Goal: Task Accomplishment & Management: Complete application form

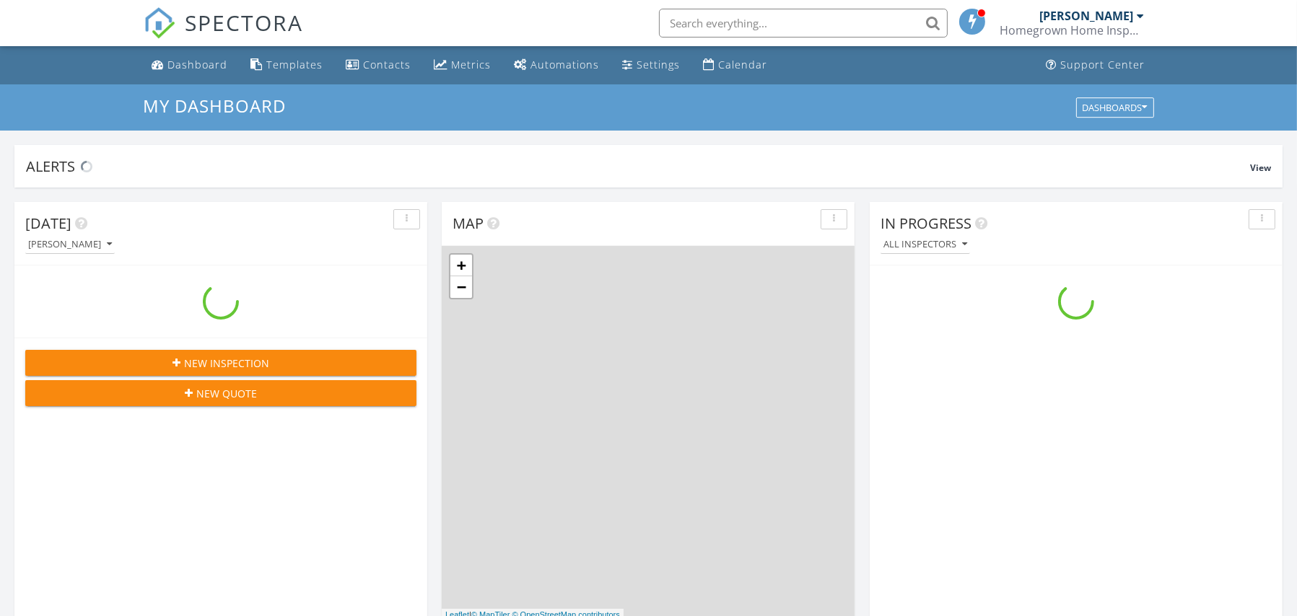
scroll to position [1335, 1319]
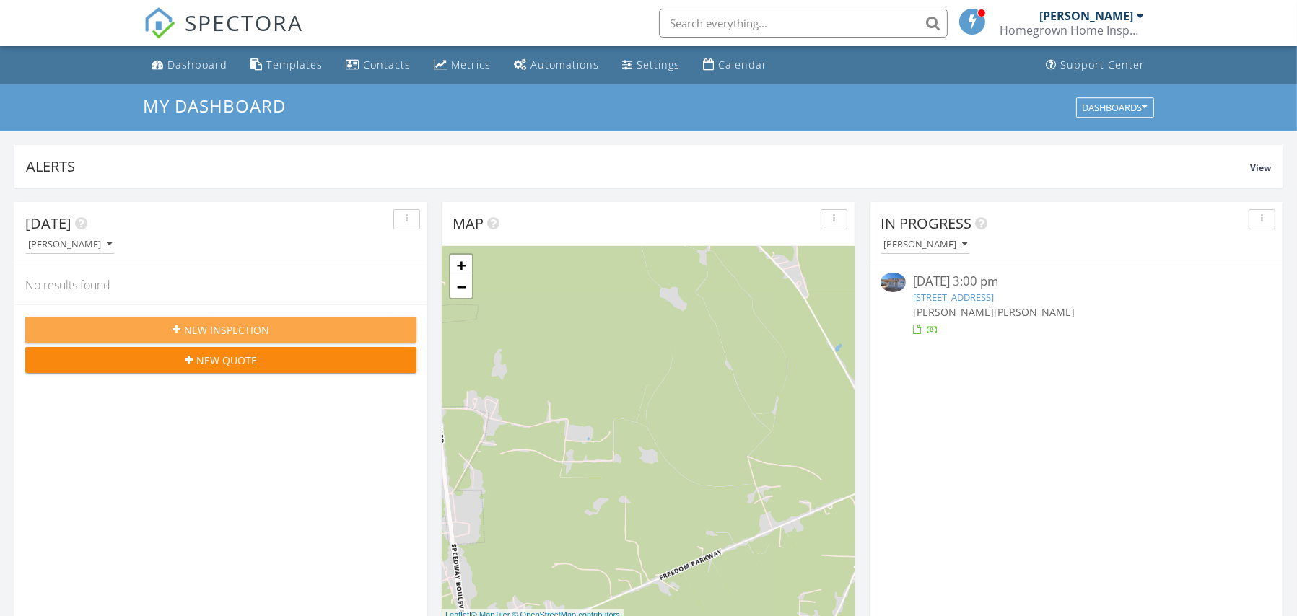
click at [180, 321] on button "New Inspection" at bounding box center [220, 330] width 391 height 26
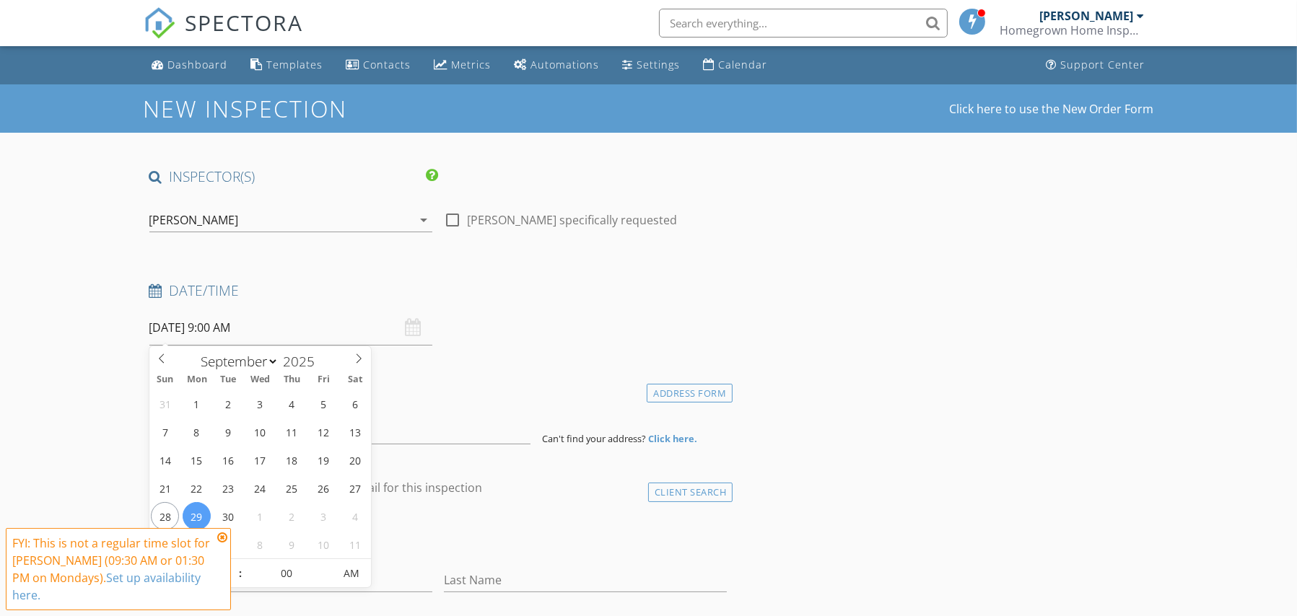
click at [300, 330] on input "[DATE] 9:00 AM" at bounding box center [290, 327] width 283 height 35
type input "09/30/2025 9:00 AM"
drag, startPoint x: 224, startPoint y: 513, endPoint x: 240, endPoint y: 478, distance: 38.5
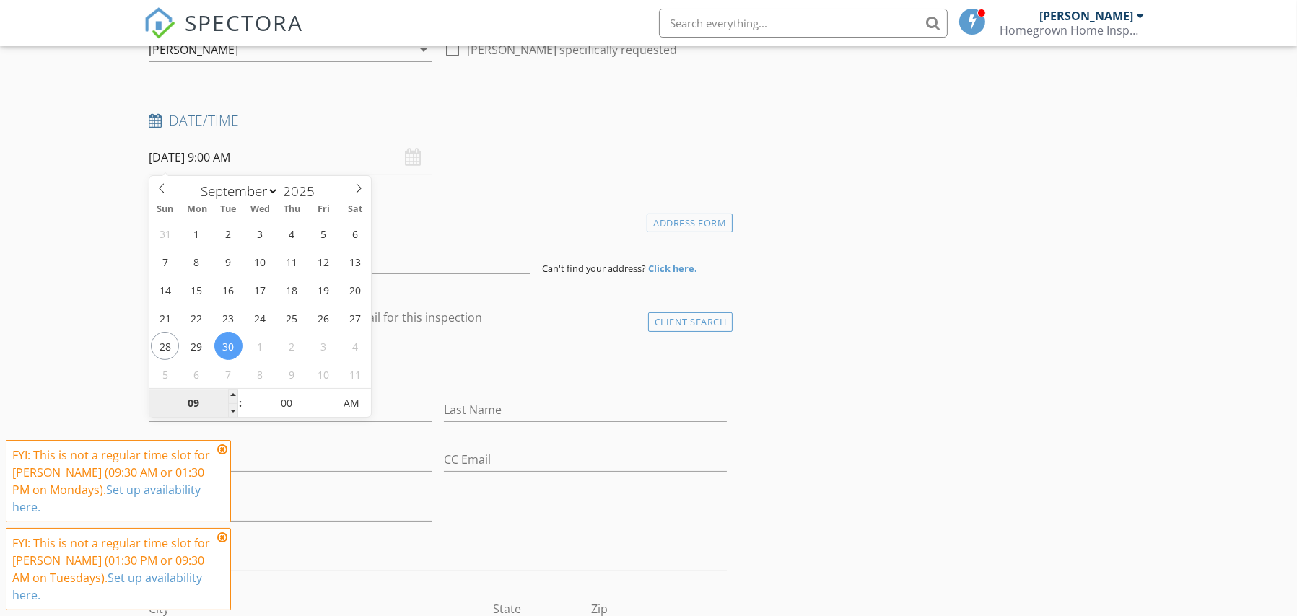
scroll to position [172, 0]
type input "05"
type input "09/30/2025 9:05 AM"
click at [326, 393] on span at bounding box center [326, 394] width 10 height 14
type input "10"
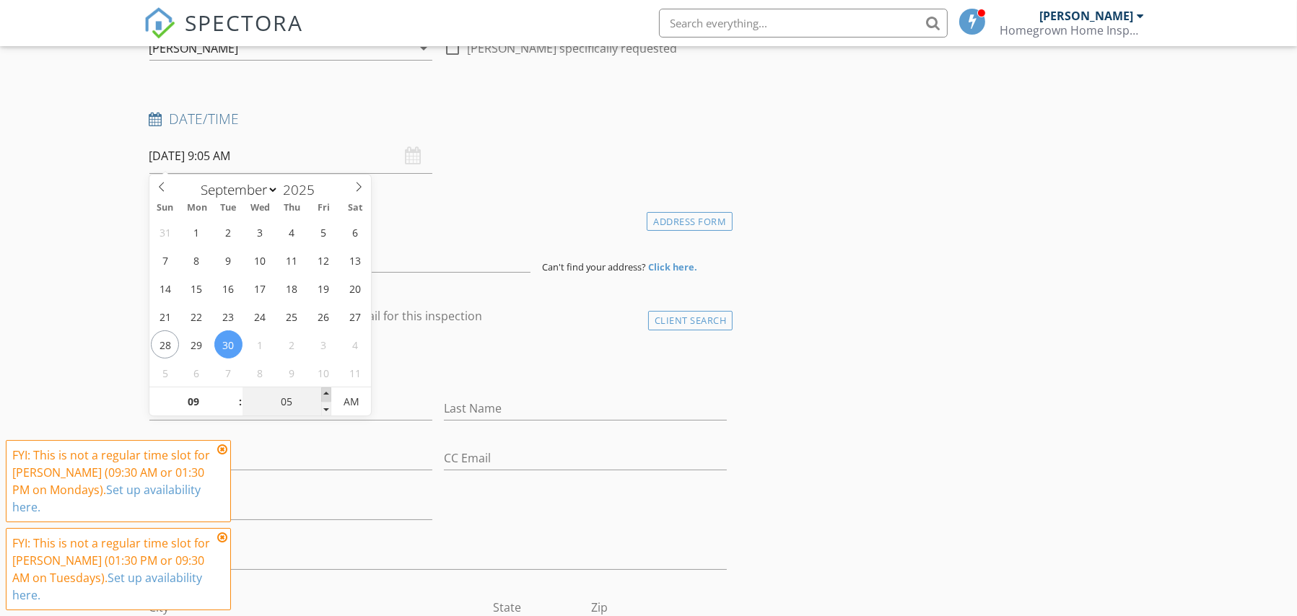
type input "09/30/2025 9:10 AM"
click at [325, 393] on span at bounding box center [326, 394] width 10 height 14
type input "15"
type input "09/30/2025 9:15 AM"
click at [325, 393] on span at bounding box center [326, 394] width 10 height 14
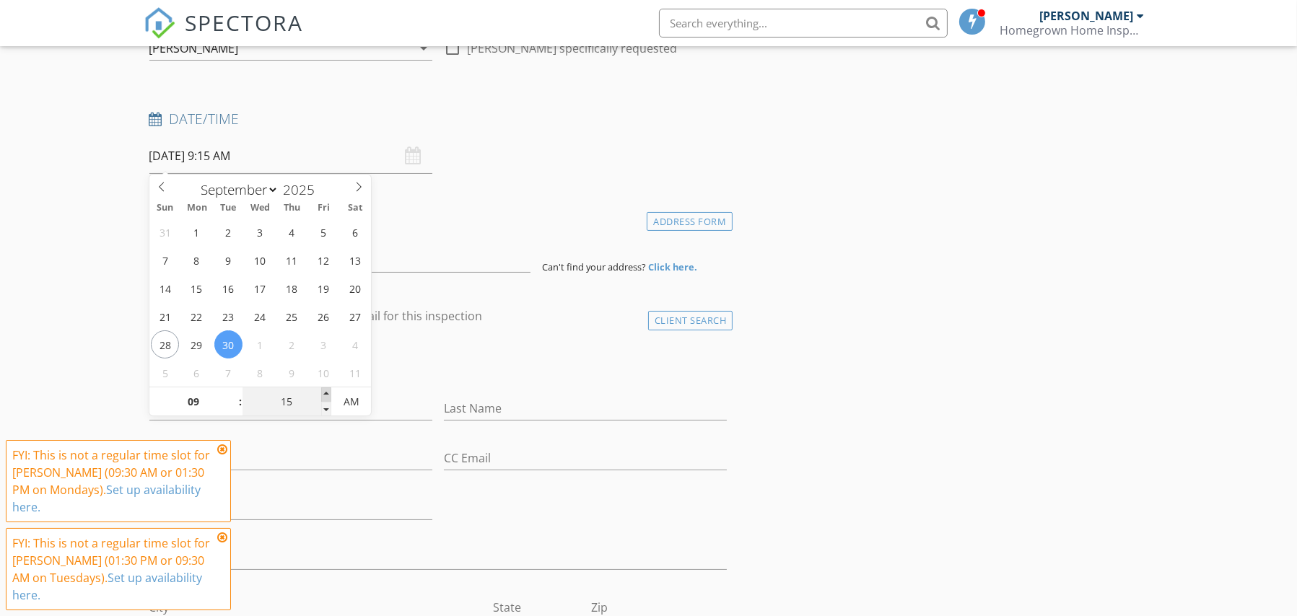
type input "20"
type input "09/30/2025 9:20 AM"
click at [325, 393] on span at bounding box center [326, 394] width 10 height 14
type input "25"
type input "09/30/2025 9:25 AM"
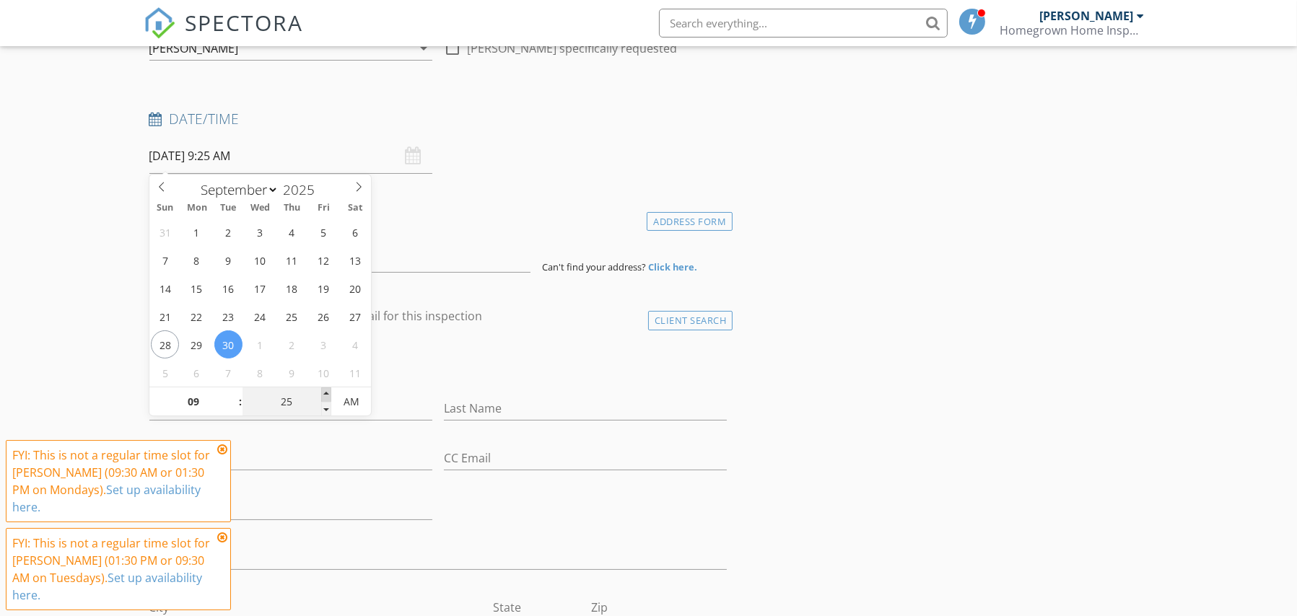
click at [325, 393] on span at bounding box center [326, 394] width 10 height 14
type input "30"
type input "09/30/2025 9:30 AM"
click at [325, 393] on span at bounding box center [326, 394] width 10 height 14
type input "35"
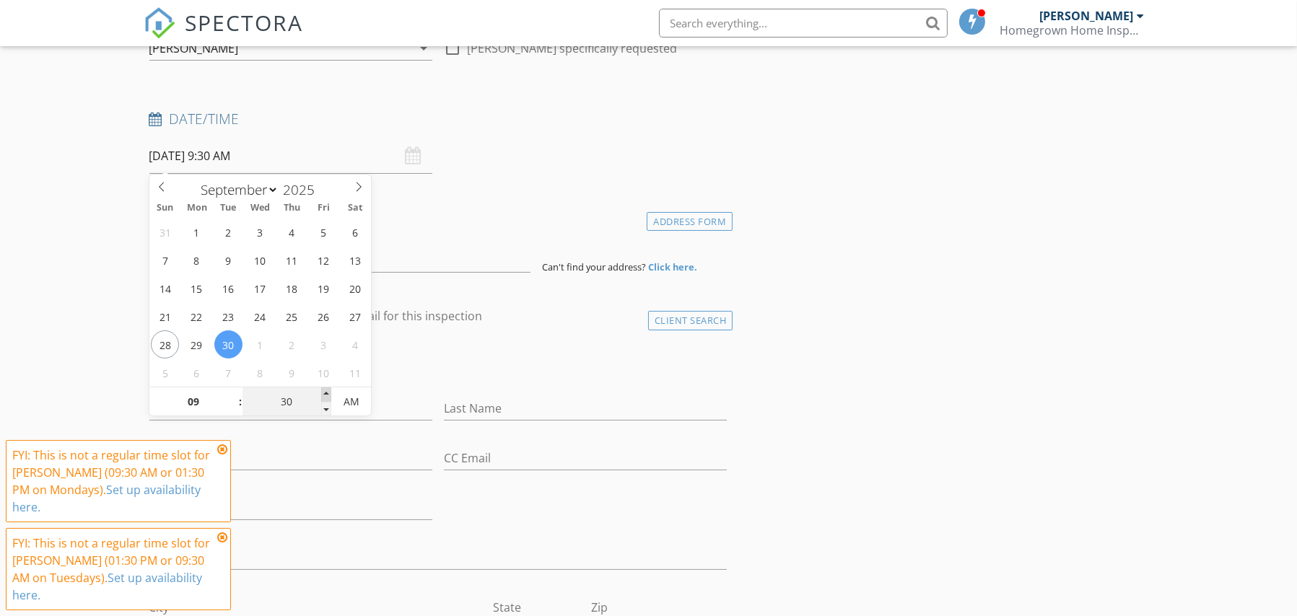
type input "09/30/2025 9:35 AM"
click at [325, 393] on span at bounding box center [326, 394] width 10 height 14
type input "30"
type input "09/30/2025 9:30 AM"
click at [326, 406] on span at bounding box center [326, 409] width 10 height 14
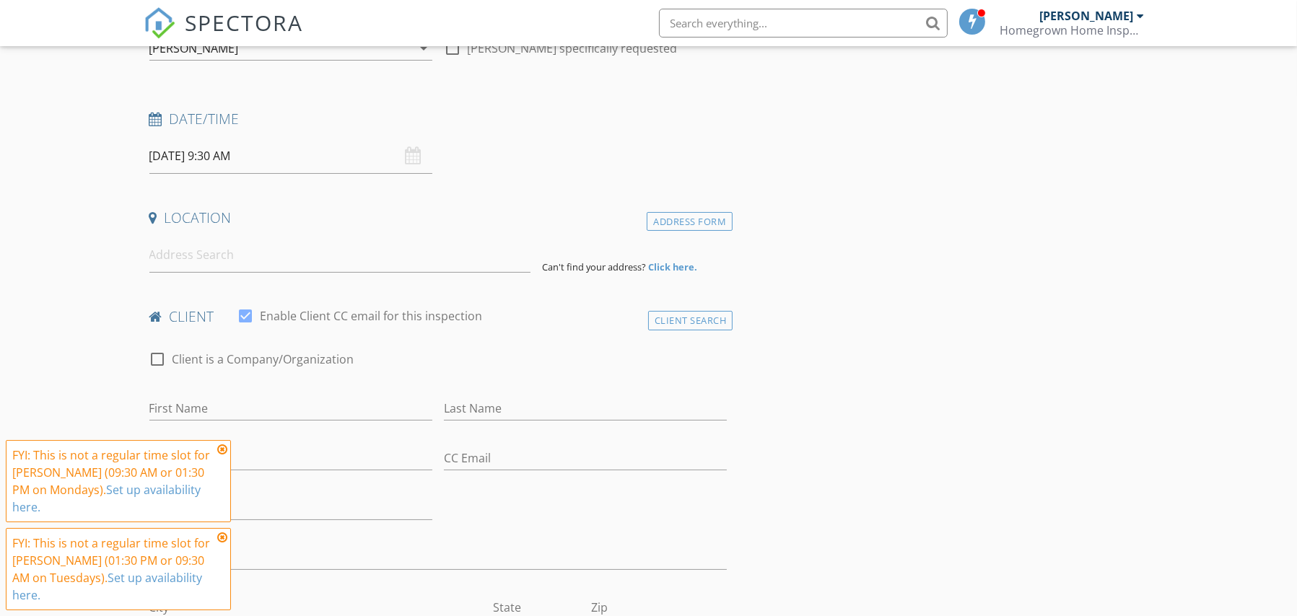
click at [226, 455] on icon at bounding box center [222, 450] width 10 height 12
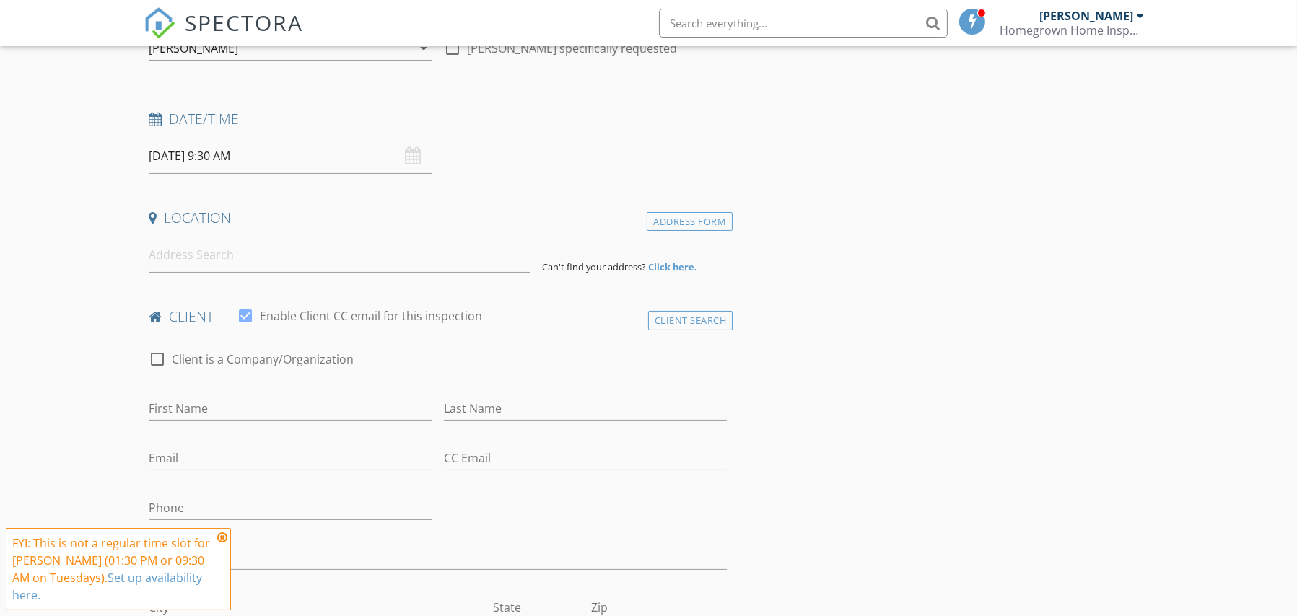
click at [224, 543] on icon at bounding box center [222, 538] width 10 height 12
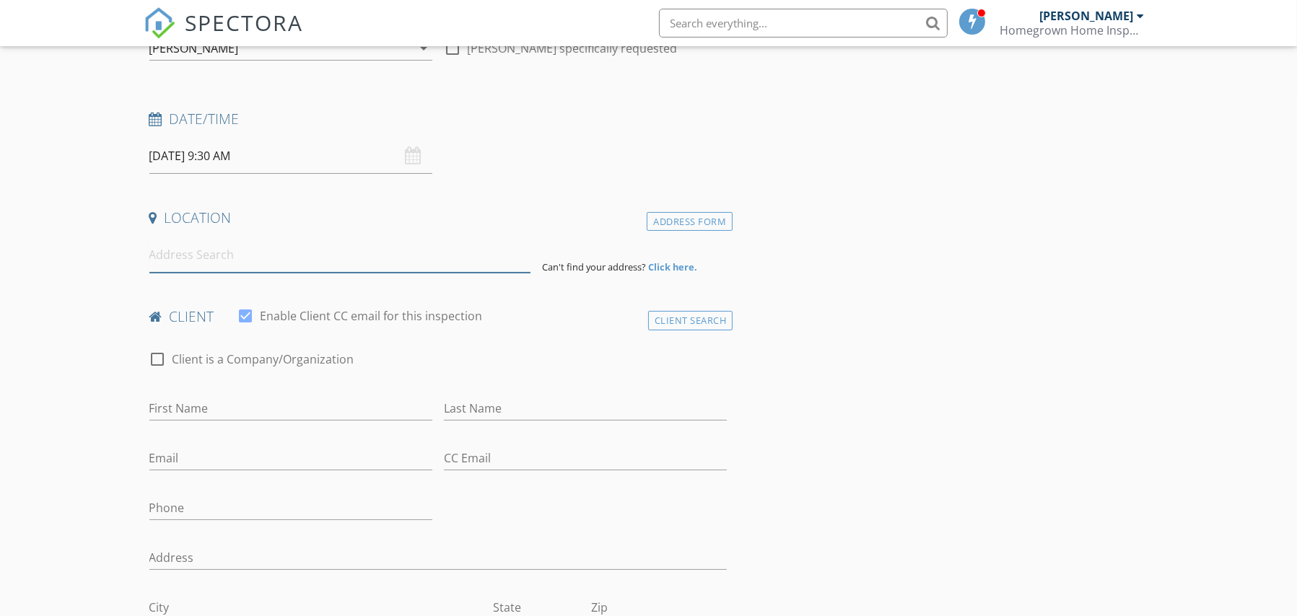
click at [190, 258] on input at bounding box center [339, 254] width 381 height 35
paste input "265 Fort Sullivan D"
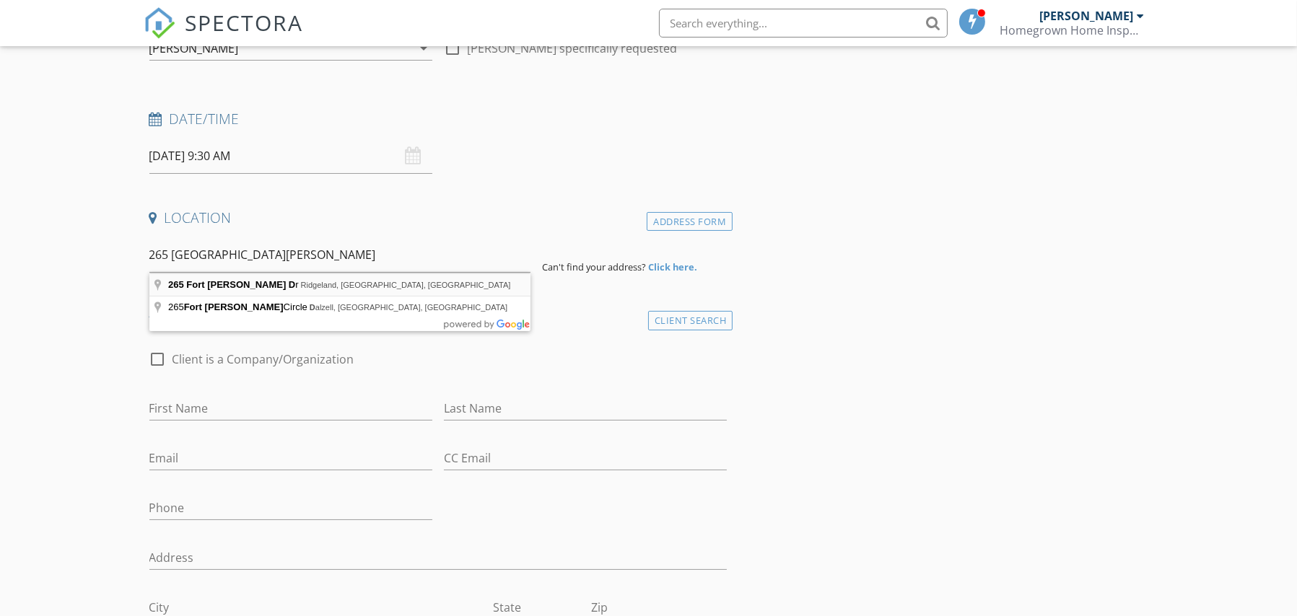
type input "265 Fort Sullivan Dr, Ridgeland, SC, USA"
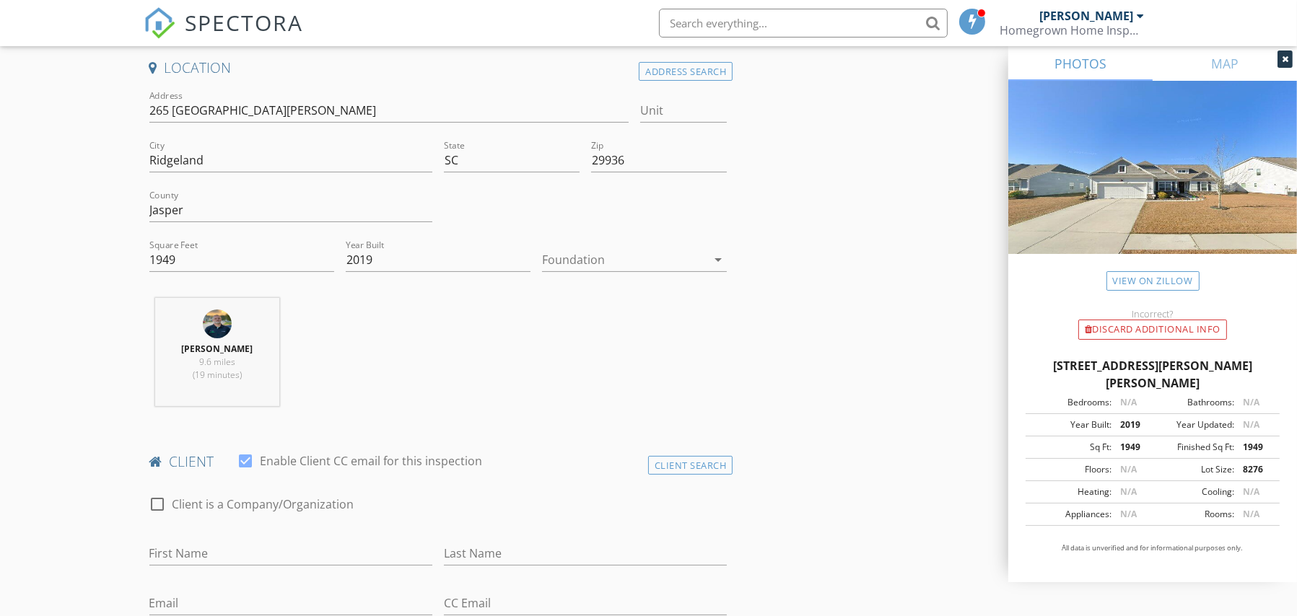
scroll to position [324, 0]
click at [590, 262] on div at bounding box center [624, 257] width 165 height 23
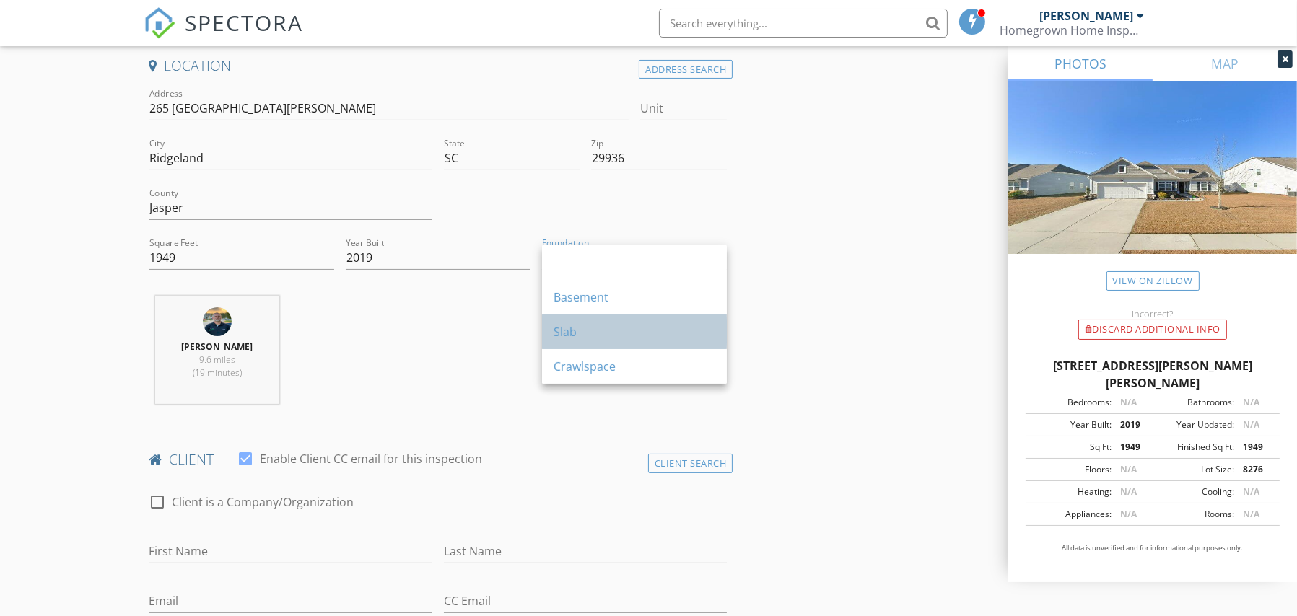
click at [584, 333] on div "Slab" at bounding box center [634, 331] width 162 height 17
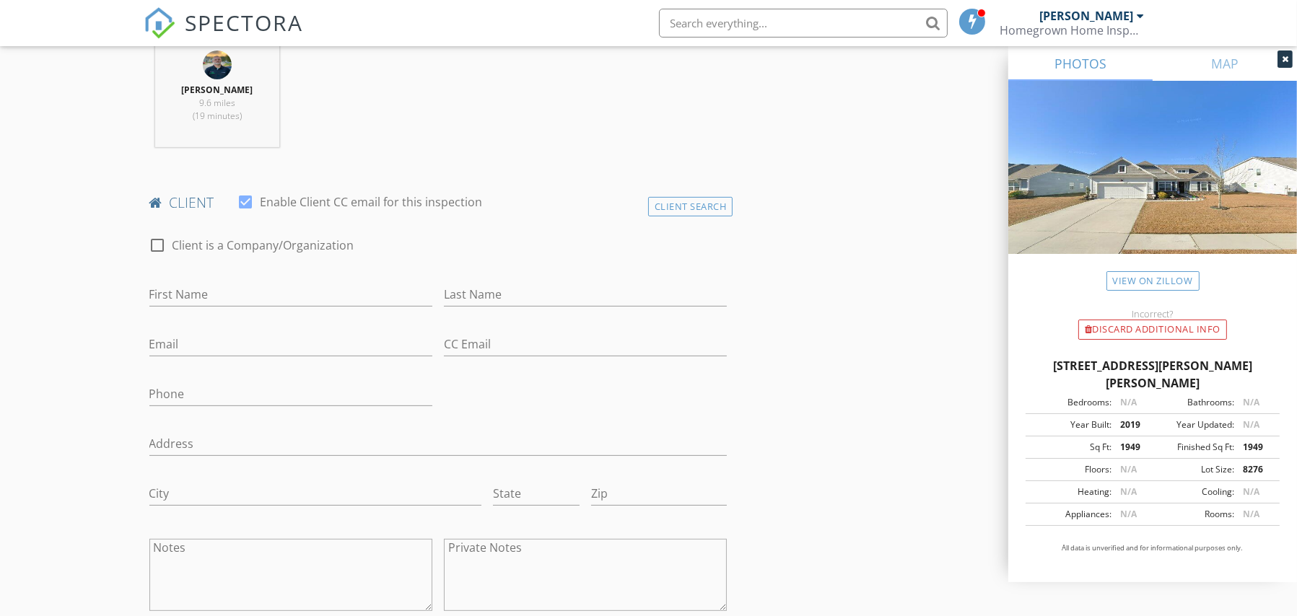
scroll to position [582, 0]
click at [183, 285] on input "First Name" at bounding box center [290, 293] width 283 height 24
paste input "Ashley LaPier"
drag, startPoint x: 227, startPoint y: 285, endPoint x: 188, endPoint y: 295, distance: 39.6
click at [188, 295] on input "Ashley LaPier" at bounding box center [290, 293] width 283 height 24
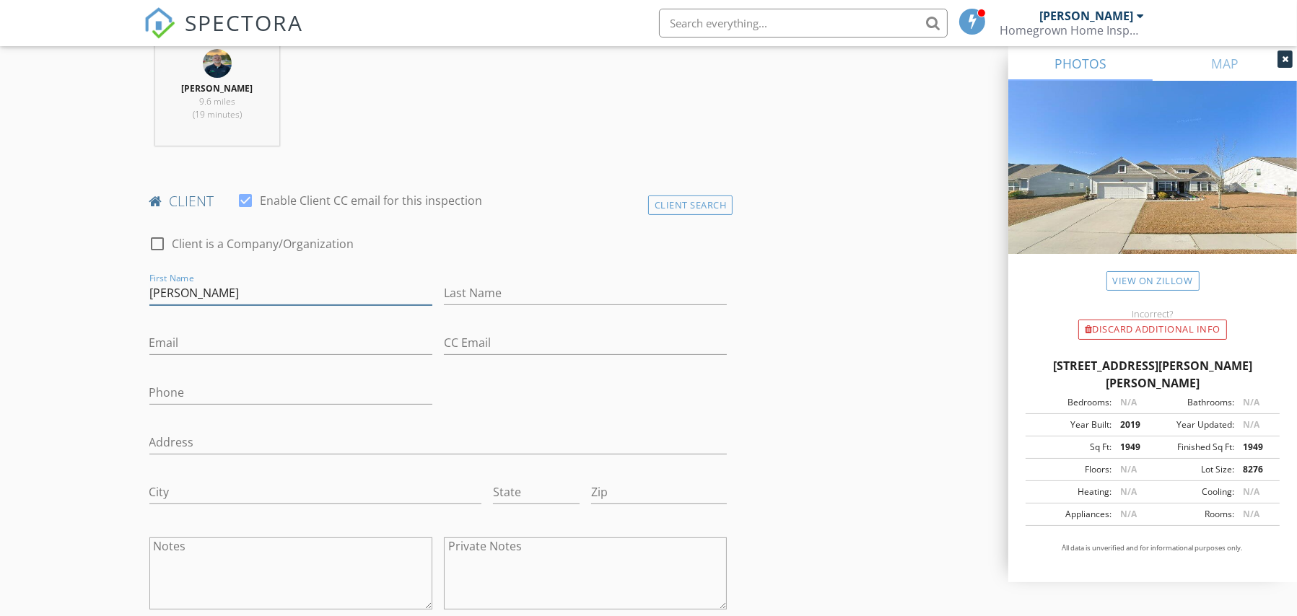
type input "Ashley"
click at [450, 294] on input "Last Name" at bounding box center [585, 293] width 283 height 24
paste input "LaPier"
type input "LaPier"
click at [367, 351] on input "Email" at bounding box center [290, 343] width 283 height 24
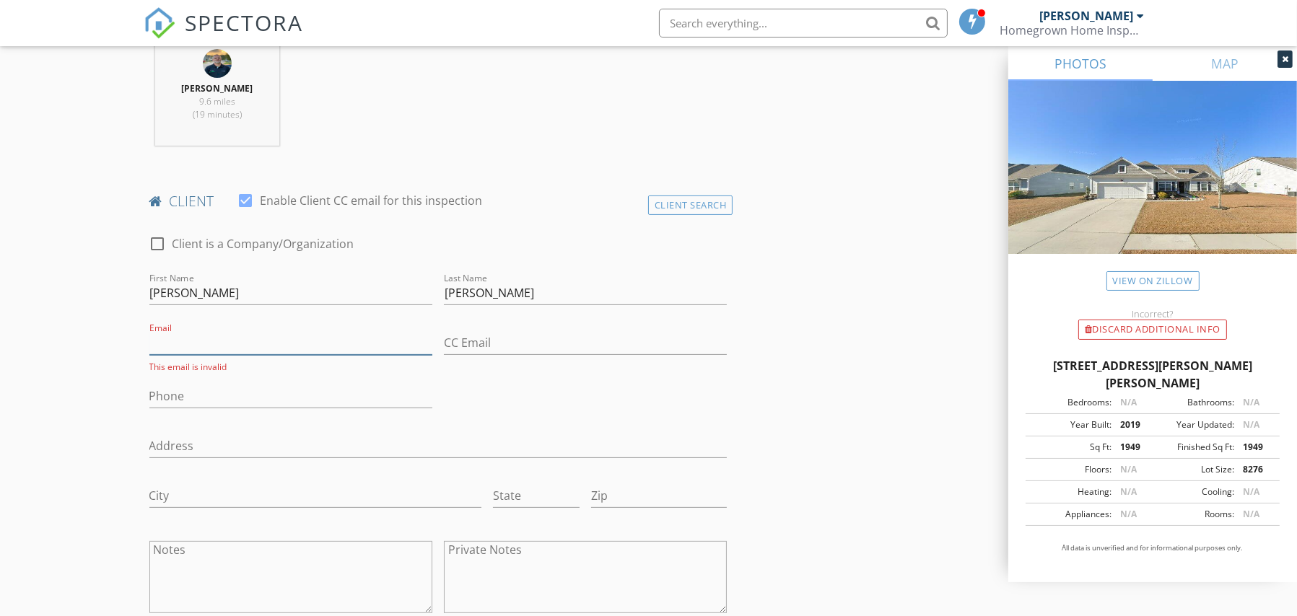
click at [202, 341] on input "Email" at bounding box center [290, 343] width 283 height 24
paste input "lapierashley@gmail.com"
type input "lapierashley@gmail.com"
click at [224, 398] on input "Phone" at bounding box center [290, 393] width 283 height 24
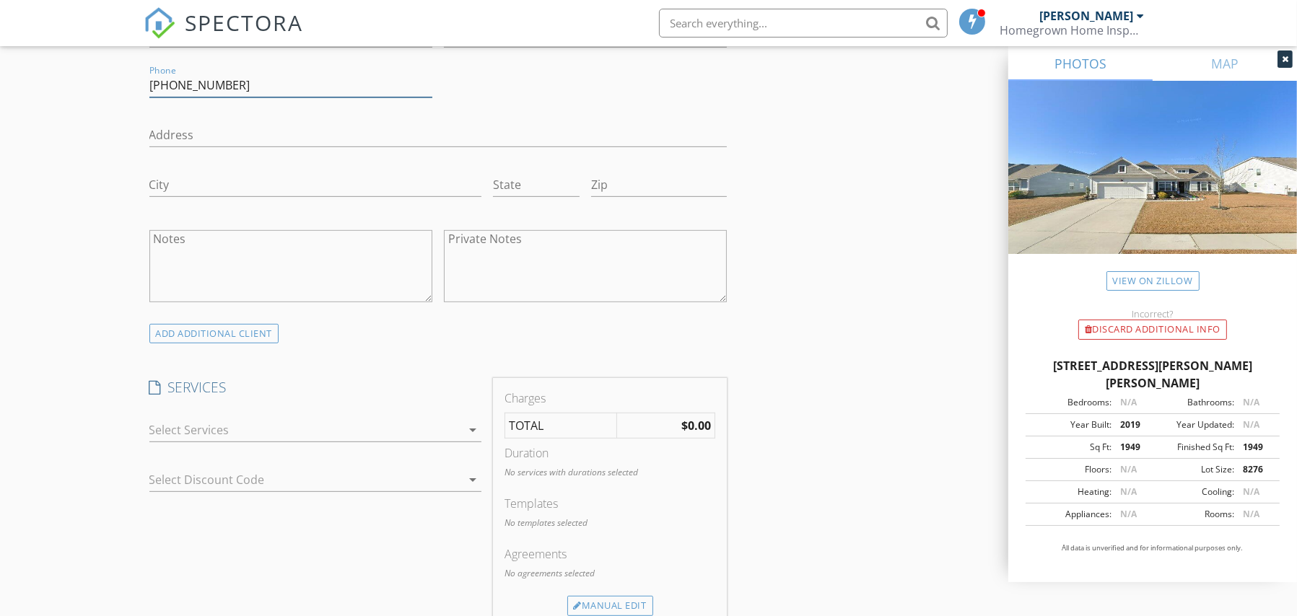
scroll to position [911, 0]
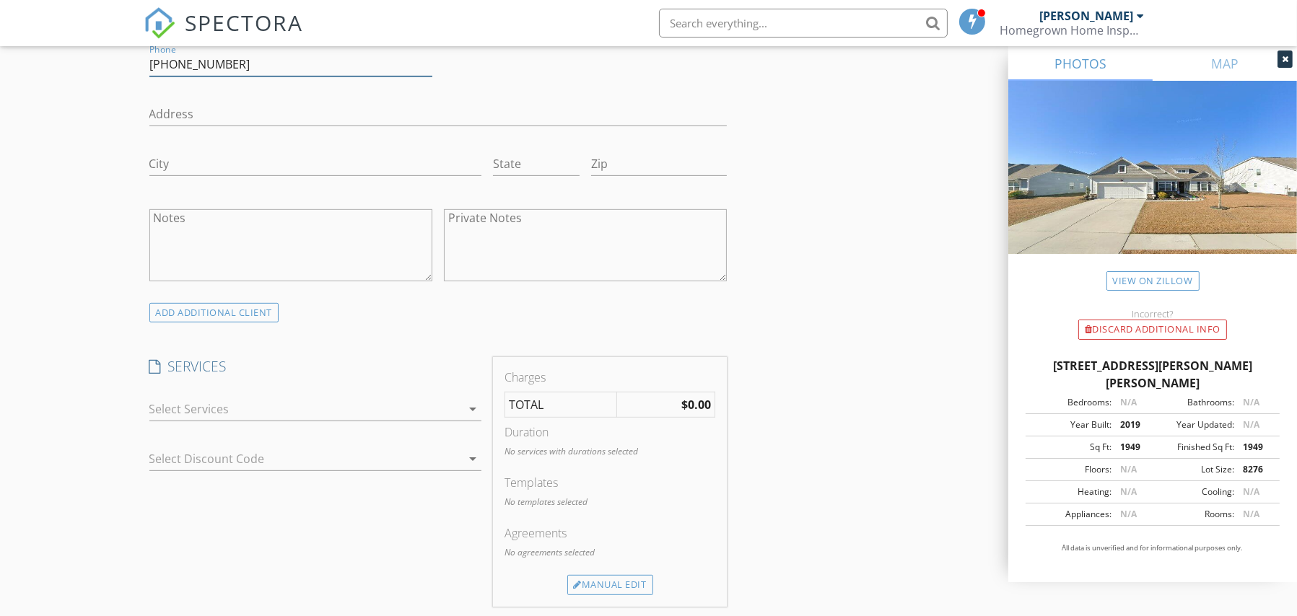
type input "410-562-9474"
click at [426, 408] on div at bounding box center [305, 409] width 312 height 23
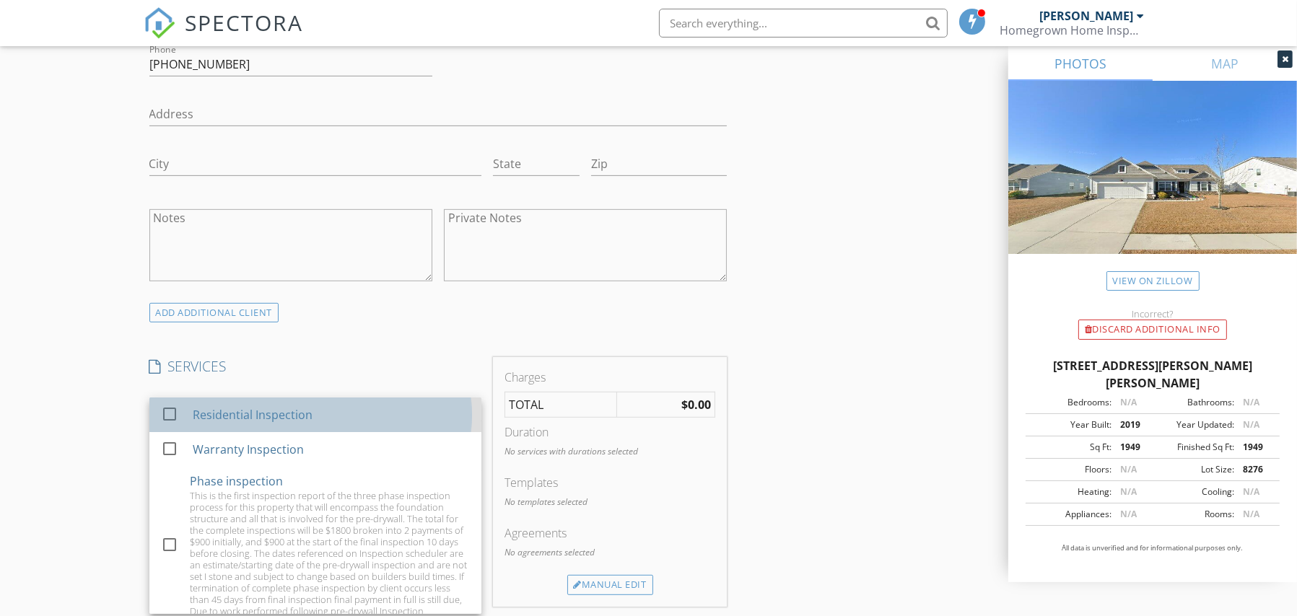
click at [265, 420] on div "Residential Inspection" at bounding box center [252, 414] width 120 height 17
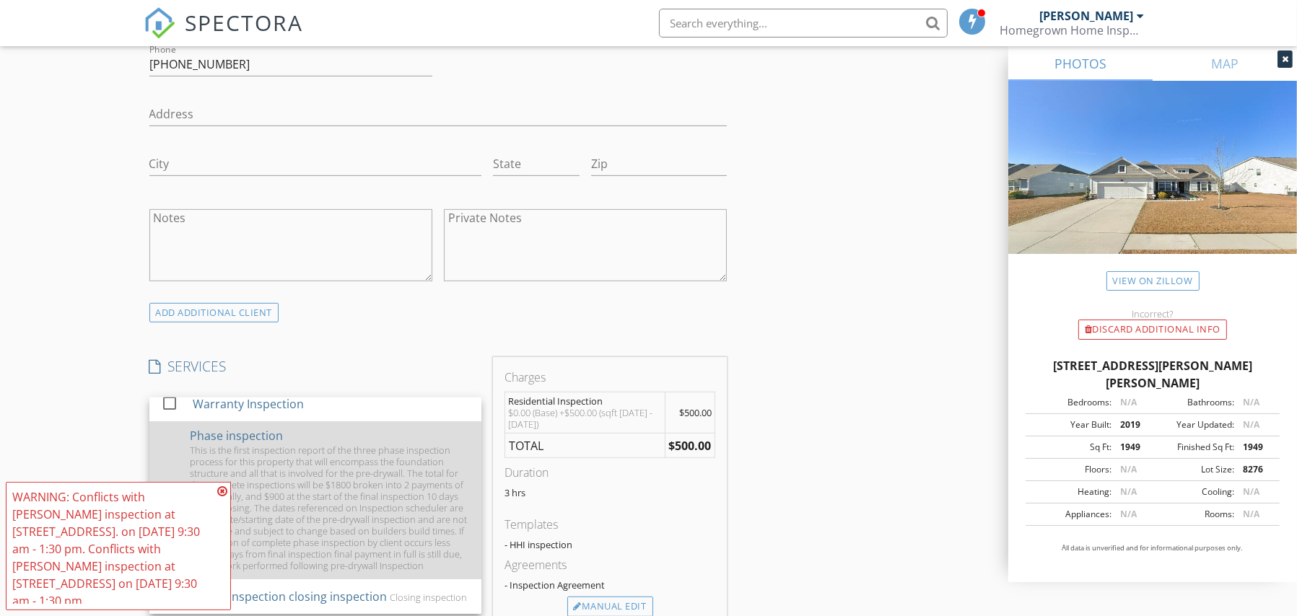
scroll to position [68, 0]
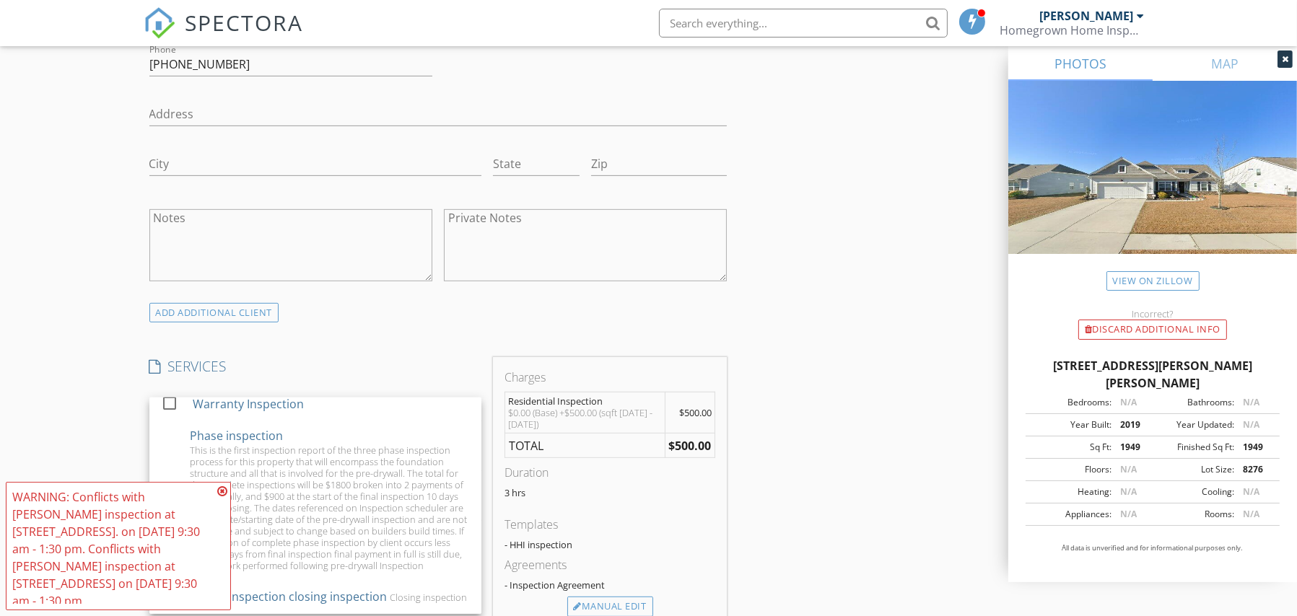
click at [43, 358] on div "New Inspection Click here to use the New Order Form INSPECTOR(S) check_box Yon …" at bounding box center [648, 445] width 1297 height 2542
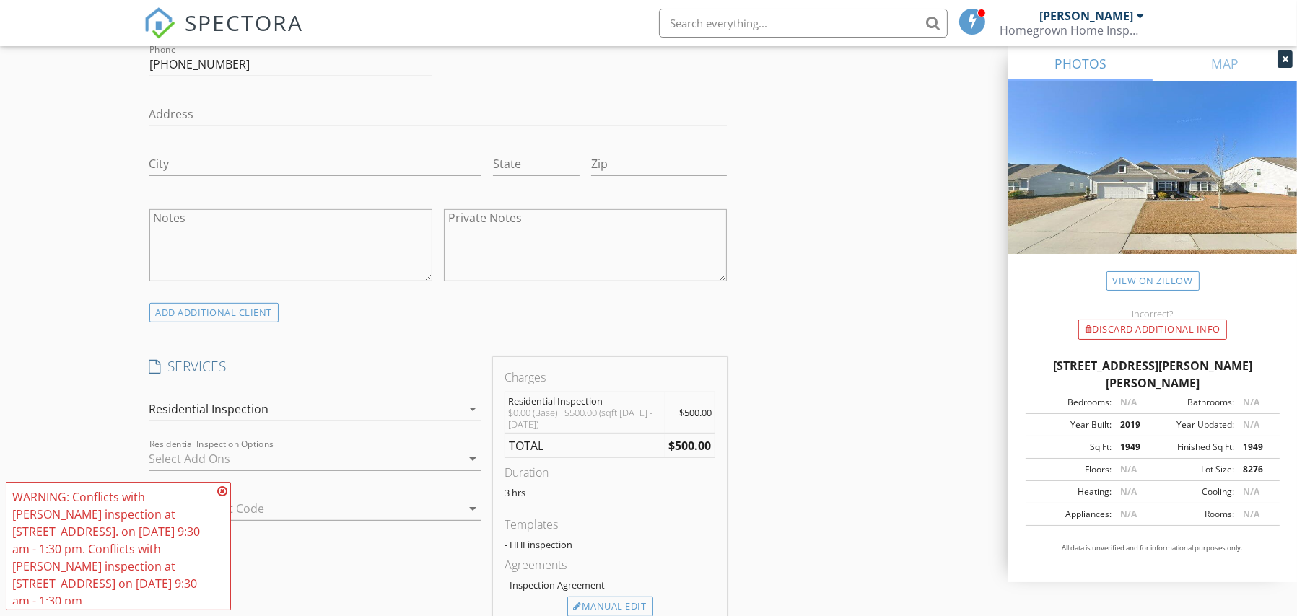
click at [224, 493] on icon at bounding box center [222, 492] width 10 height 12
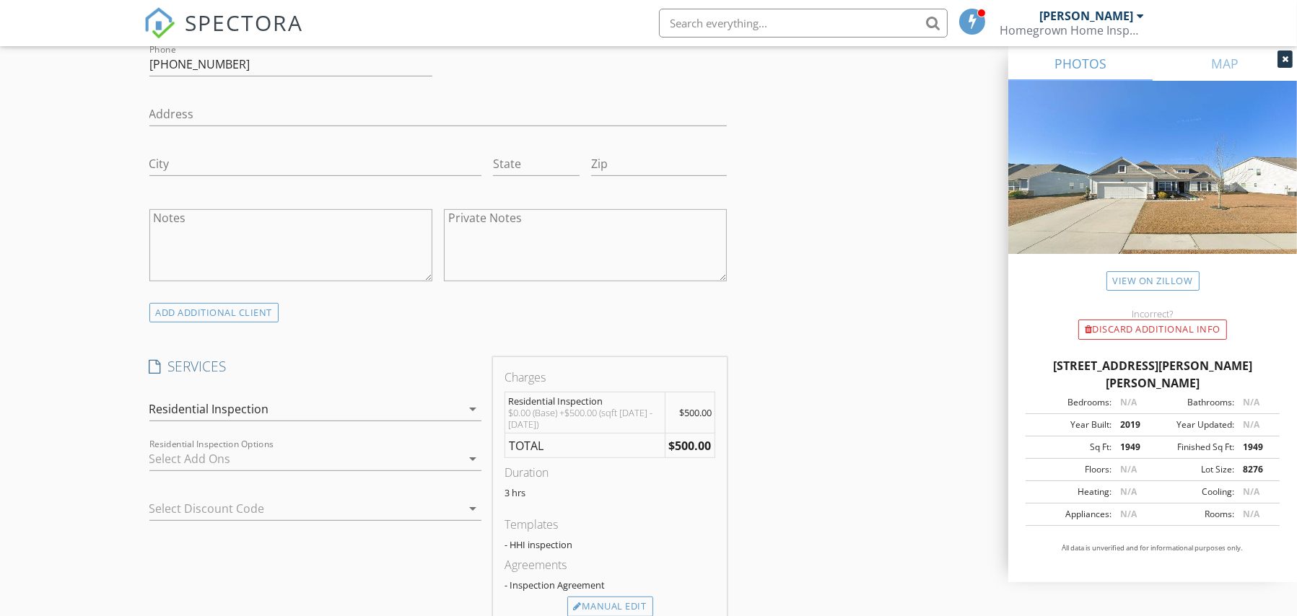
click at [206, 449] on div at bounding box center [305, 458] width 312 height 23
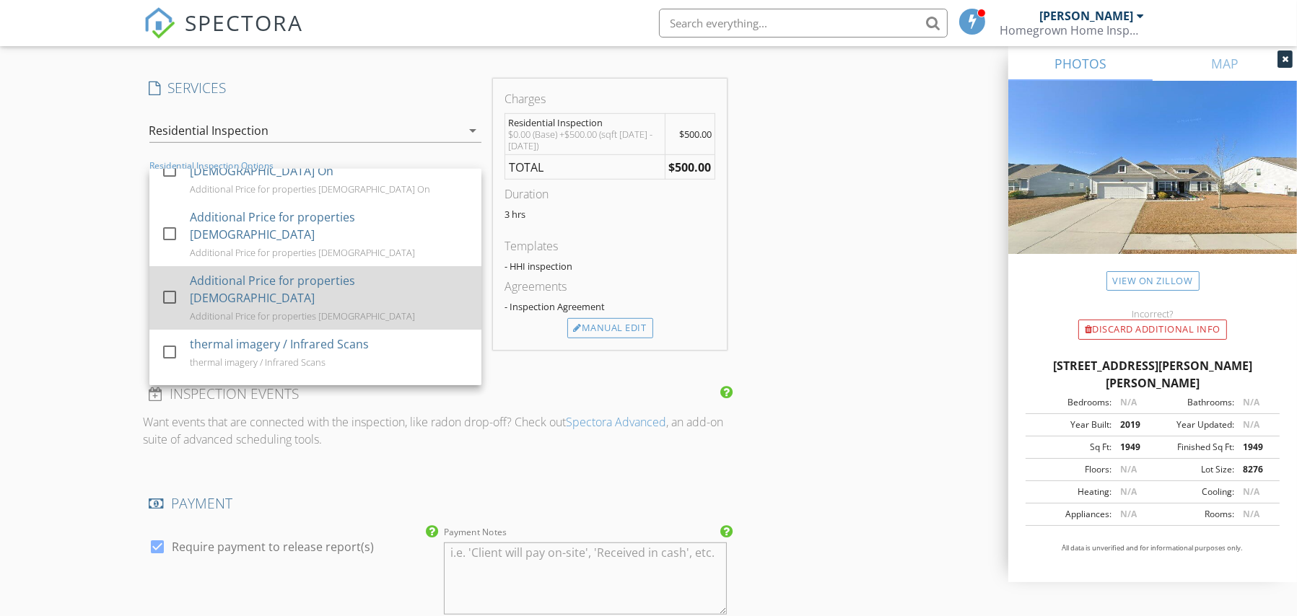
scroll to position [170, 0]
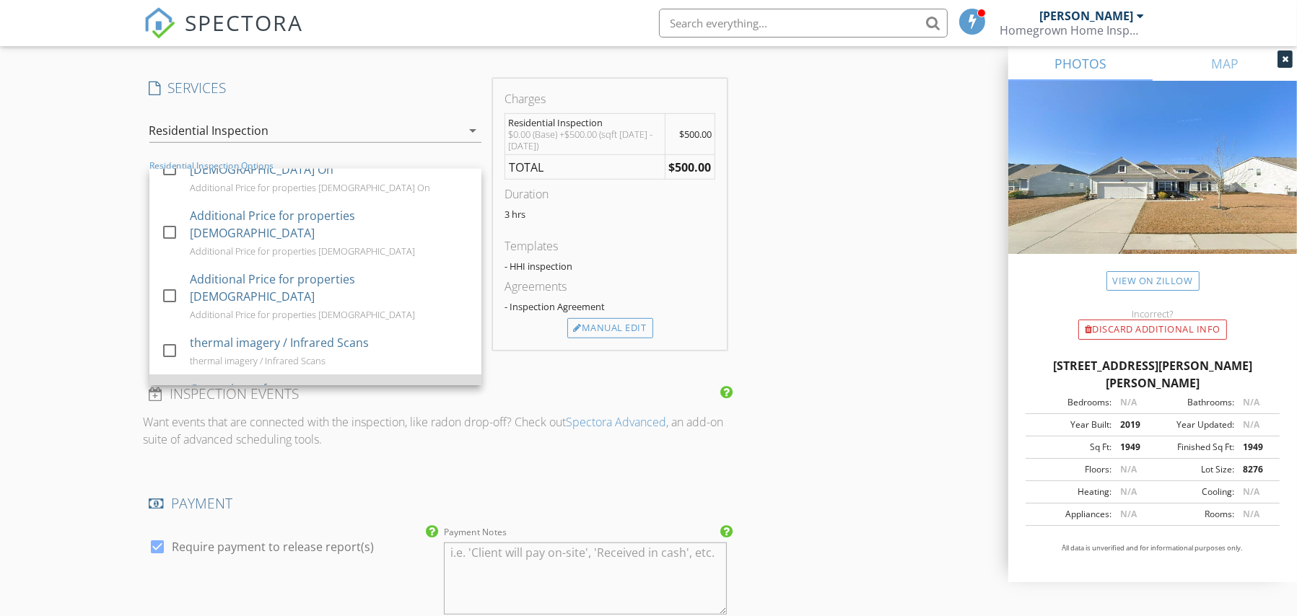
click at [170, 385] on div at bounding box center [169, 397] width 25 height 25
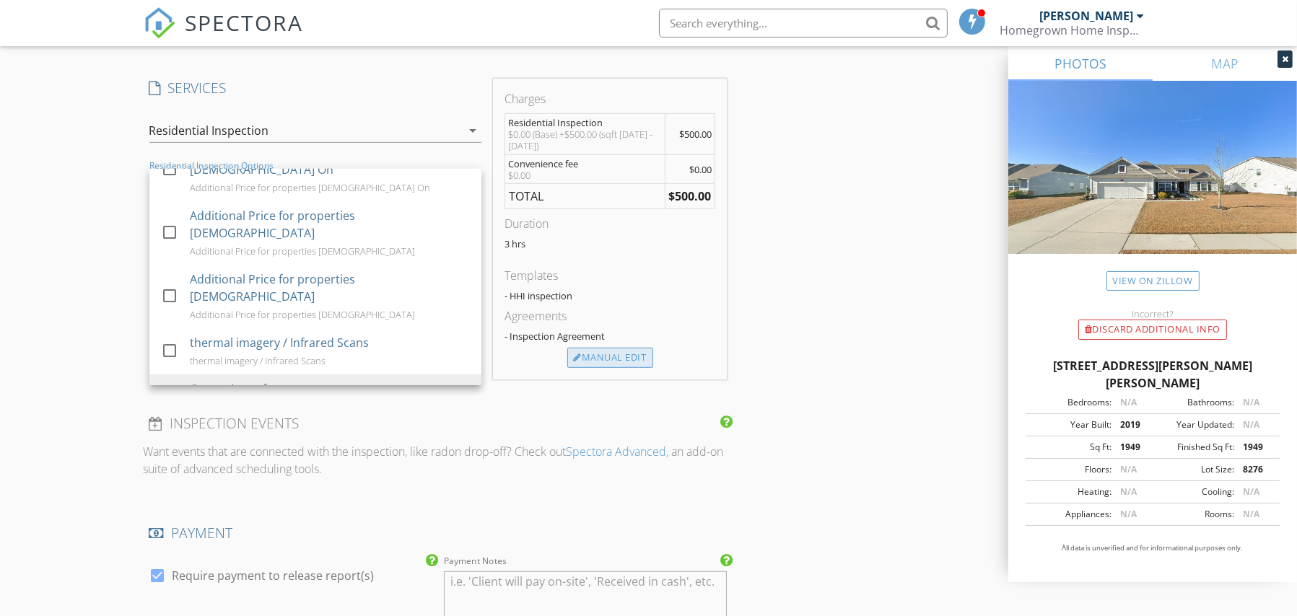
click at [598, 357] on div "Manual Edit" at bounding box center [610, 358] width 86 height 20
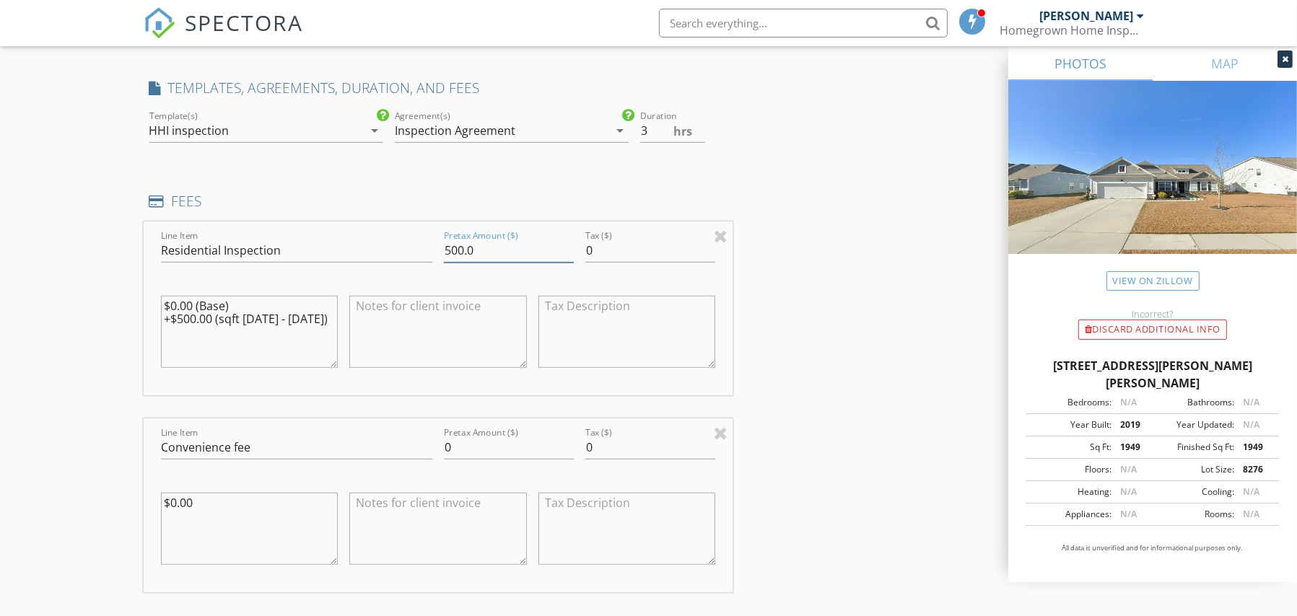
click at [490, 251] on input "500.0" at bounding box center [509, 251] width 130 height 24
type input "505"
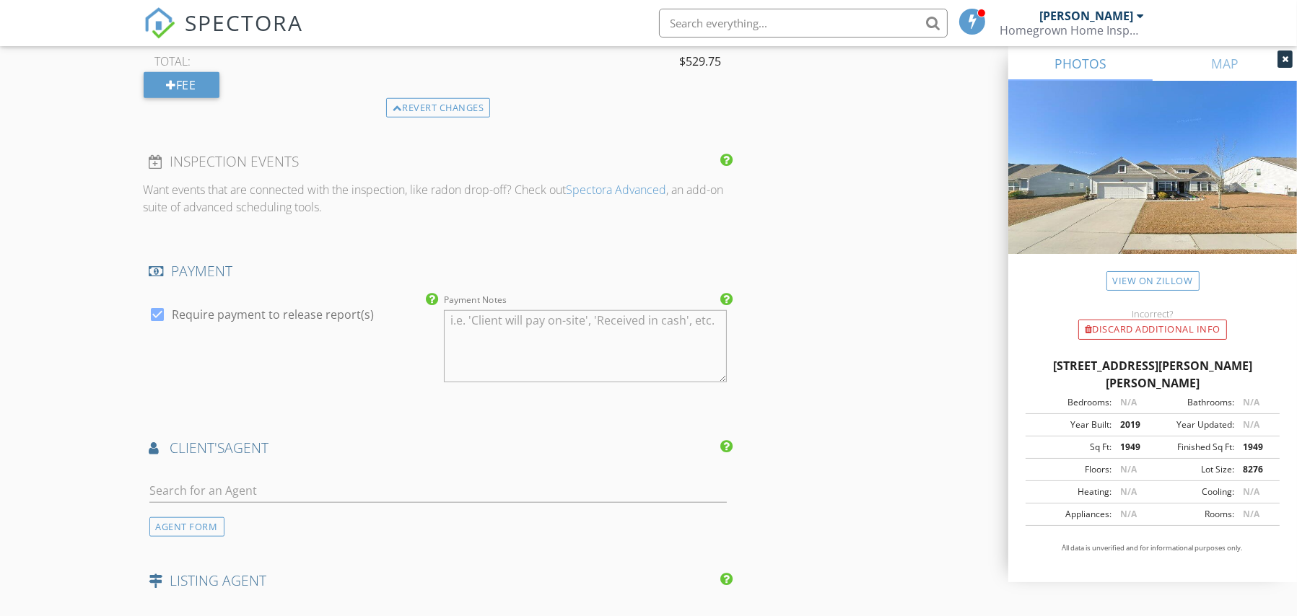
scroll to position [1755, 0]
type input "24.75"
click at [336, 490] on input "text" at bounding box center [438, 490] width 578 height 24
type input "sec"
click at [242, 525] on div "The Peirce Group EXP" at bounding box center [257, 531] width 134 height 12
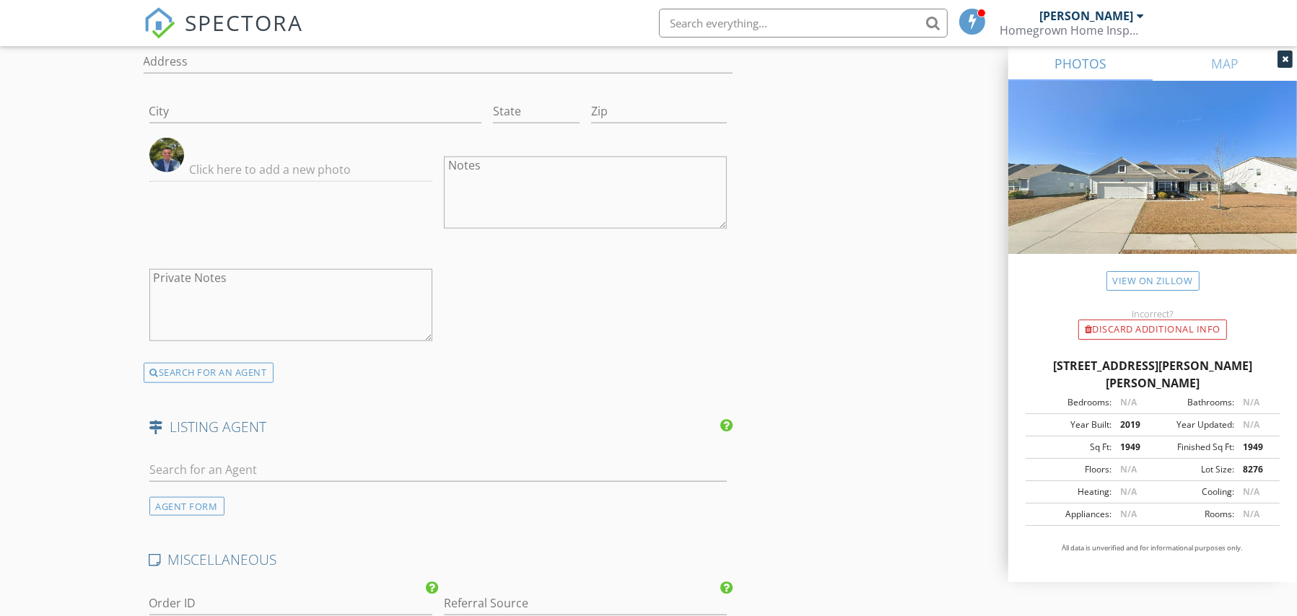
scroll to position [2345, 0]
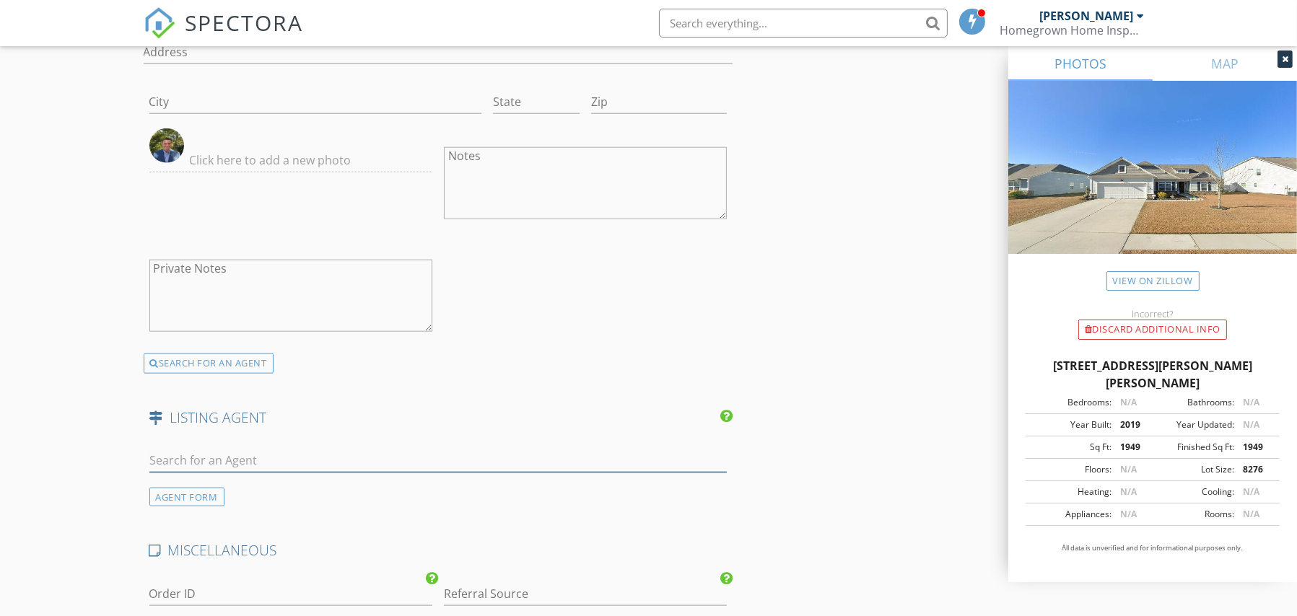
click at [219, 454] on input "text" at bounding box center [438, 461] width 578 height 24
type input "Karen"
click at [277, 526] on li "Not here? Click to add a new Agent" at bounding box center [438, 533] width 577 height 40
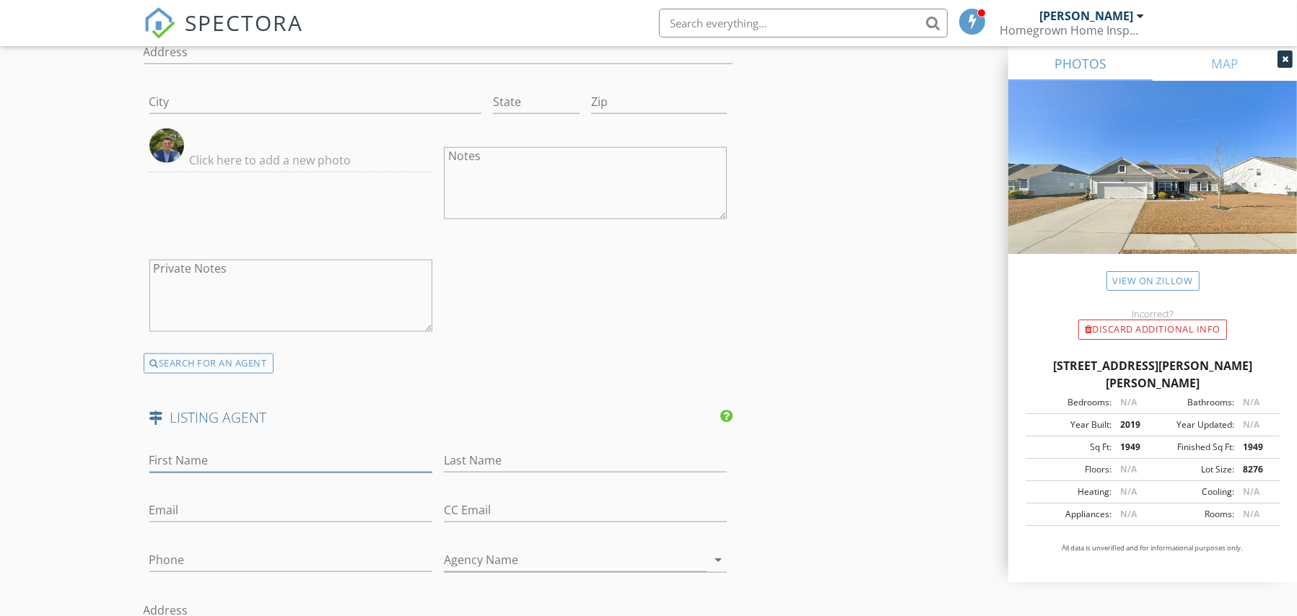
click at [202, 457] on input "First Name" at bounding box center [290, 461] width 283 height 24
paste input "Karen Nilsen"
drag, startPoint x: 236, startPoint y: 454, endPoint x: 185, endPoint y: 456, distance: 50.6
click at [185, 456] on input "Karen Nilsen" at bounding box center [290, 461] width 283 height 24
type input "Karen"
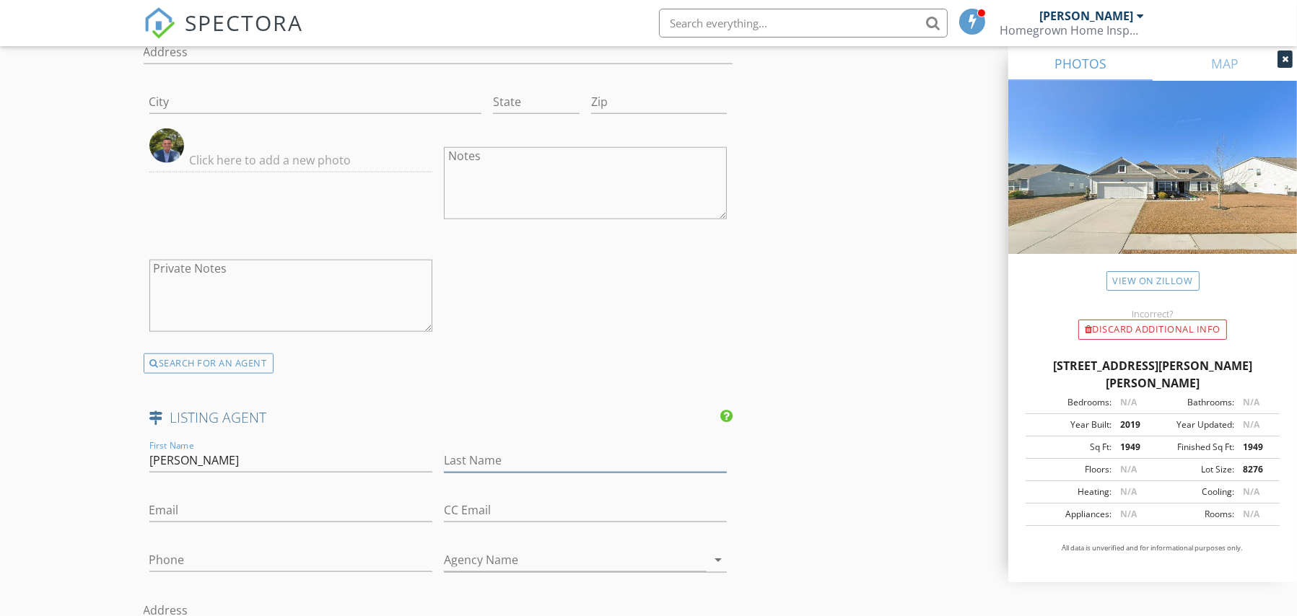
click at [455, 460] on input "Last Name" at bounding box center [585, 461] width 283 height 24
paste input "Nilsen"
type input "Nilsen"
click at [300, 512] on input "Email" at bounding box center [290, 511] width 283 height 24
click at [171, 513] on input "Email" at bounding box center [290, 511] width 283 height 24
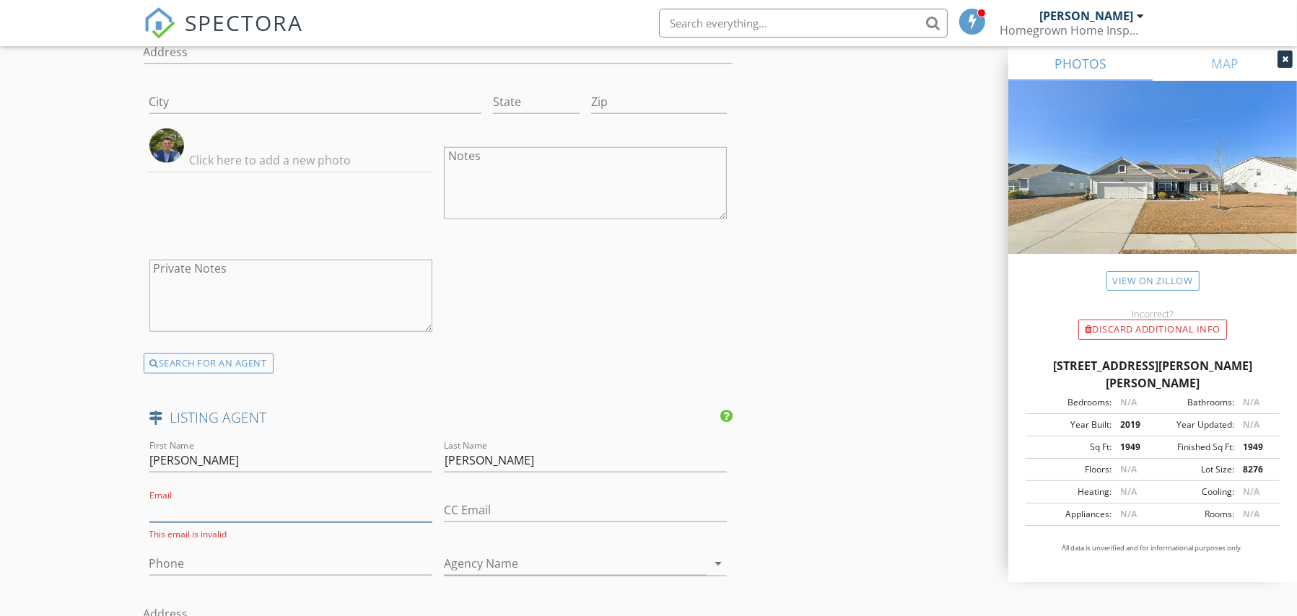
paste input "karennilsen0077@gmail.com"
type input "karennilsen0077@gmail.com"
click at [273, 548] on input "Phone" at bounding box center [290, 560] width 283 height 24
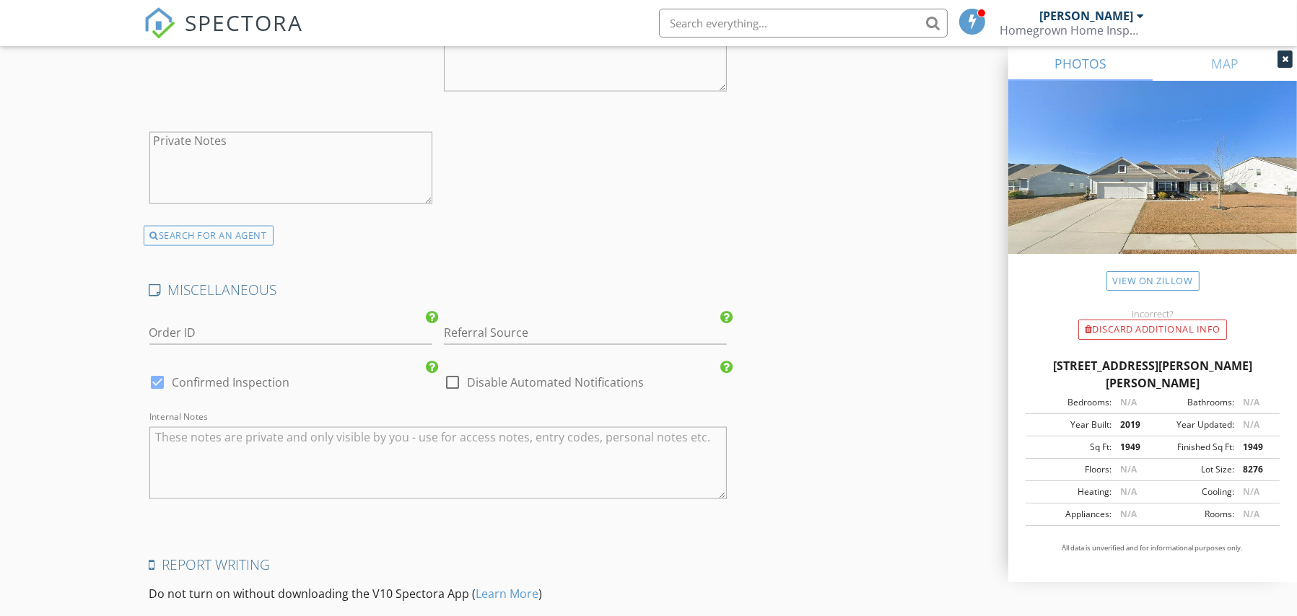
scroll to position [3034, 0]
type input "440-413-8519"
click at [509, 324] on input "Referral Source" at bounding box center [585, 331] width 283 height 24
click at [574, 356] on div "The Peirce Group EXP" at bounding box center [584, 359] width 281 height 29
type input "The Peirce Group EXP"
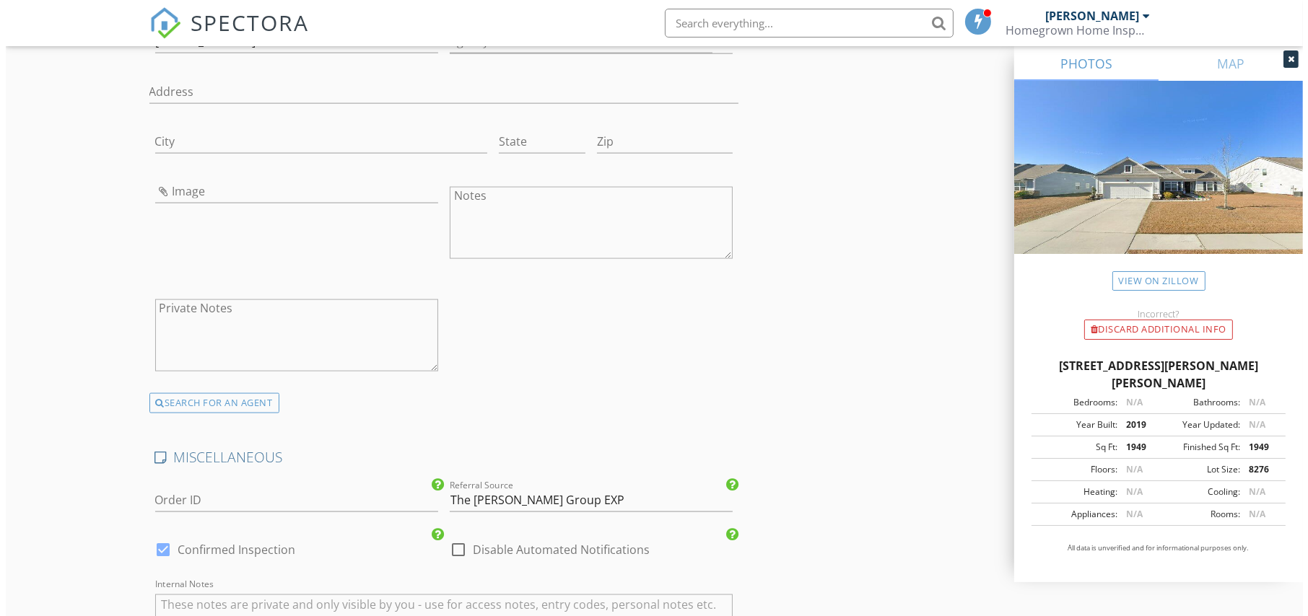
scroll to position [3193, 0]
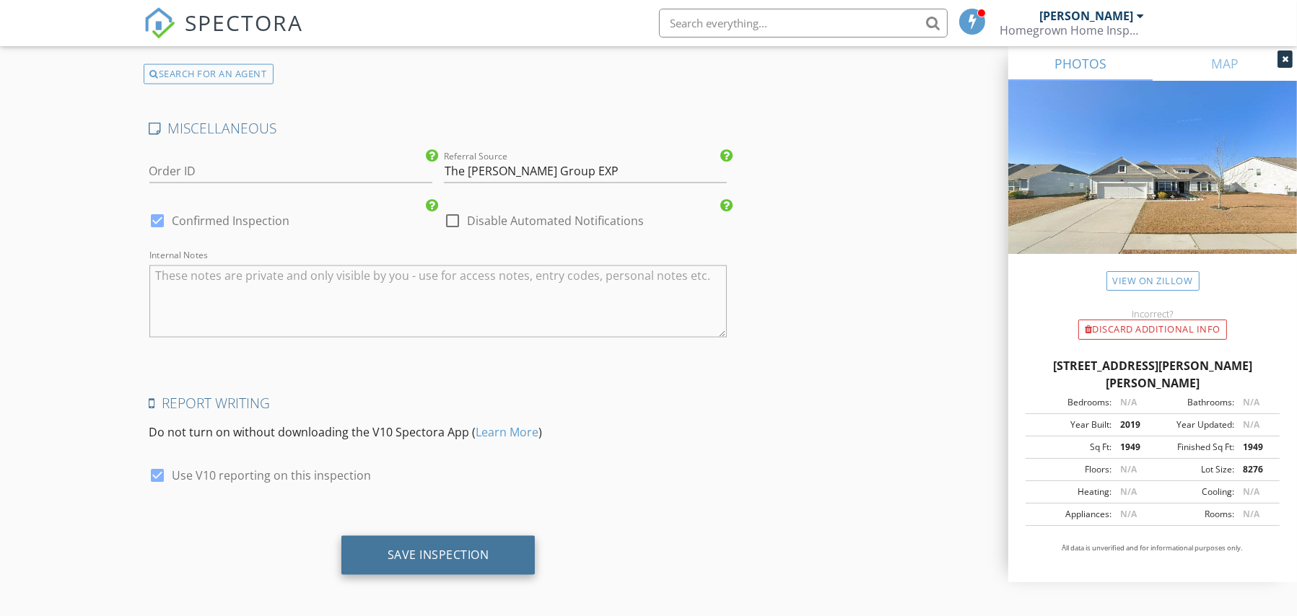
click at [456, 548] on div "Save Inspection" at bounding box center [438, 555] width 102 height 14
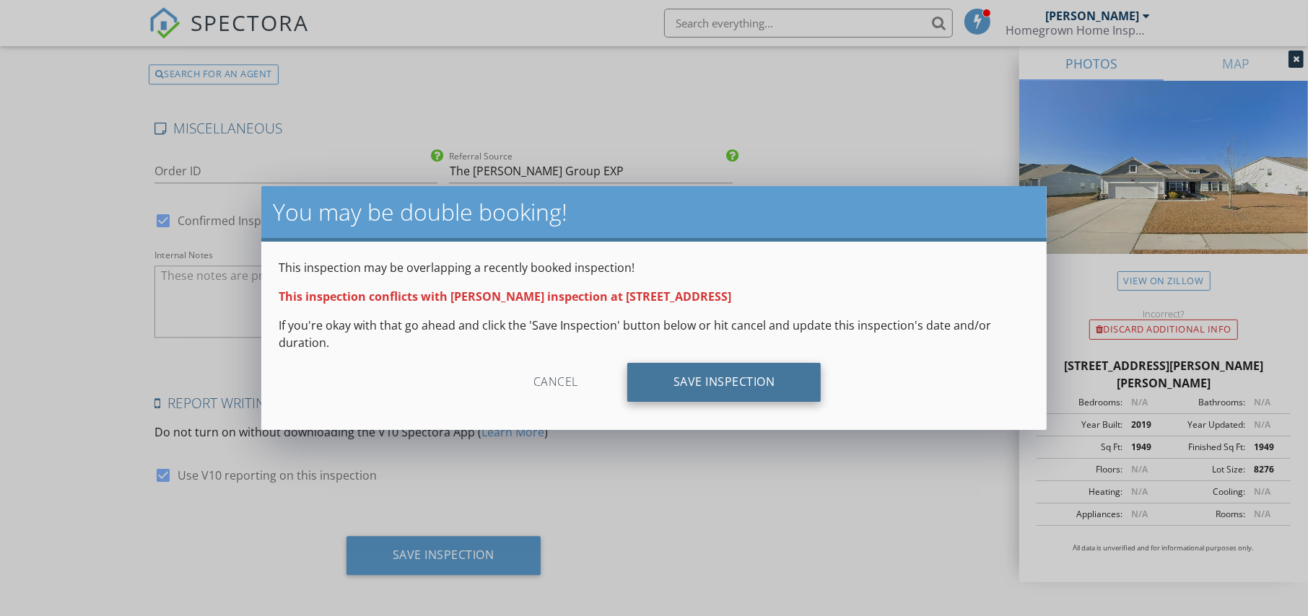
click at [753, 378] on div "Save Inspection" at bounding box center [724, 382] width 194 height 39
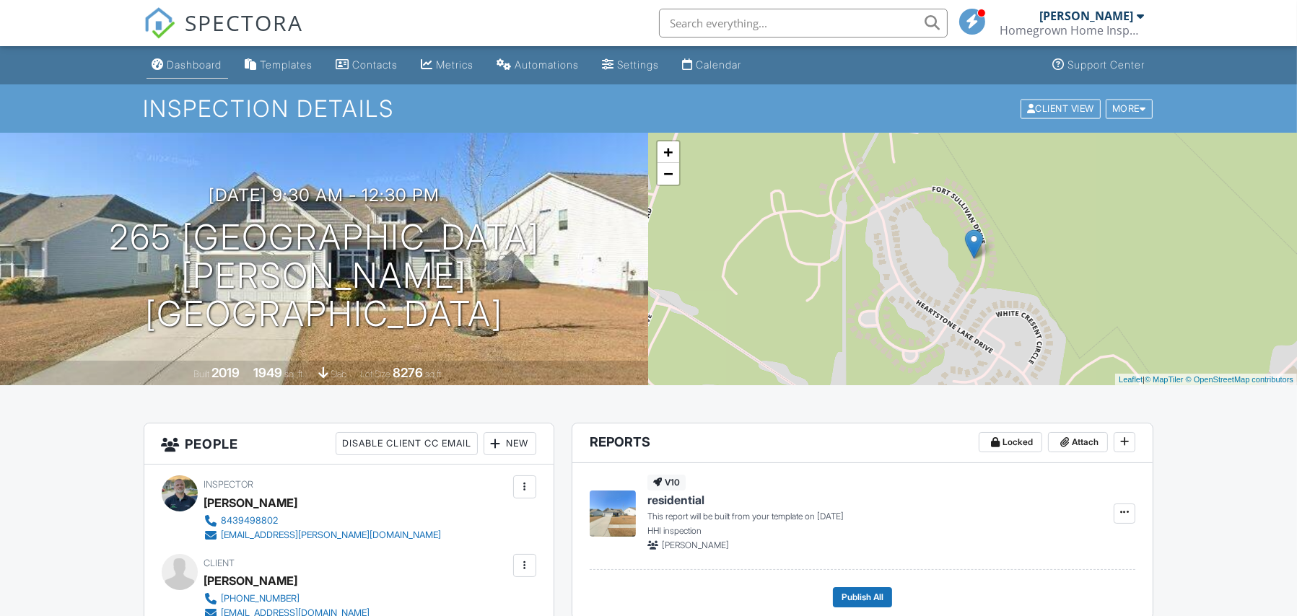
click at [204, 58] on div "Dashboard" at bounding box center [194, 64] width 55 height 12
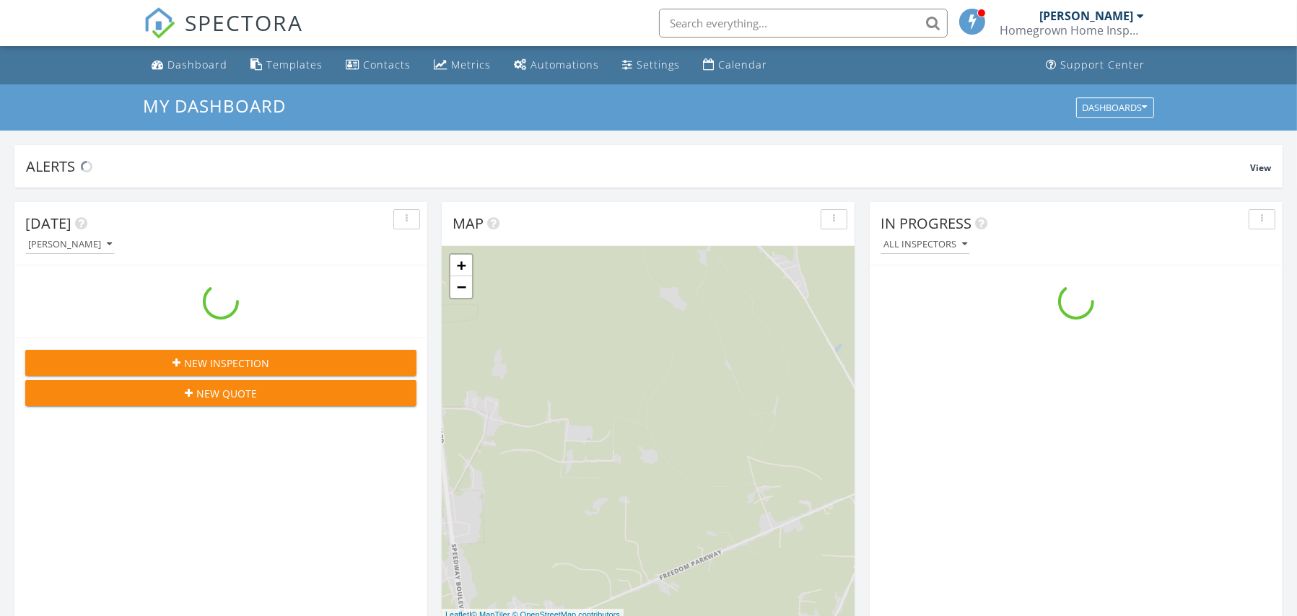
scroll to position [1335, 1319]
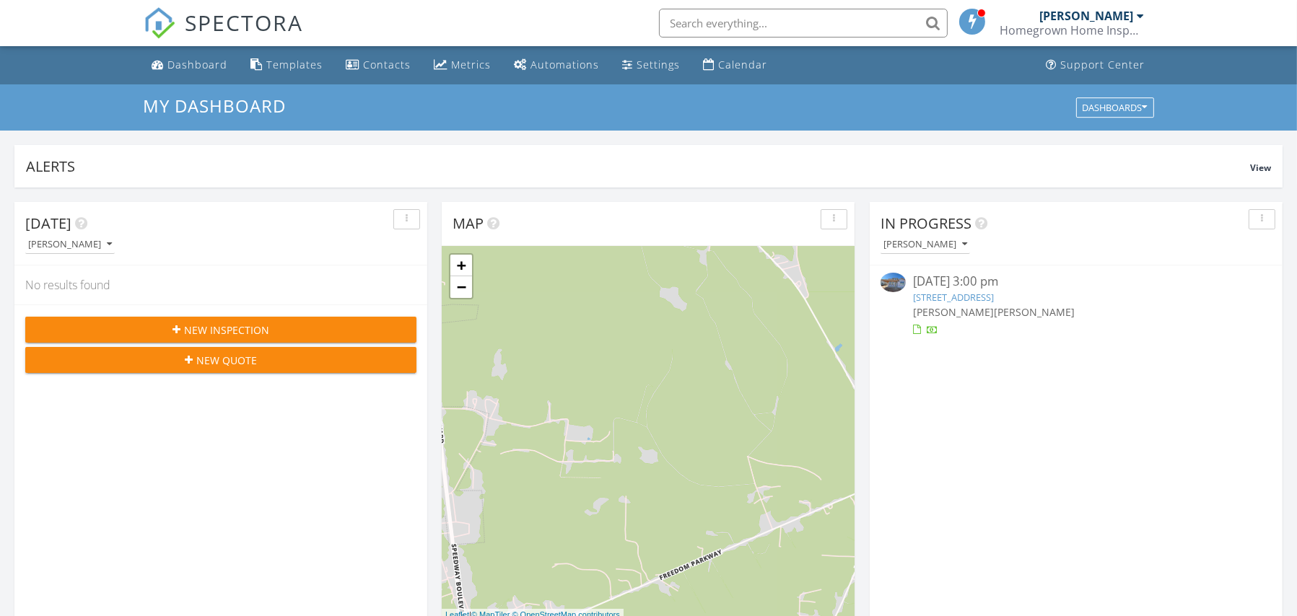
click at [321, 323] on div "New Inspection" at bounding box center [221, 330] width 368 height 15
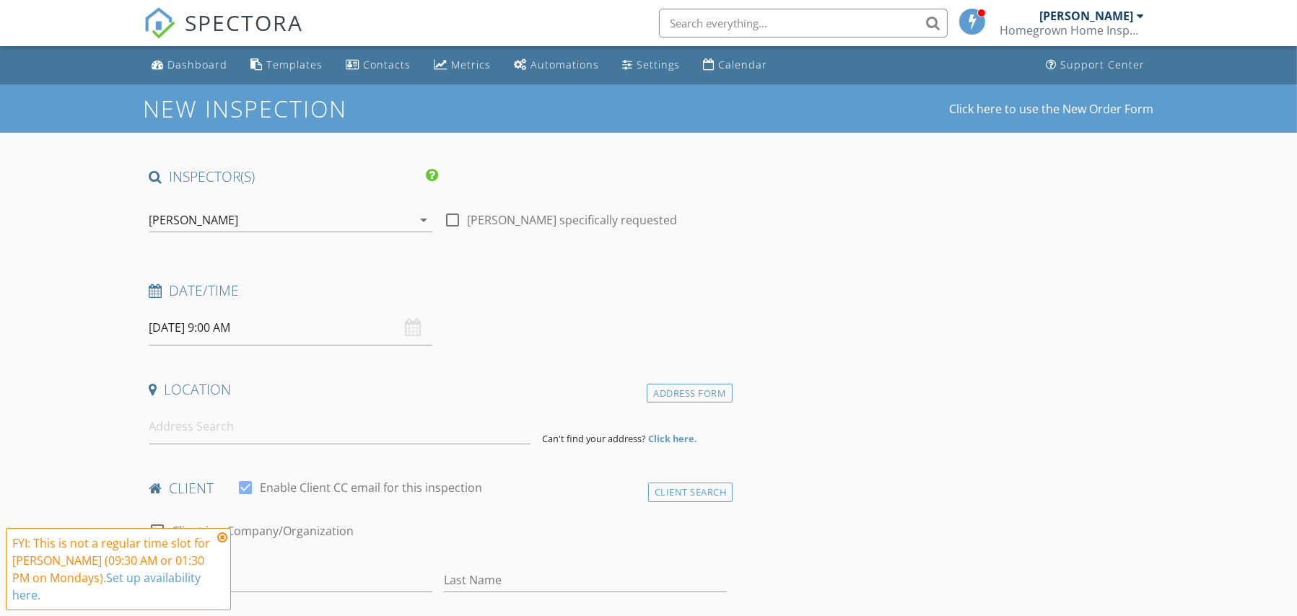
click at [325, 325] on input "[DATE] 9:00 AM" at bounding box center [290, 327] width 283 height 35
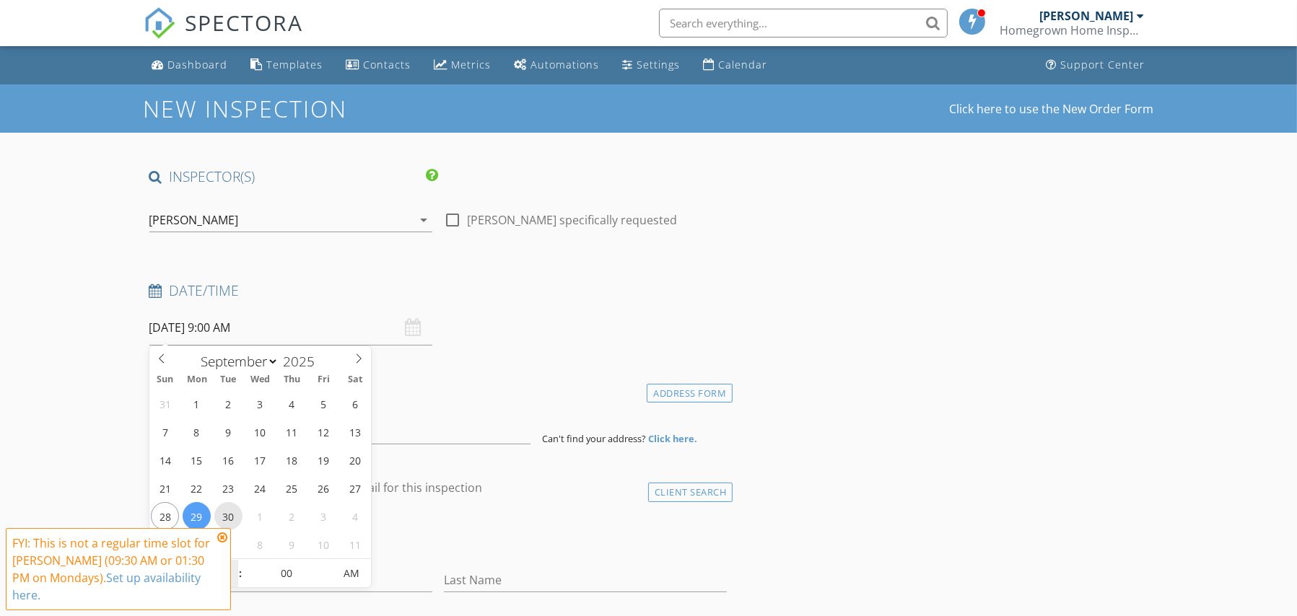
type input "[DATE] 9:00 AM"
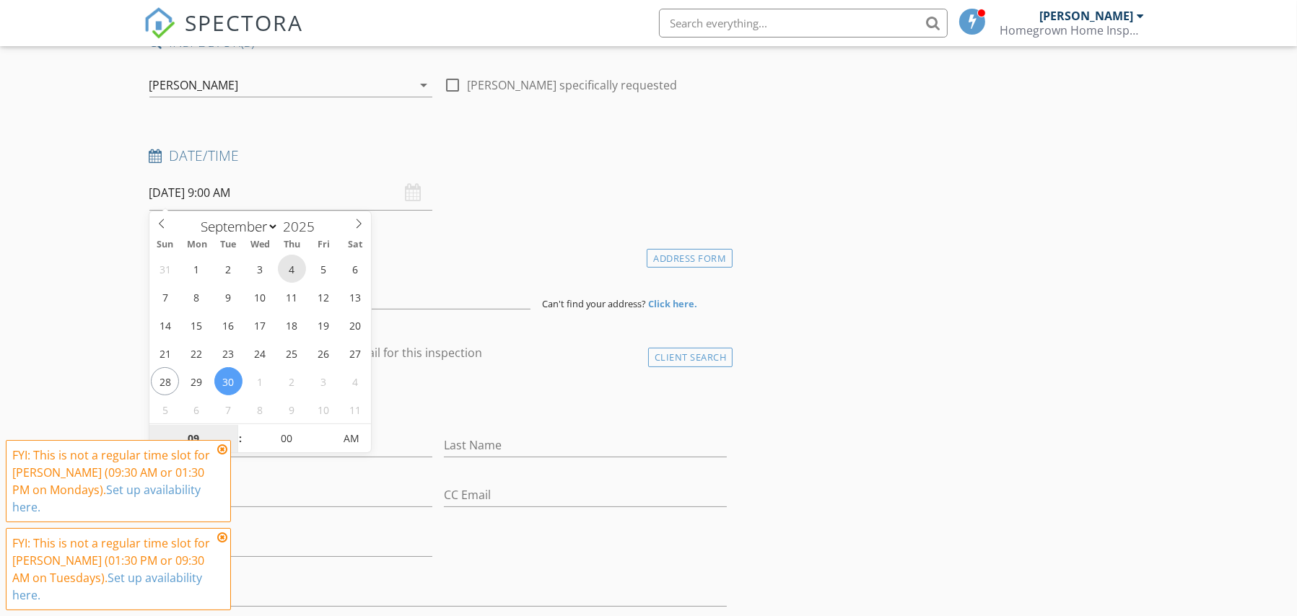
scroll to position [136, 0]
type input "10"
type input "[DATE] 10:00 AM"
click at [232, 429] on span at bounding box center [233, 430] width 10 height 14
type input "11"
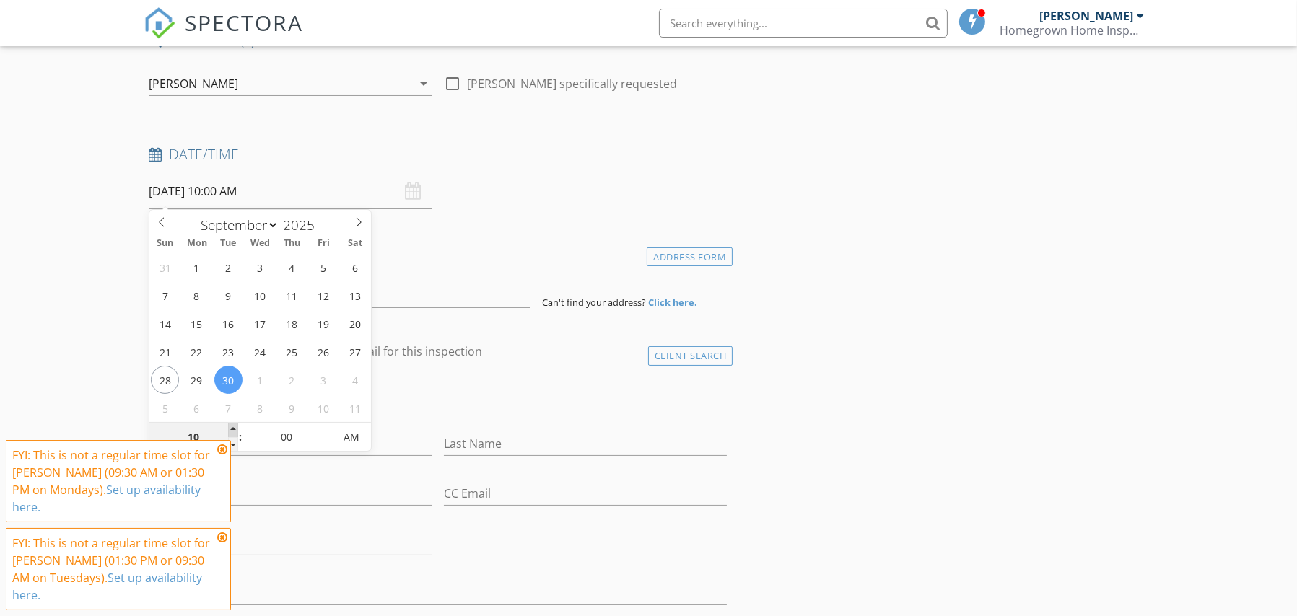
type input "[DATE] 11:00 AM"
click at [234, 429] on span at bounding box center [233, 430] width 10 height 14
type input "12"
type input "[DATE] 12:00 PM"
click at [234, 429] on span at bounding box center [233, 430] width 10 height 14
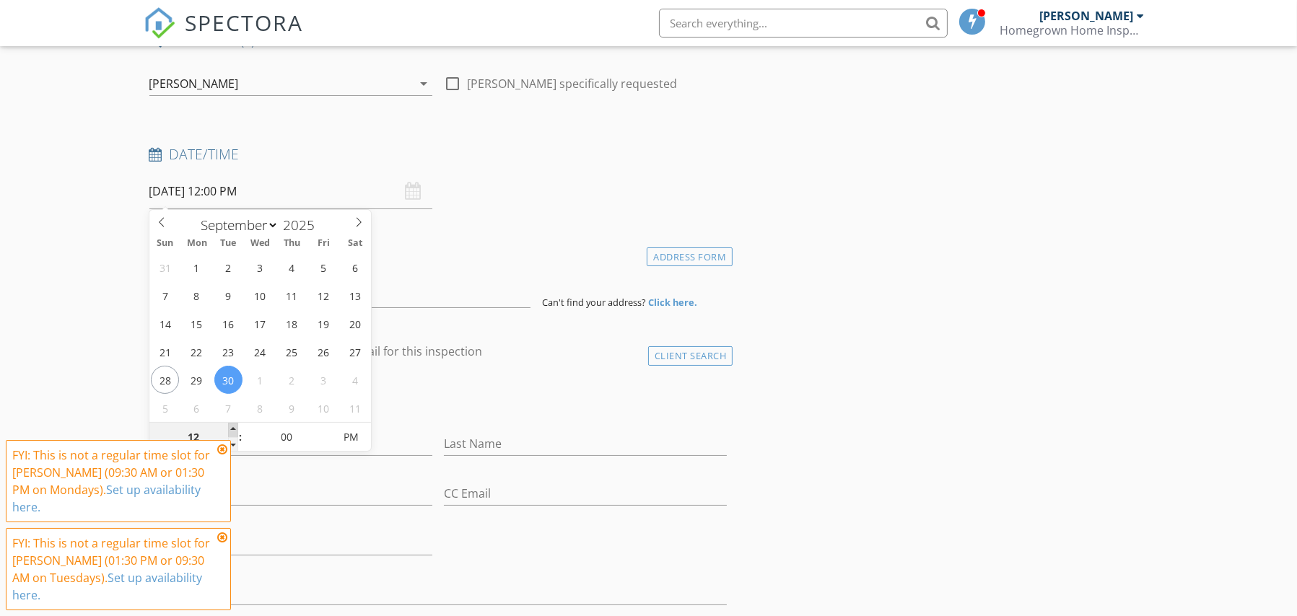
type input "01"
type input "[DATE] 1:00 PM"
click at [234, 429] on span at bounding box center [233, 430] width 10 height 14
type input "05"
type input "[DATE] 1:05 PM"
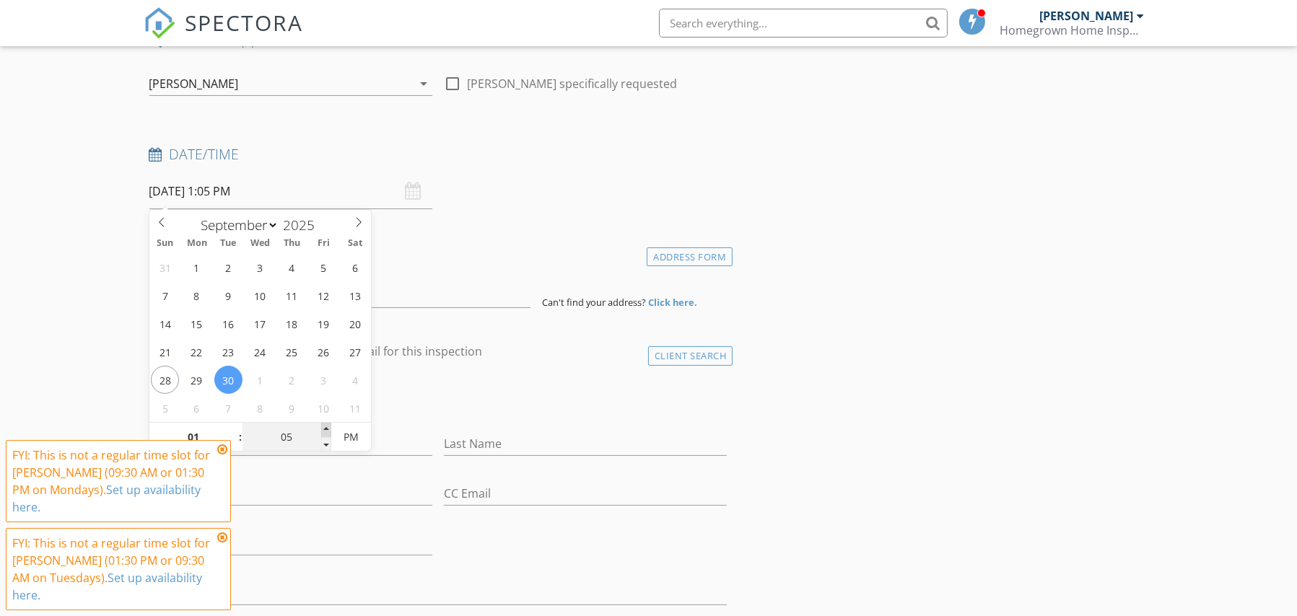
click at [325, 429] on span at bounding box center [326, 430] width 10 height 14
type input "10"
type input "[DATE] 1:10 PM"
click at [325, 429] on span at bounding box center [326, 430] width 10 height 14
type input "15"
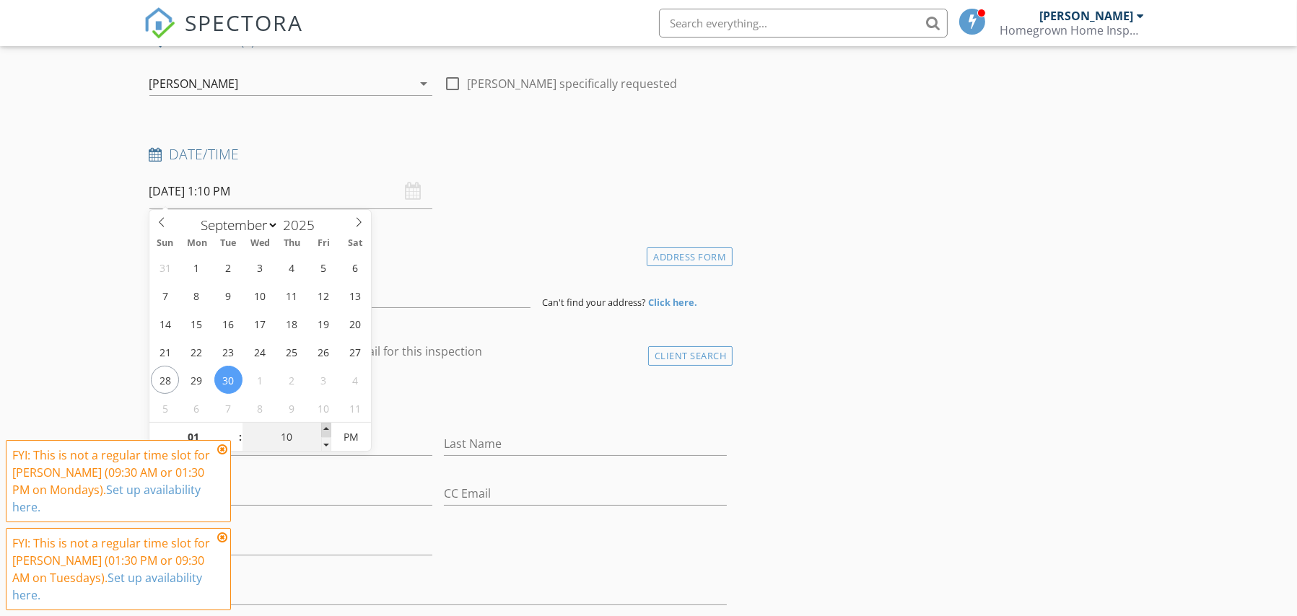
type input "[DATE] 1:15 PM"
click at [325, 429] on span at bounding box center [326, 430] width 10 height 14
type input "20"
type input "[DATE] 1:20 PM"
click at [325, 429] on span at bounding box center [326, 430] width 10 height 14
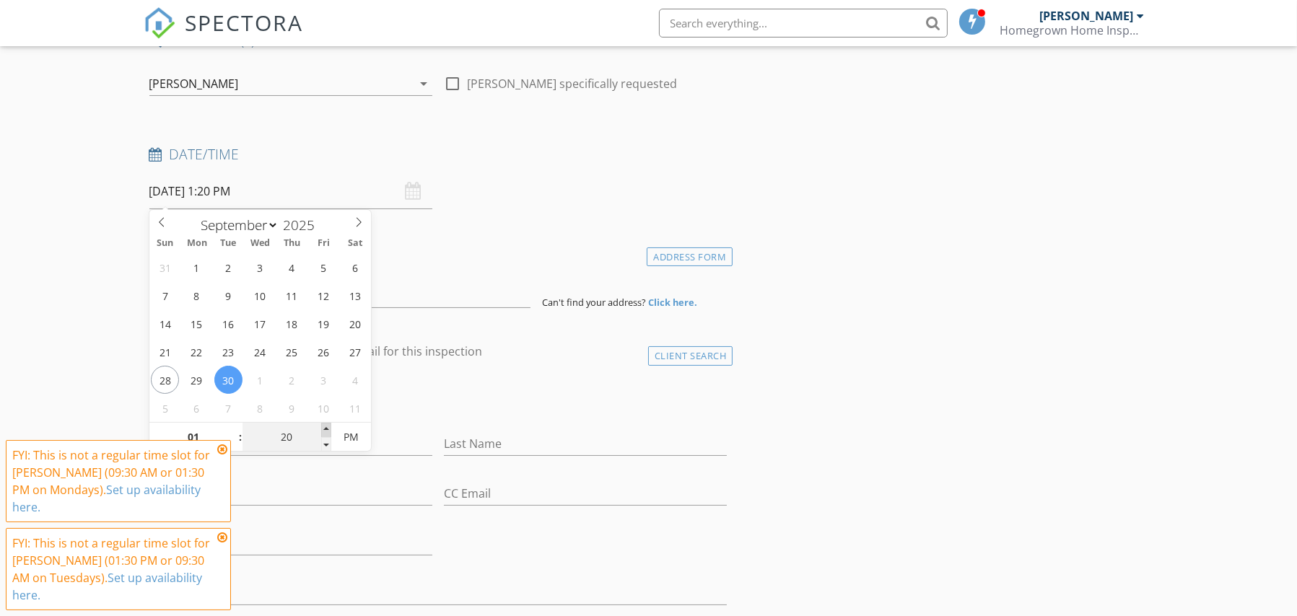
type input "25"
type input "[DATE] 1:25 PM"
click at [325, 429] on span at bounding box center [326, 430] width 10 height 14
type input "30"
type input "[DATE] 1:30 PM"
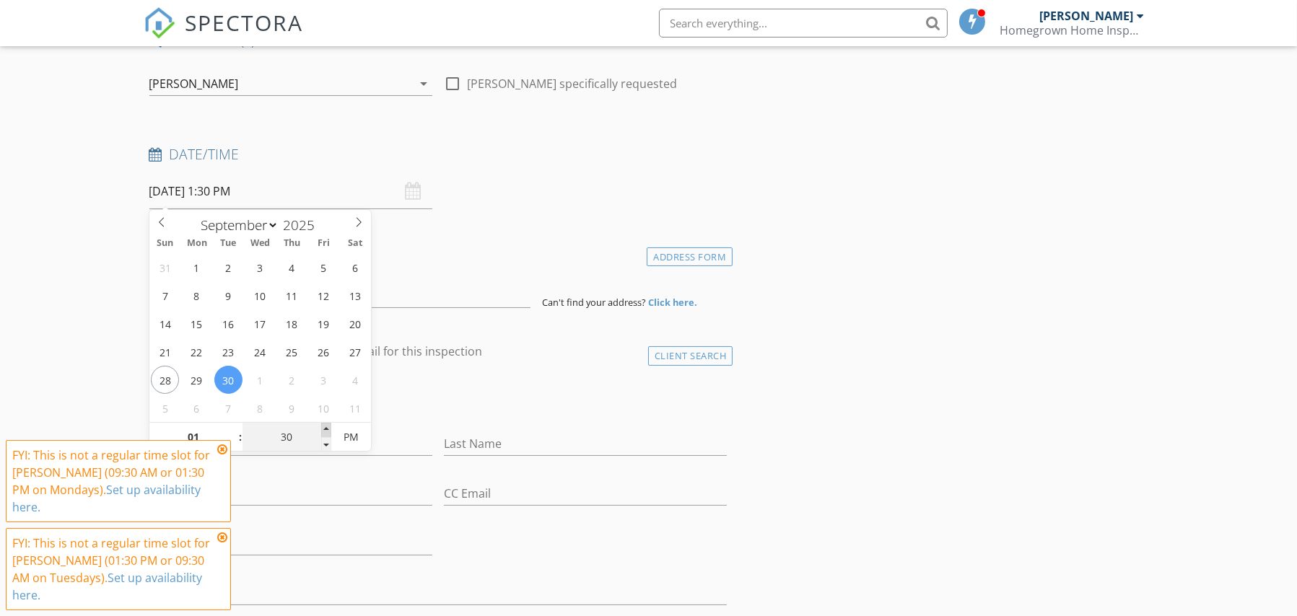
click at [325, 429] on span at bounding box center [326, 430] width 10 height 14
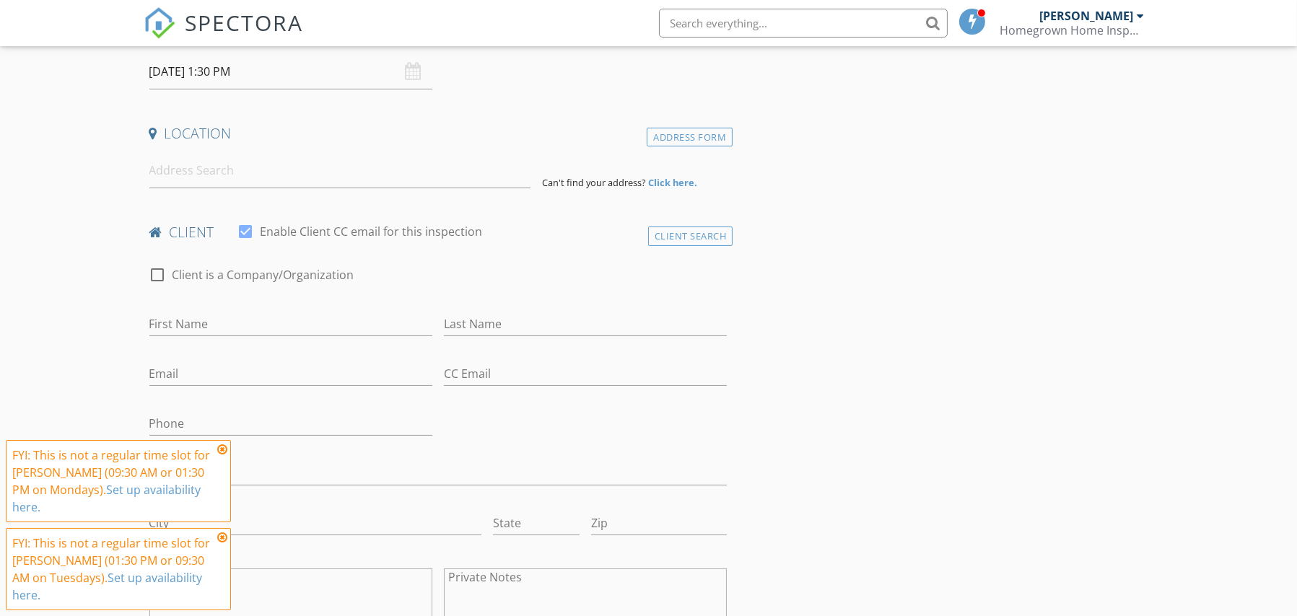
scroll to position [241, 0]
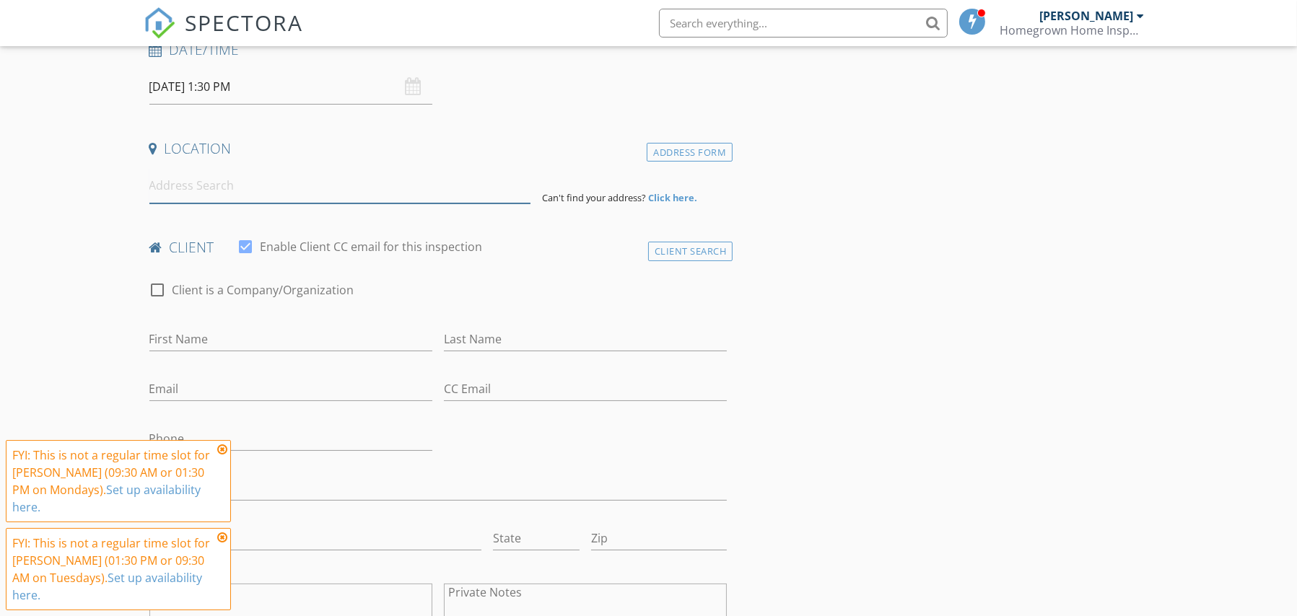
click at [209, 193] on input at bounding box center [339, 185] width 381 height 35
paste input "897 Fording Island R"
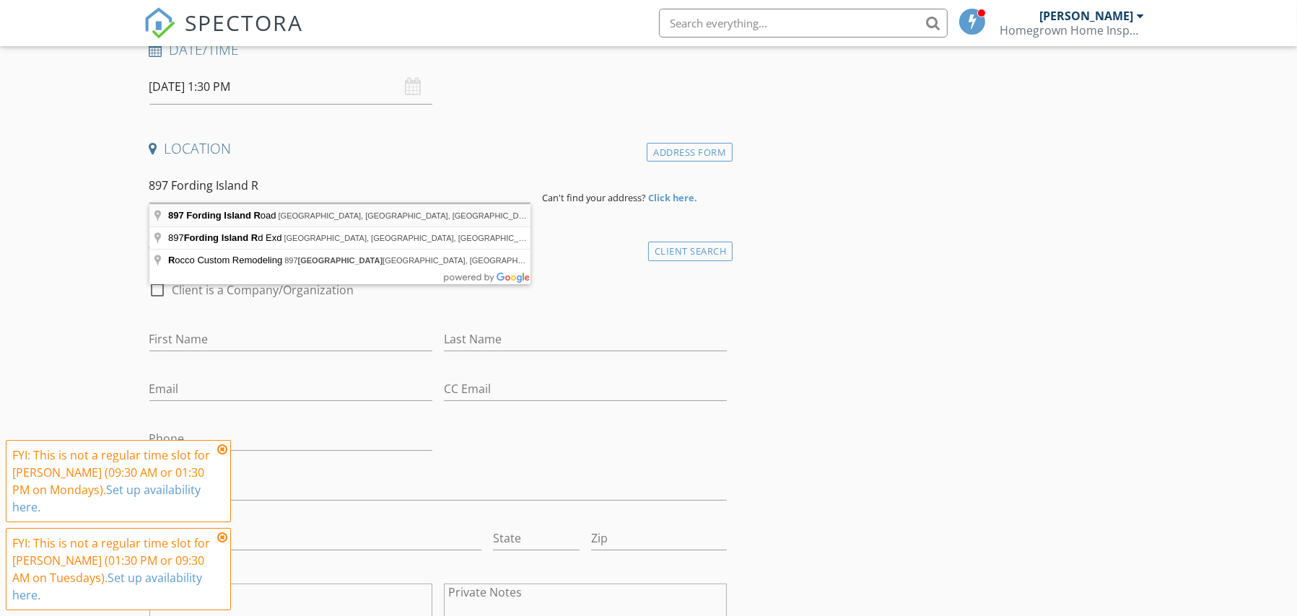
type input "[STREET_ADDRESS]"
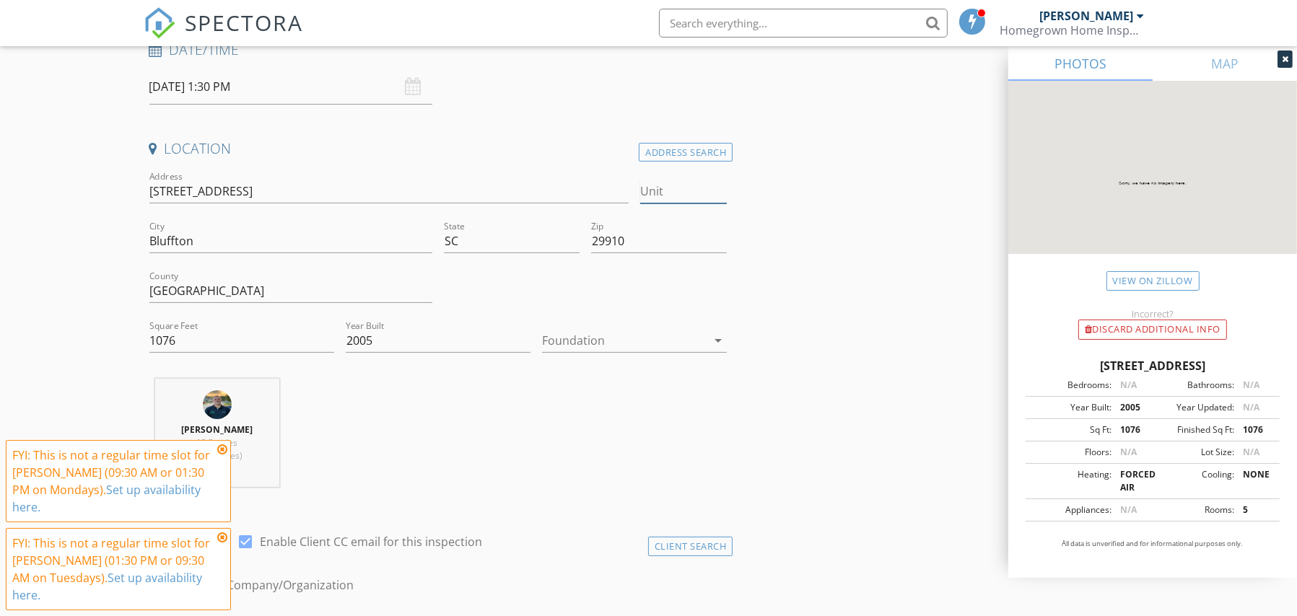
click at [672, 194] on input "Unit" at bounding box center [683, 192] width 87 height 24
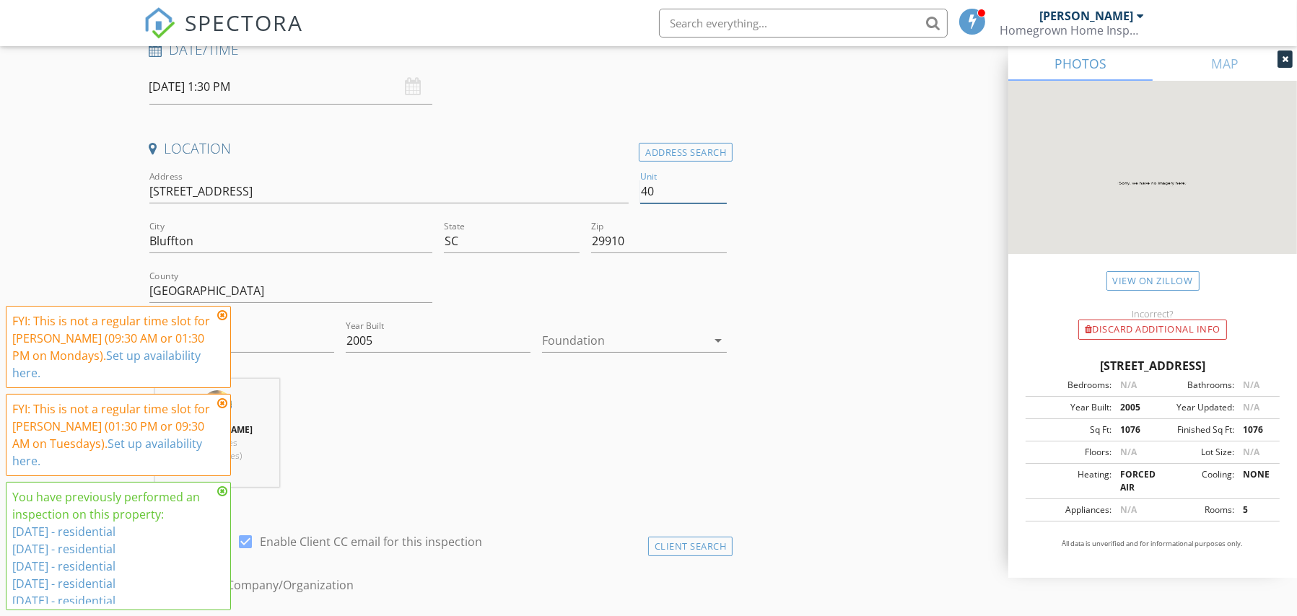
type input "403"
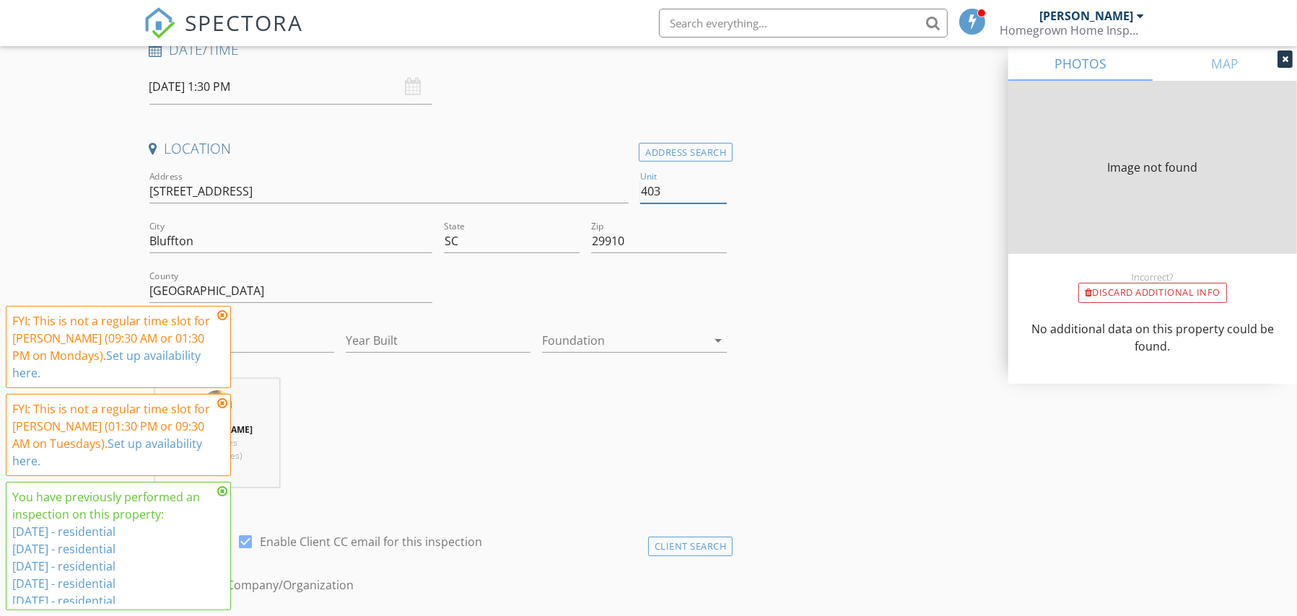
type input "1076"
type input "2005"
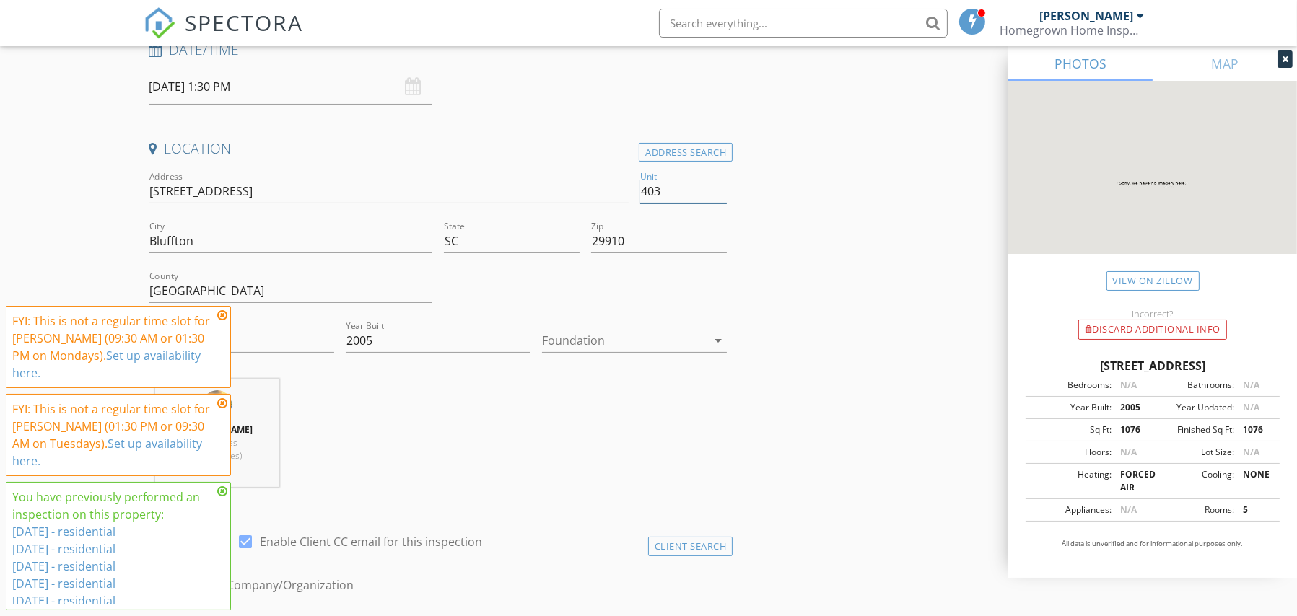
type input "403"
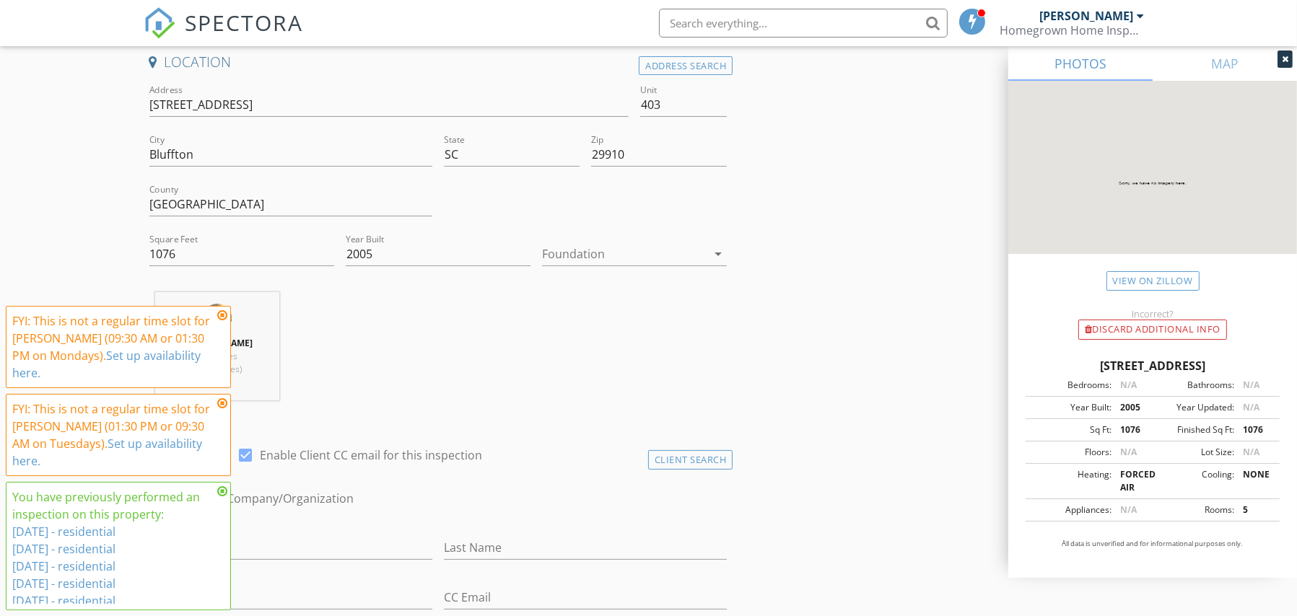
scroll to position [351, 0]
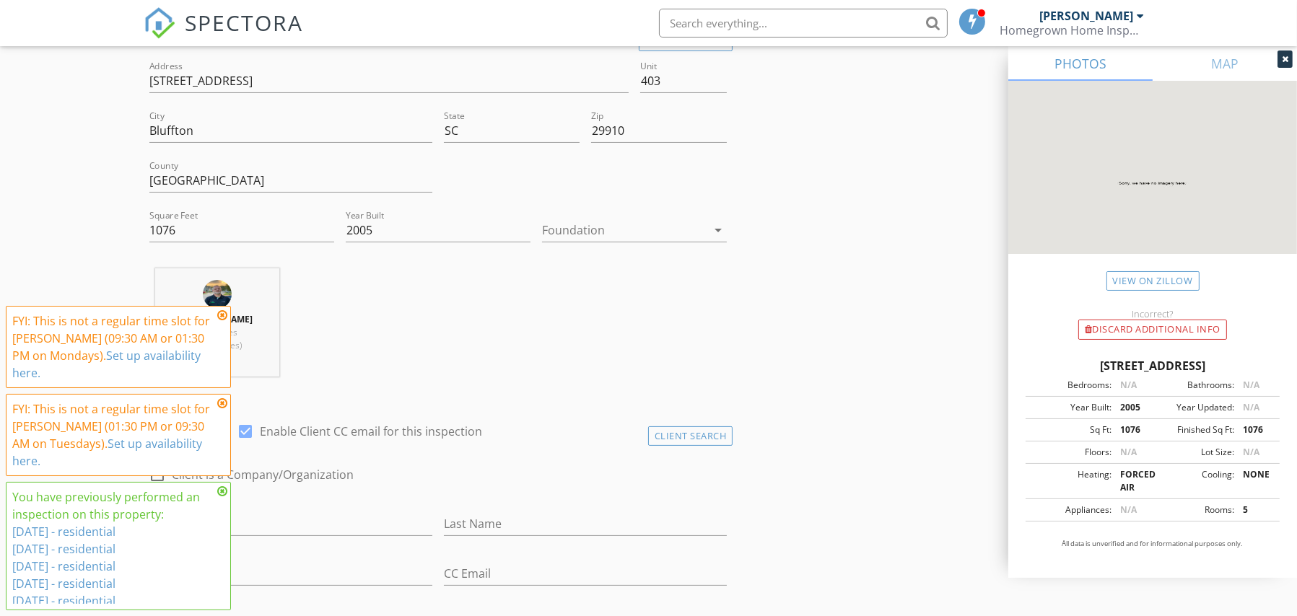
click at [678, 231] on div at bounding box center [624, 230] width 165 height 23
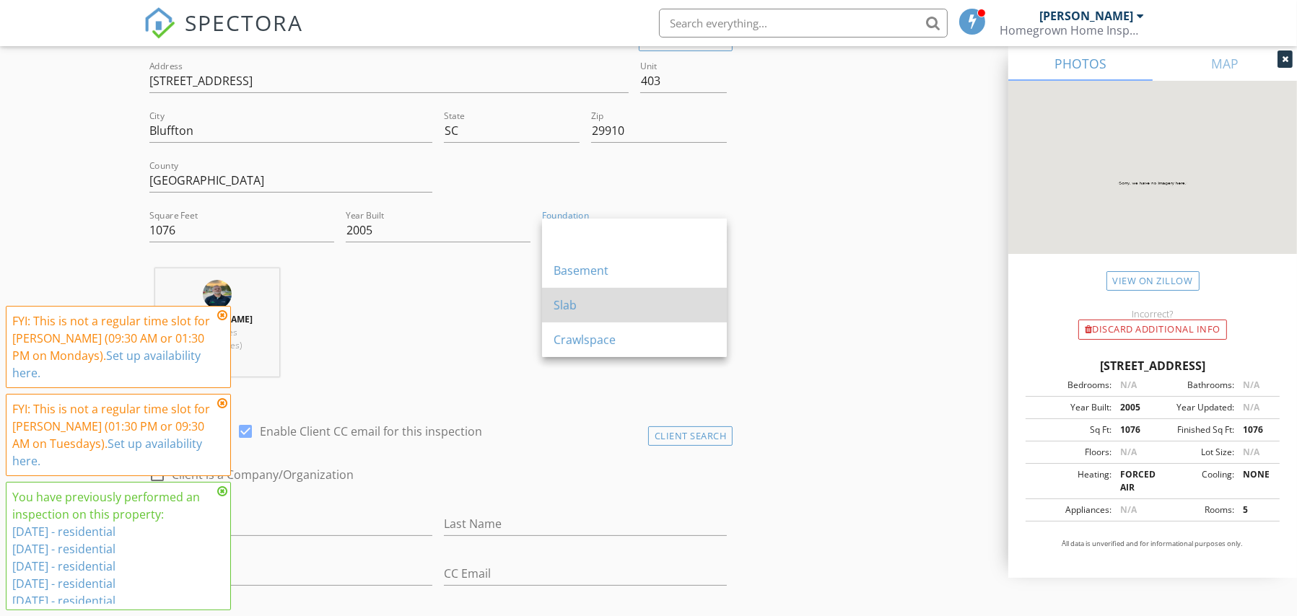
click at [626, 318] on div "Slab" at bounding box center [634, 305] width 162 height 35
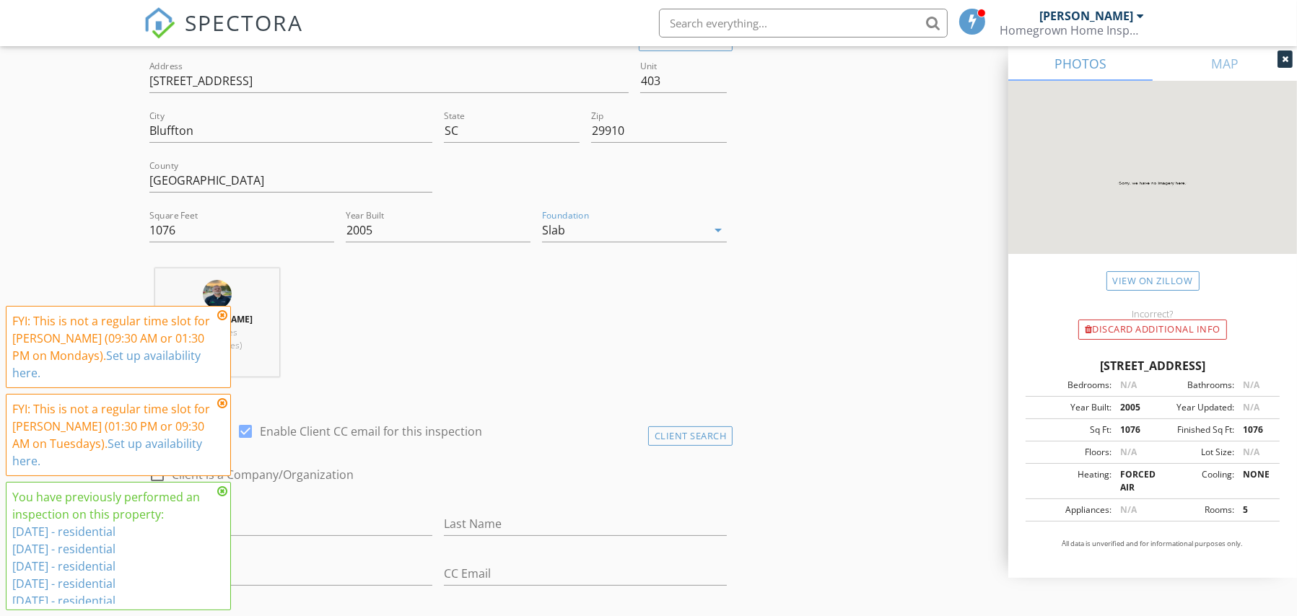
click at [219, 321] on icon at bounding box center [222, 316] width 10 height 12
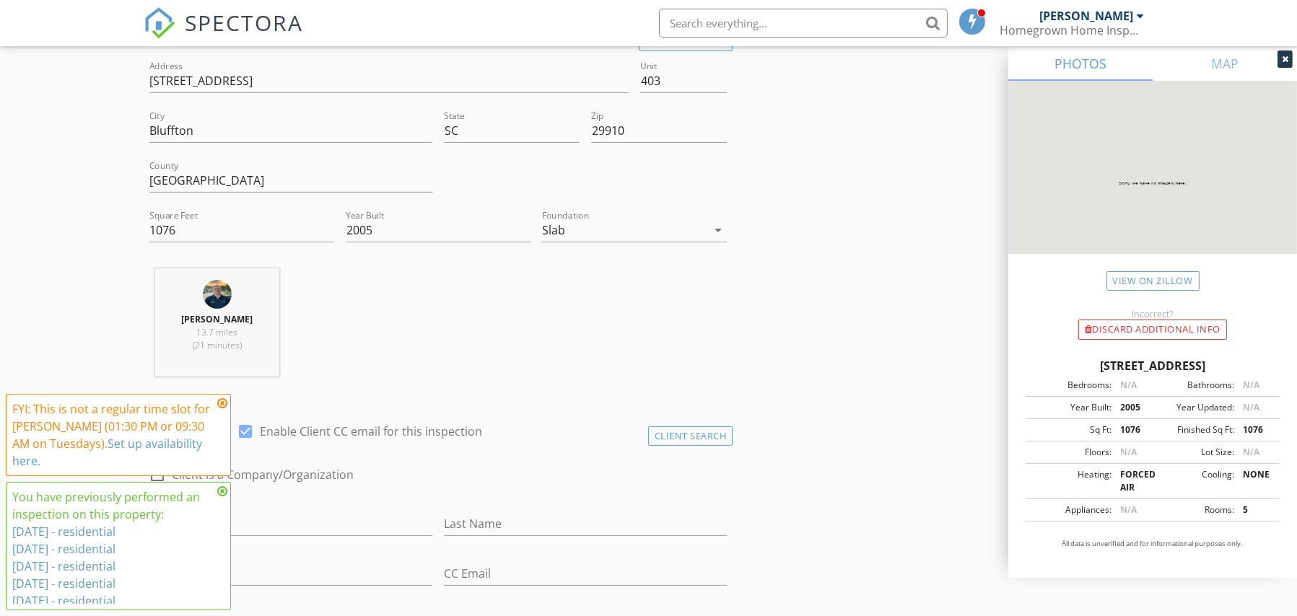
click at [222, 409] on icon at bounding box center [222, 404] width 10 height 12
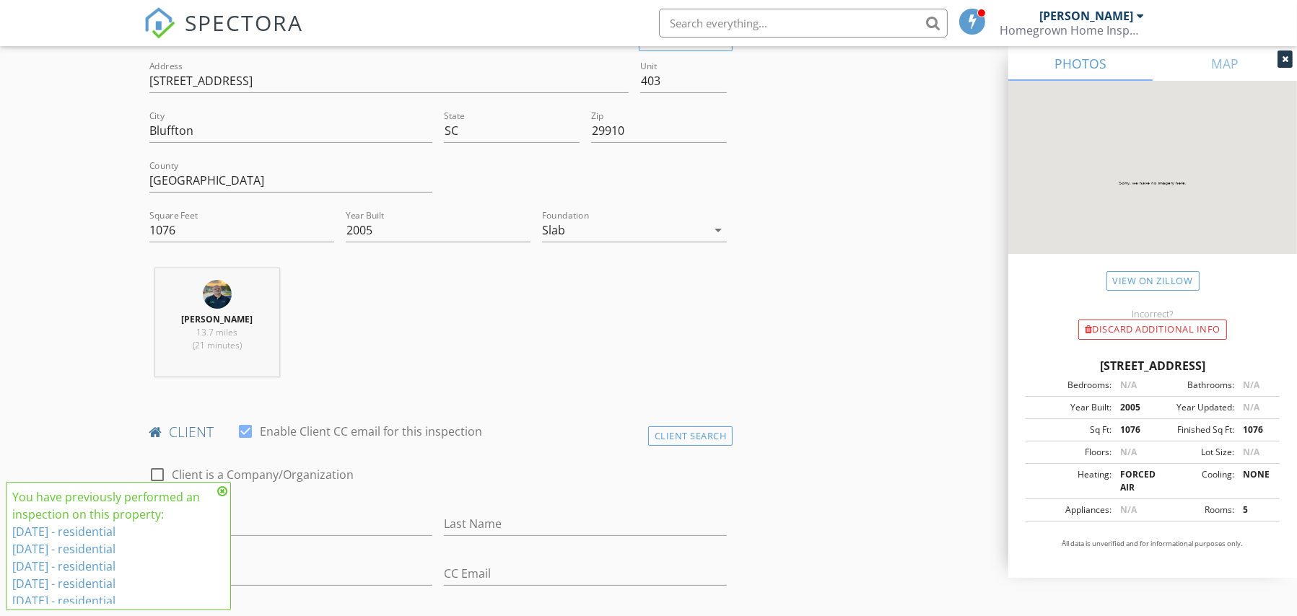
drag, startPoint x: 219, startPoint y: 491, endPoint x: 253, endPoint y: 473, distance: 37.4
click at [224, 489] on icon at bounding box center [222, 492] width 10 height 12
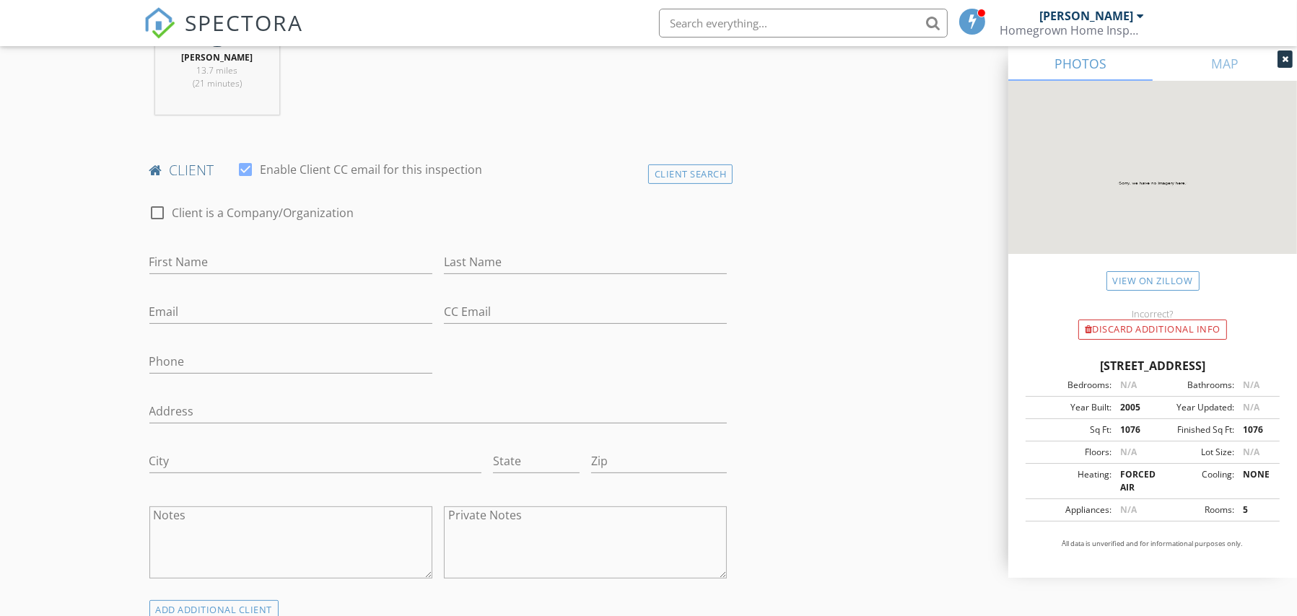
scroll to position [615, 0]
click at [239, 253] on input "First Name" at bounding box center [290, 261] width 283 height 24
click at [180, 260] on input "First Name" at bounding box center [290, 261] width 283 height 24
paste input "[PERSON_NAME]"
drag, startPoint x: 248, startPoint y: 256, endPoint x: 178, endPoint y: 259, distance: 70.8
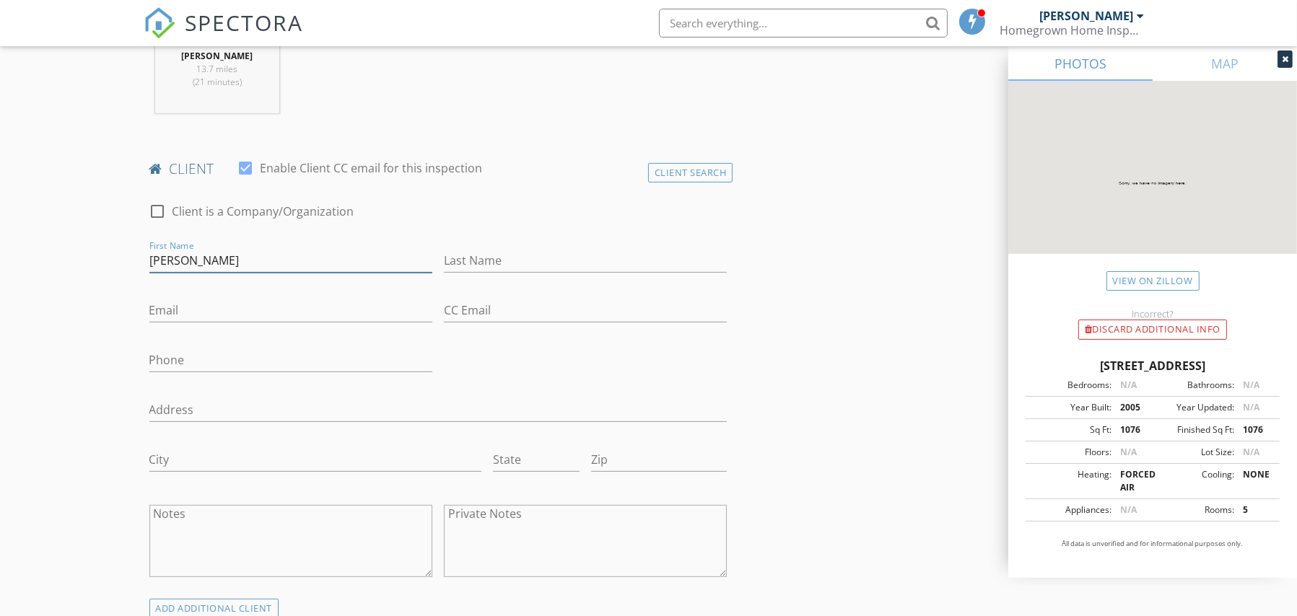
click at [178, 259] on input "[PERSON_NAME]" at bounding box center [290, 261] width 283 height 24
type input "[PERSON_NAME]"
click at [493, 260] on input "Last Name" at bounding box center [585, 261] width 283 height 24
paste input "[PERSON_NAME]"
type input "[PERSON_NAME]"
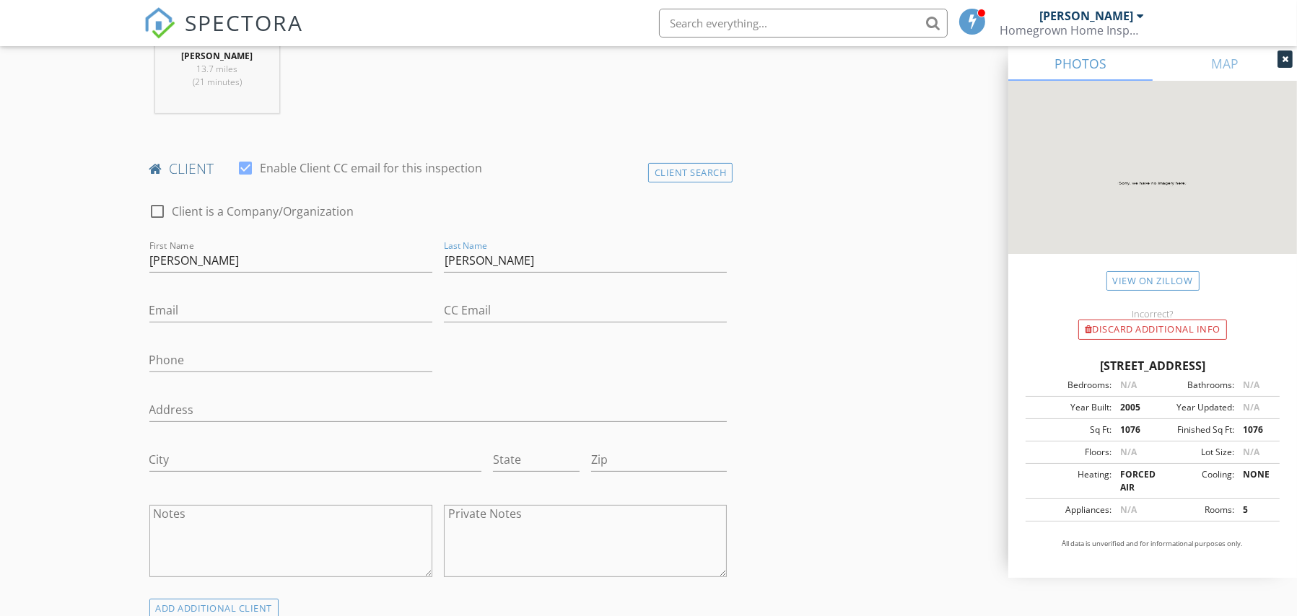
click at [247, 284] on div at bounding box center [290, 283] width 283 height 9
click at [248, 299] on input "Email" at bounding box center [290, 311] width 283 height 24
click at [172, 314] on input "Email" at bounding box center [290, 311] width 283 height 24
paste input "czer2448@gmail.com"
type input "czer2448@gmail.com"
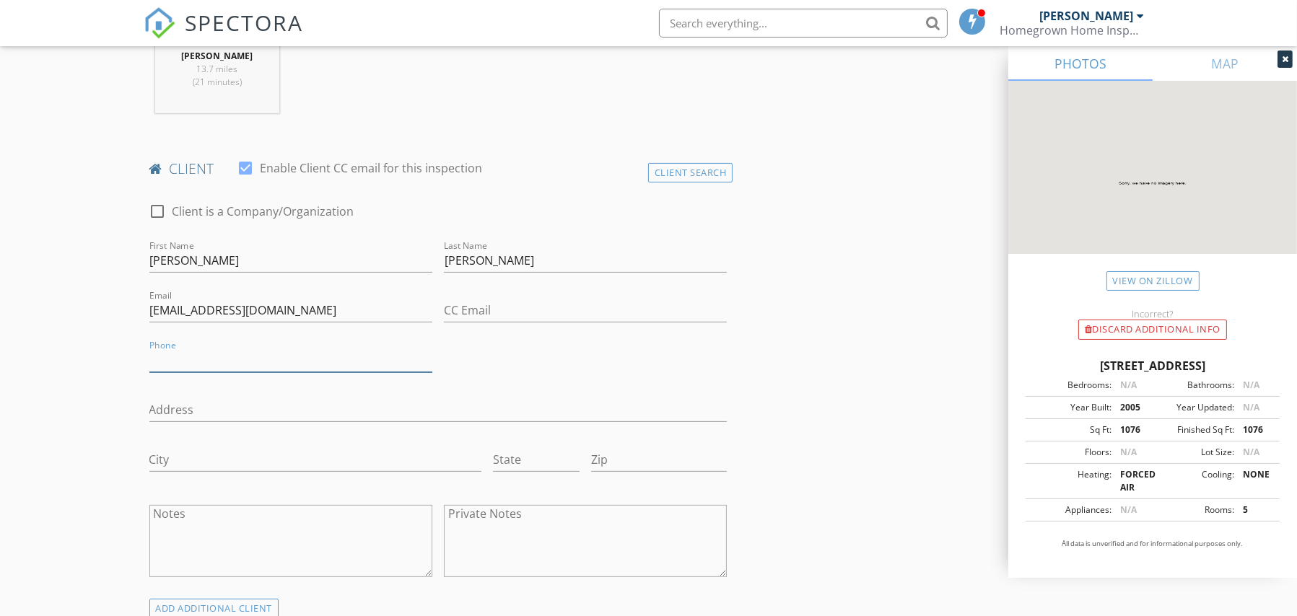
click at [205, 364] on input "Phone" at bounding box center [290, 361] width 283 height 24
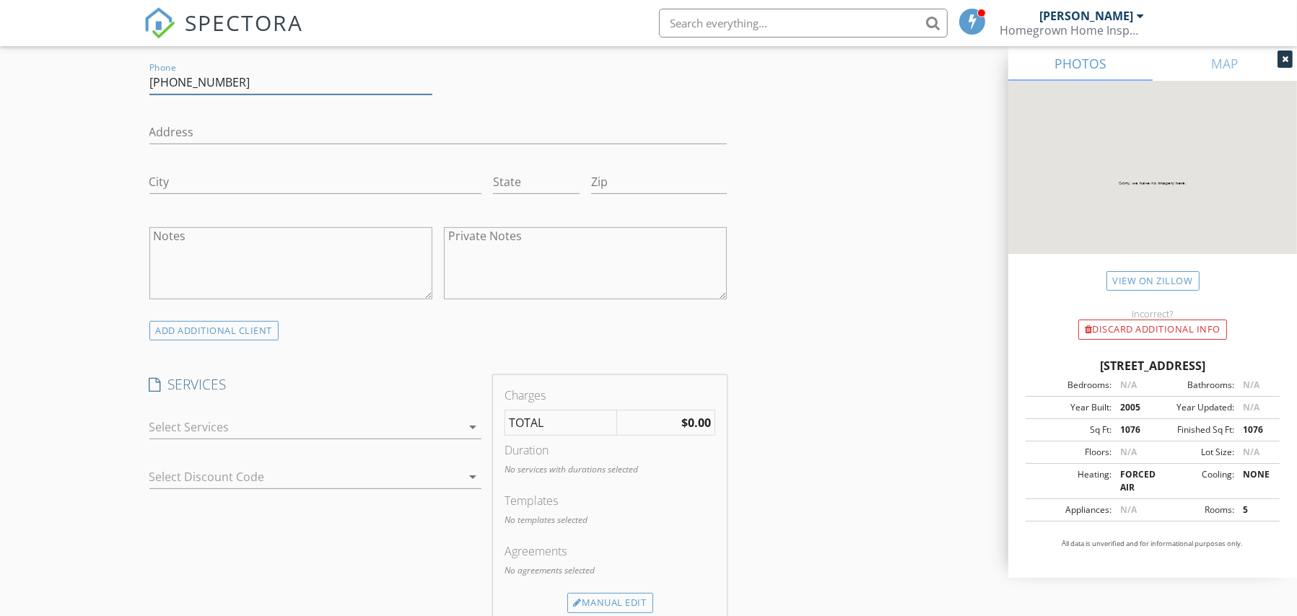
scroll to position [896, 0]
type input "502-387-4339"
click at [387, 425] on div at bounding box center [305, 423] width 312 height 23
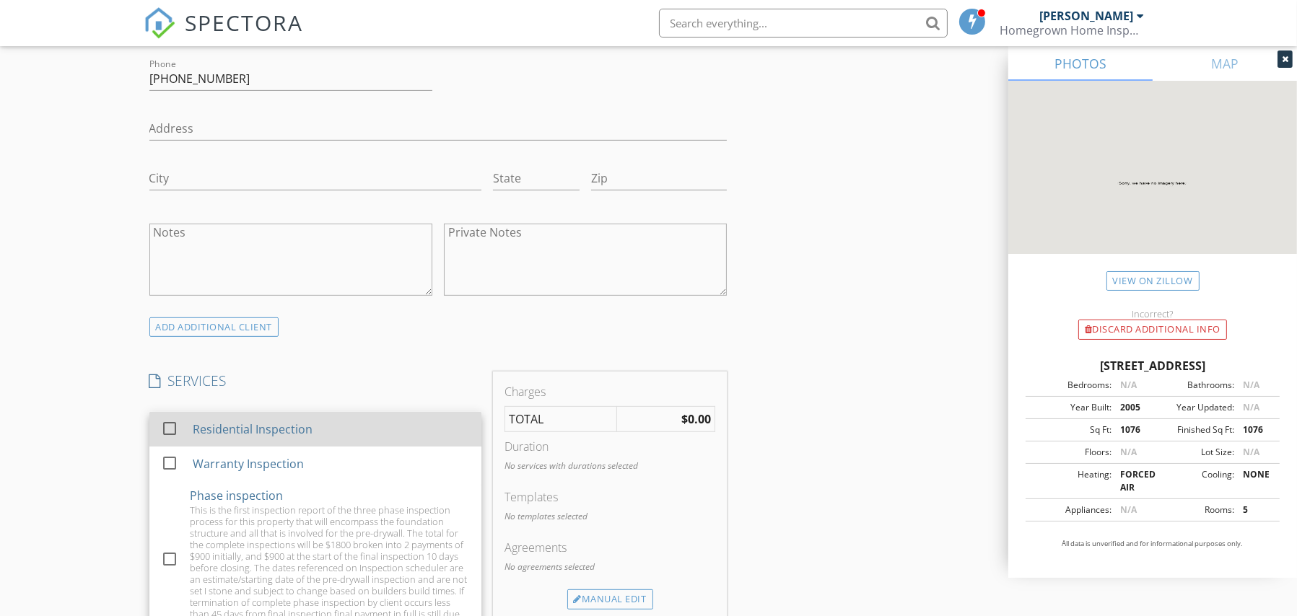
click at [253, 428] on div "Residential Inspection" at bounding box center [252, 429] width 120 height 17
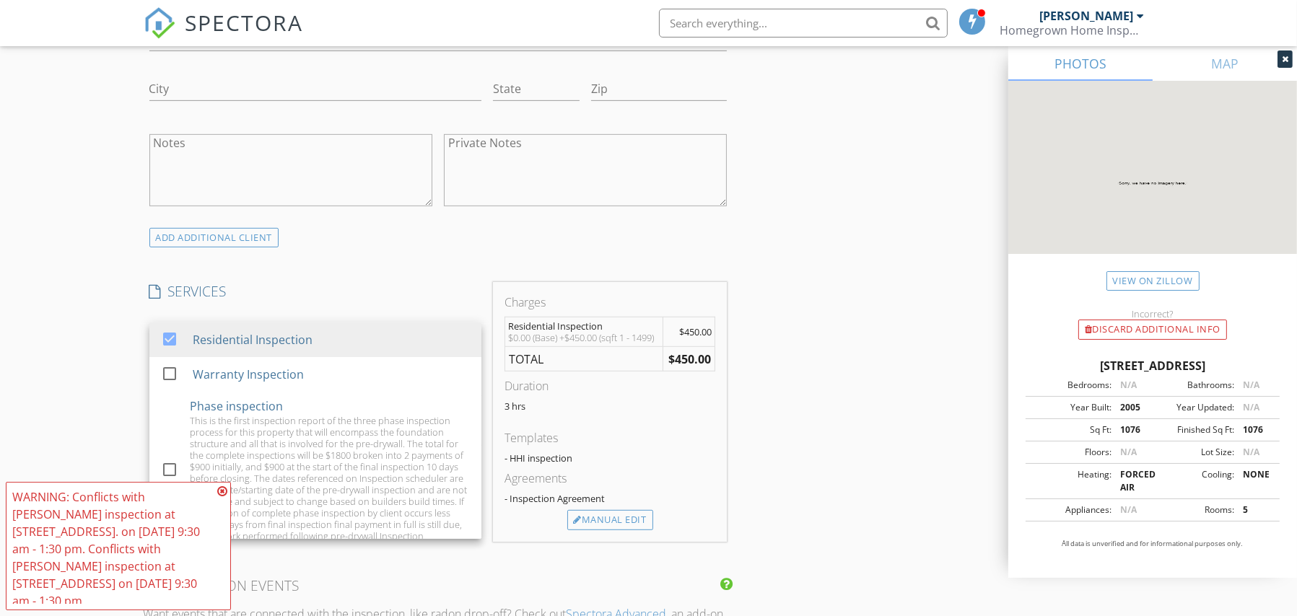
scroll to position [1069, 0]
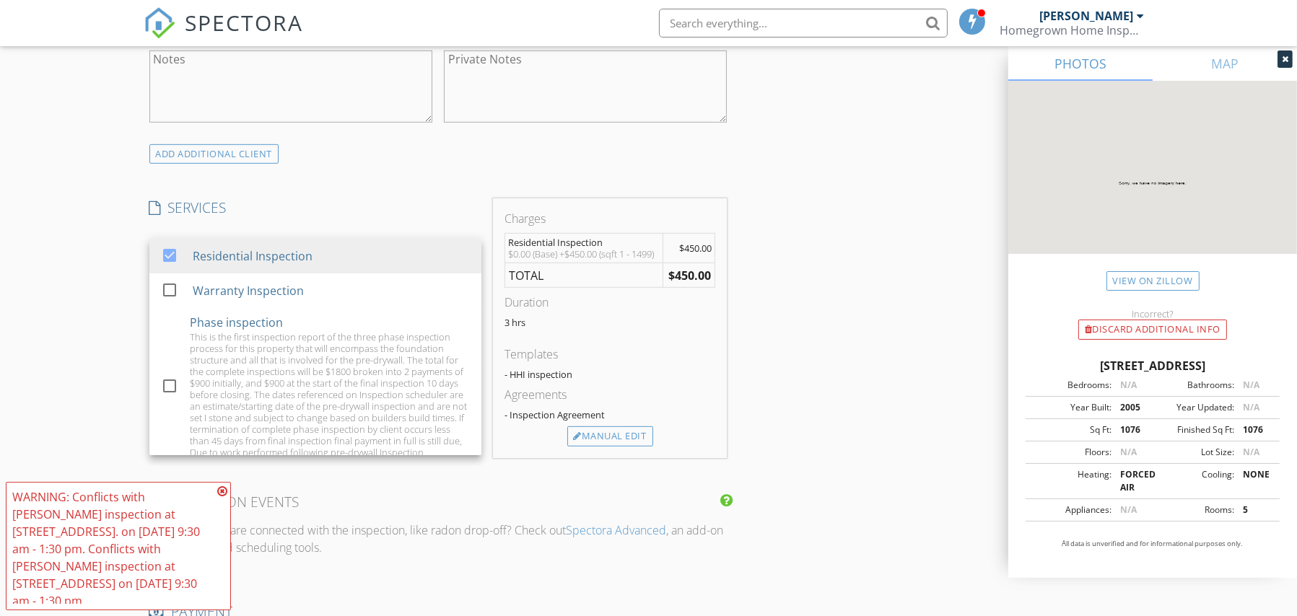
click at [109, 305] on div "New Inspection Click here to use the New Order Form INSPECTOR(S) check_box Yon …" at bounding box center [648, 280] width 1297 height 2531
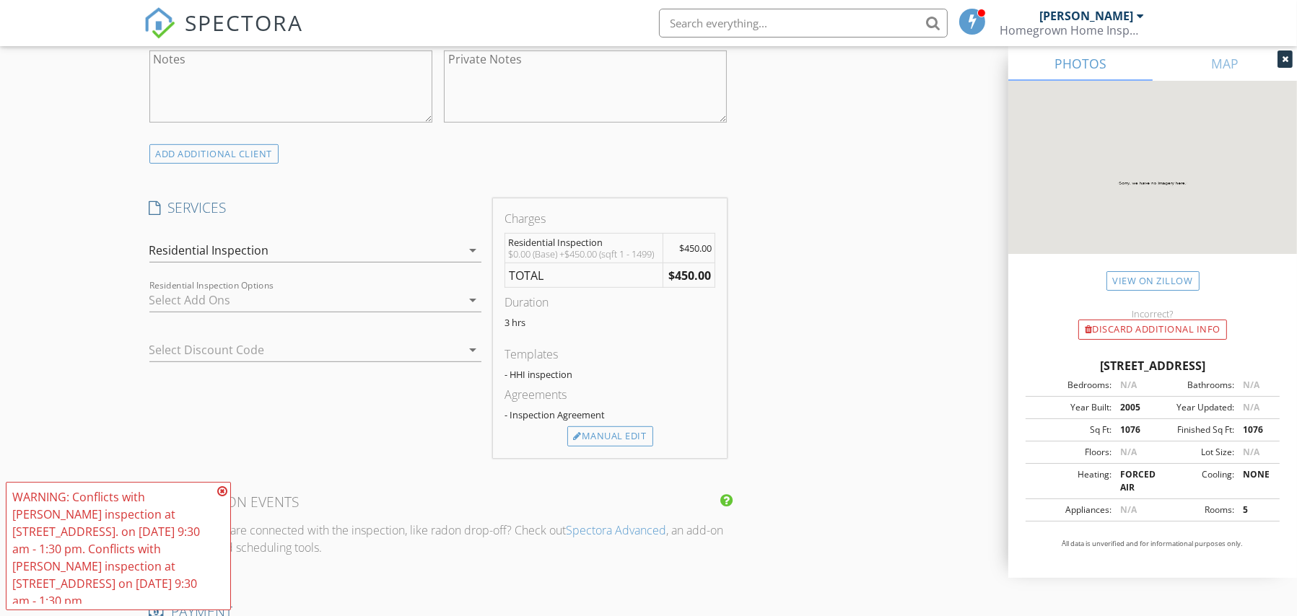
click at [279, 294] on div at bounding box center [305, 300] width 312 height 23
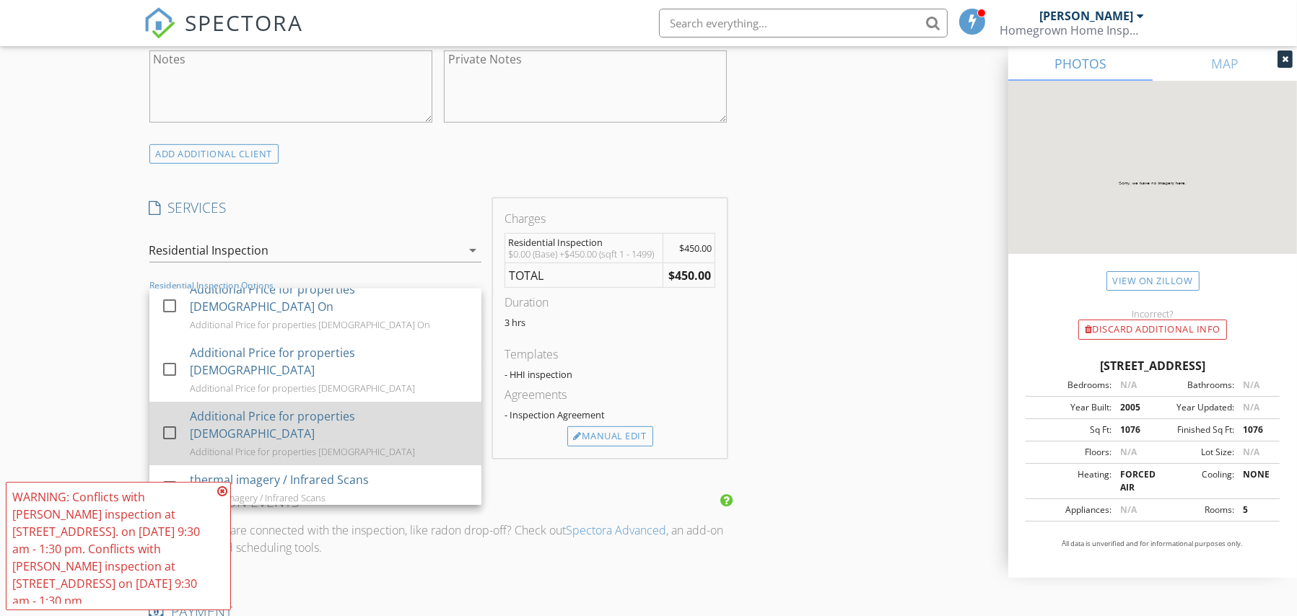
scroll to position [170, 0]
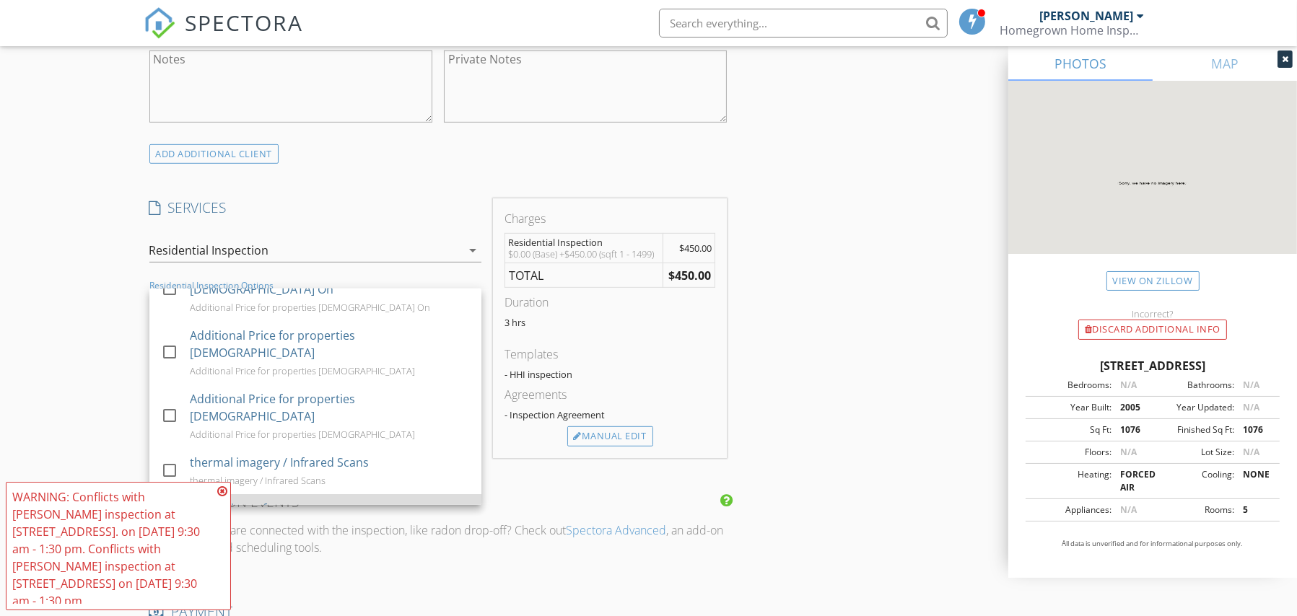
click at [175, 504] on div at bounding box center [169, 516] width 25 height 25
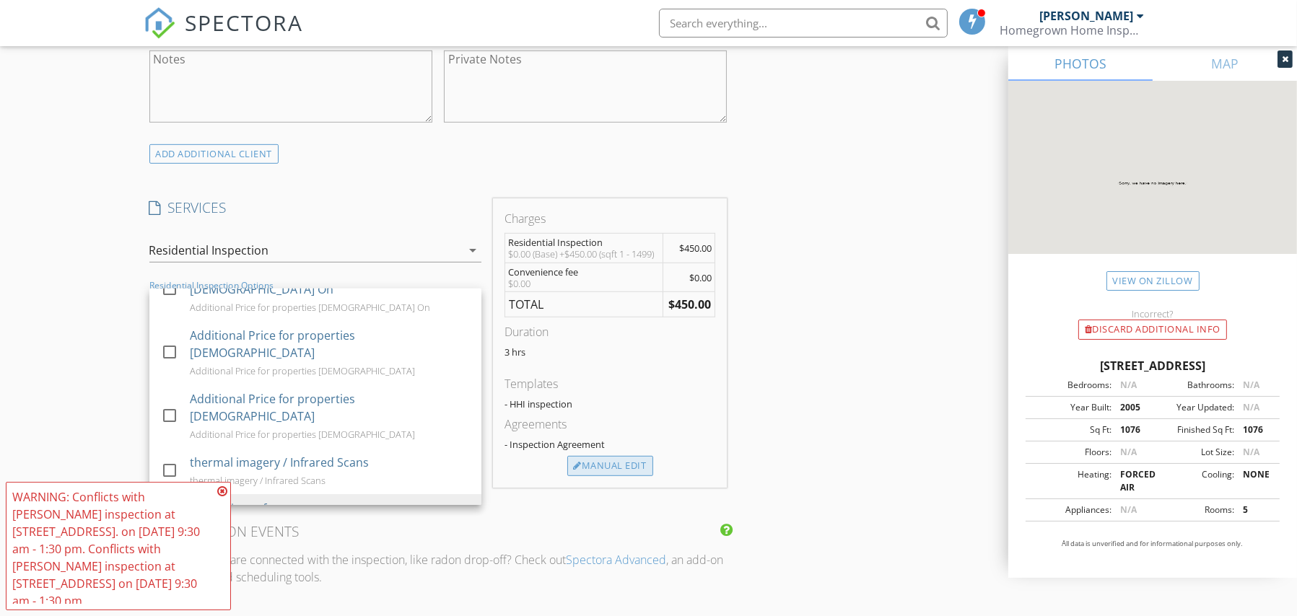
click at [603, 461] on div "Manual Edit" at bounding box center [610, 466] width 86 height 20
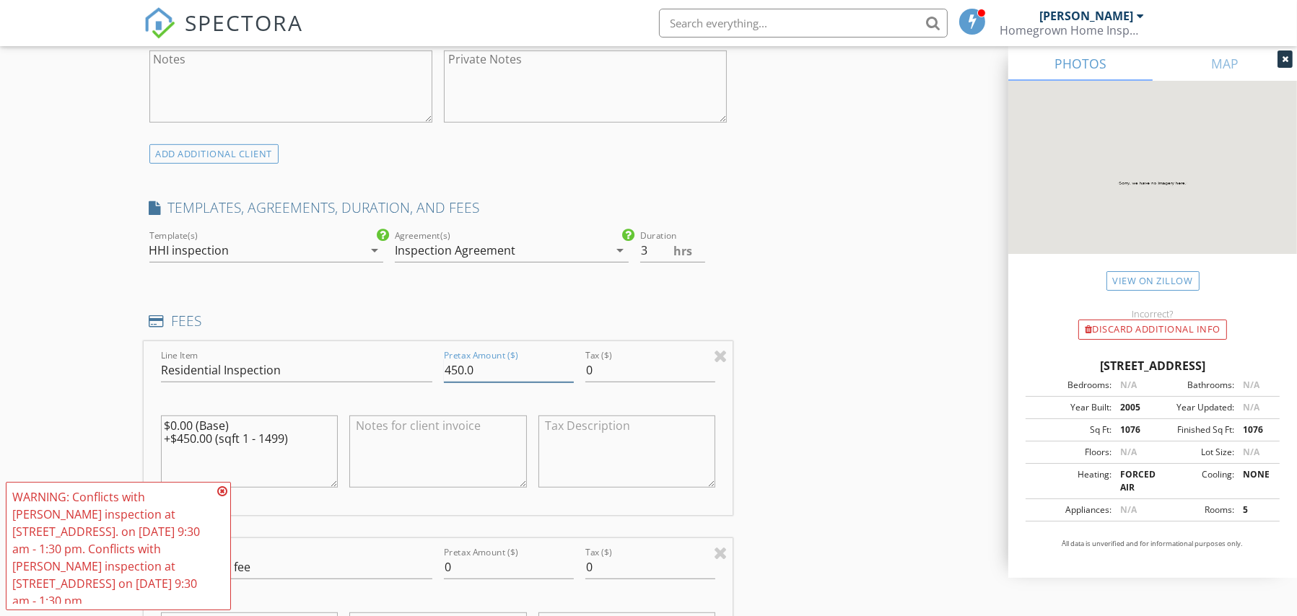
click at [493, 366] on input "450.0" at bounding box center [509, 371] width 130 height 24
click at [493, 365] on input "450.0" at bounding box center [509, 371] width 130 height 24
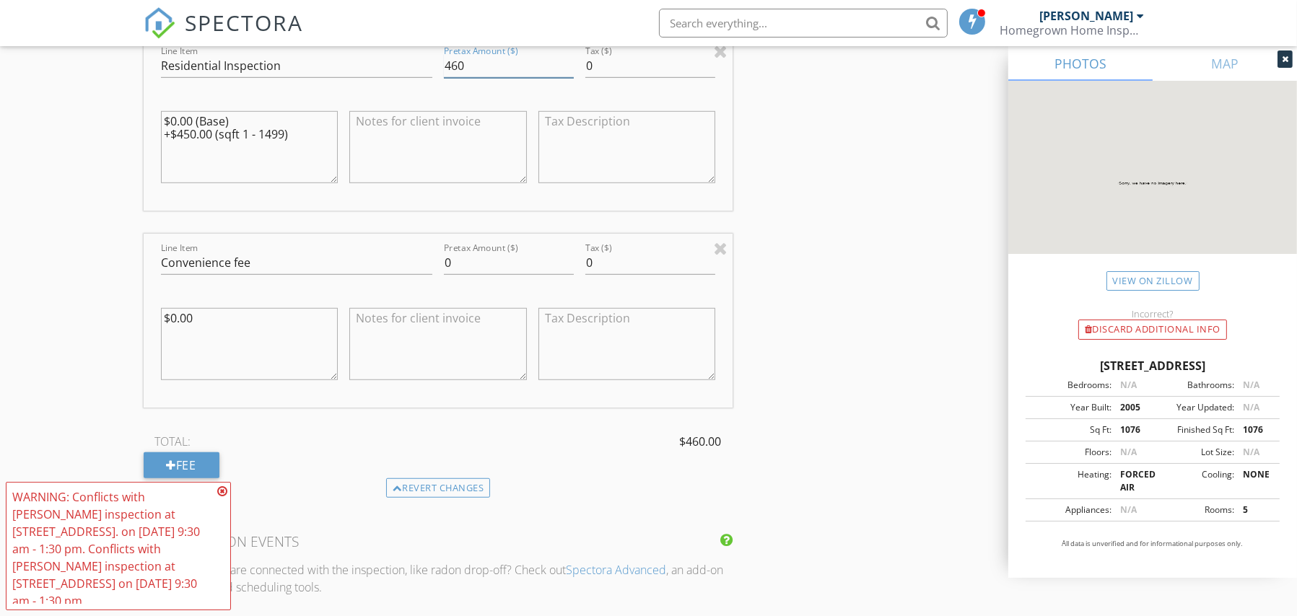
scroll to position [1385, 0]
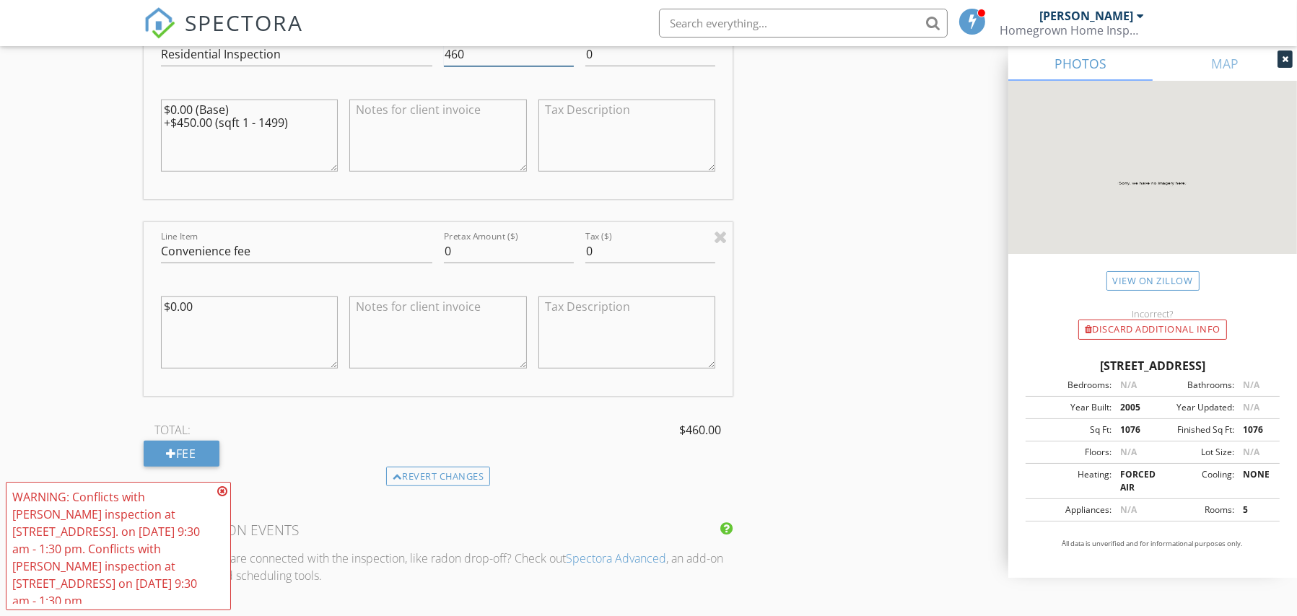
type input "460"
click at [224, 491] on icon at bounding box center [222, 492] width 10 height 12
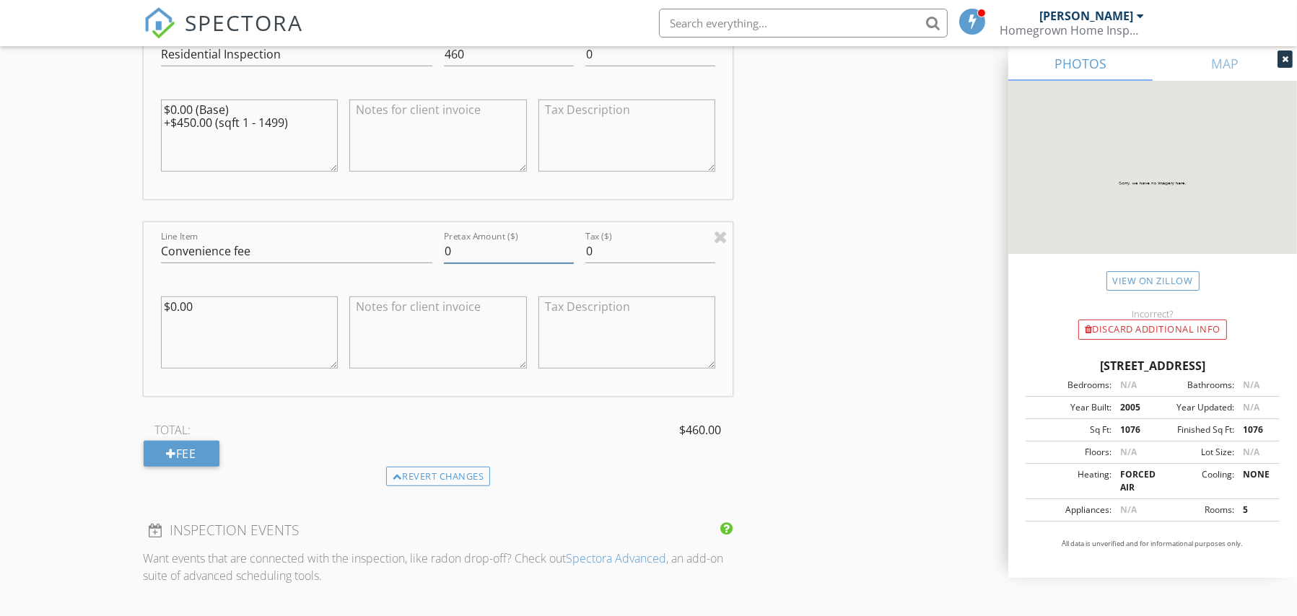
click at [465, 250] on input "0" at bounding box center [509, 252] width 130 height 24
type input "22.54"
click at [853, 266] on div "INSPECTOR(S) check_box Yon Lucas PRIMARY check_box_outline_blank David Johnson …" at bounding box center [649, 160] width 1010 height 2757
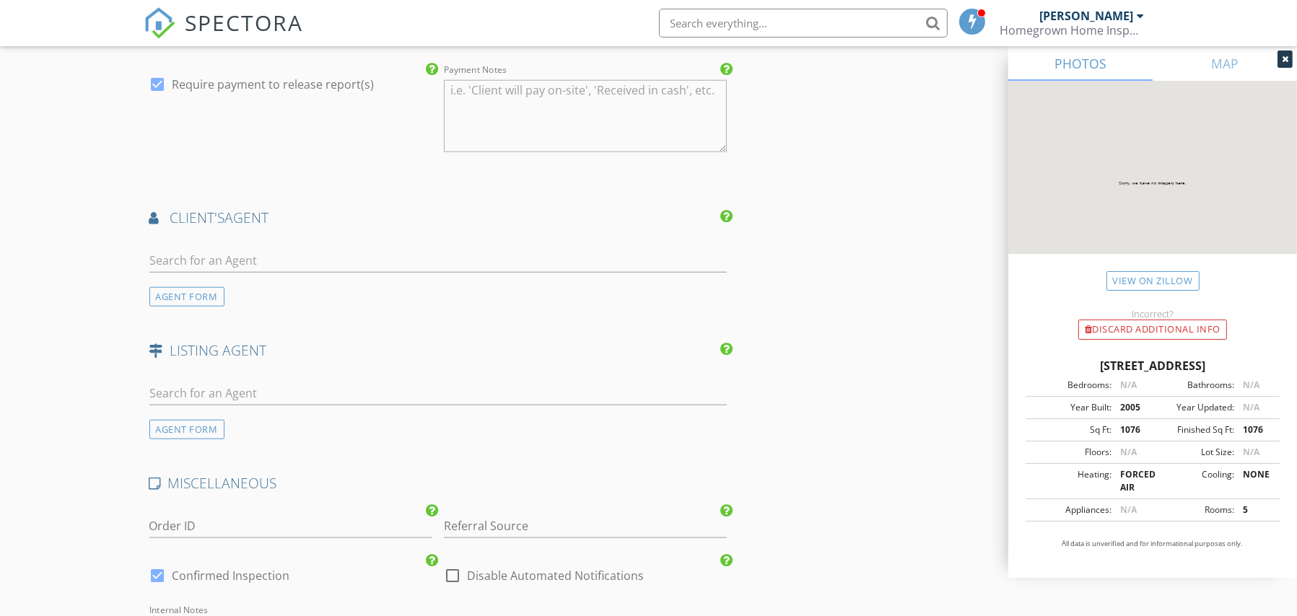
scroll to position [2005, 0]
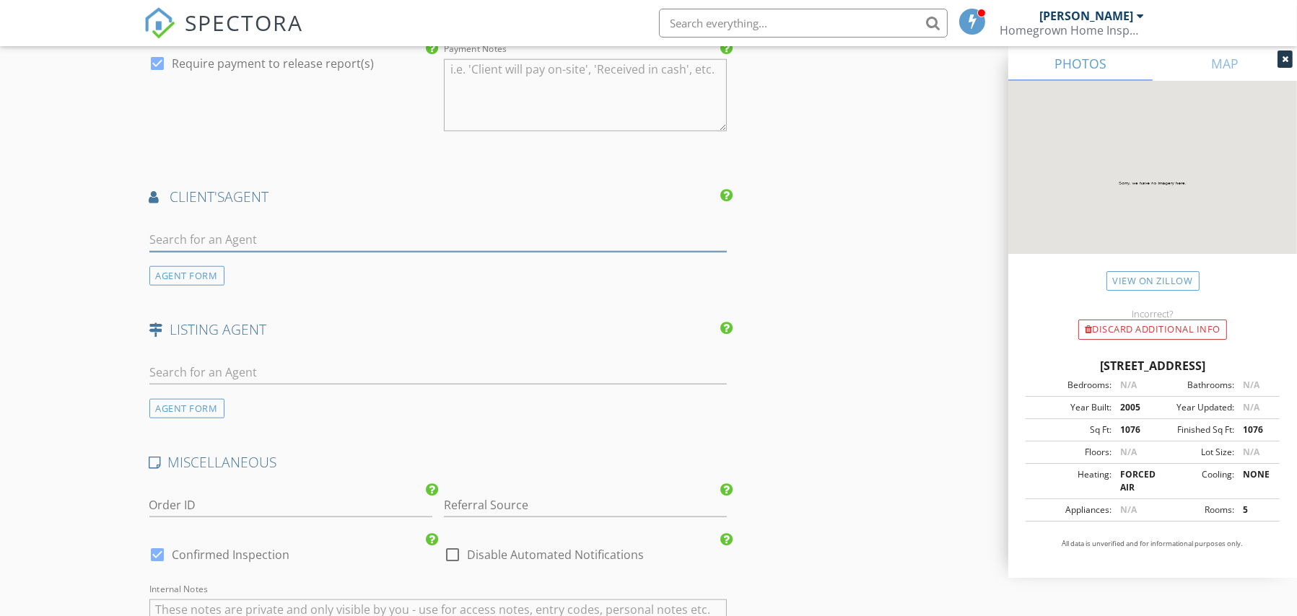
click at [251, 240] on input "text" at bounding box center [438, 240] width 578 height 24
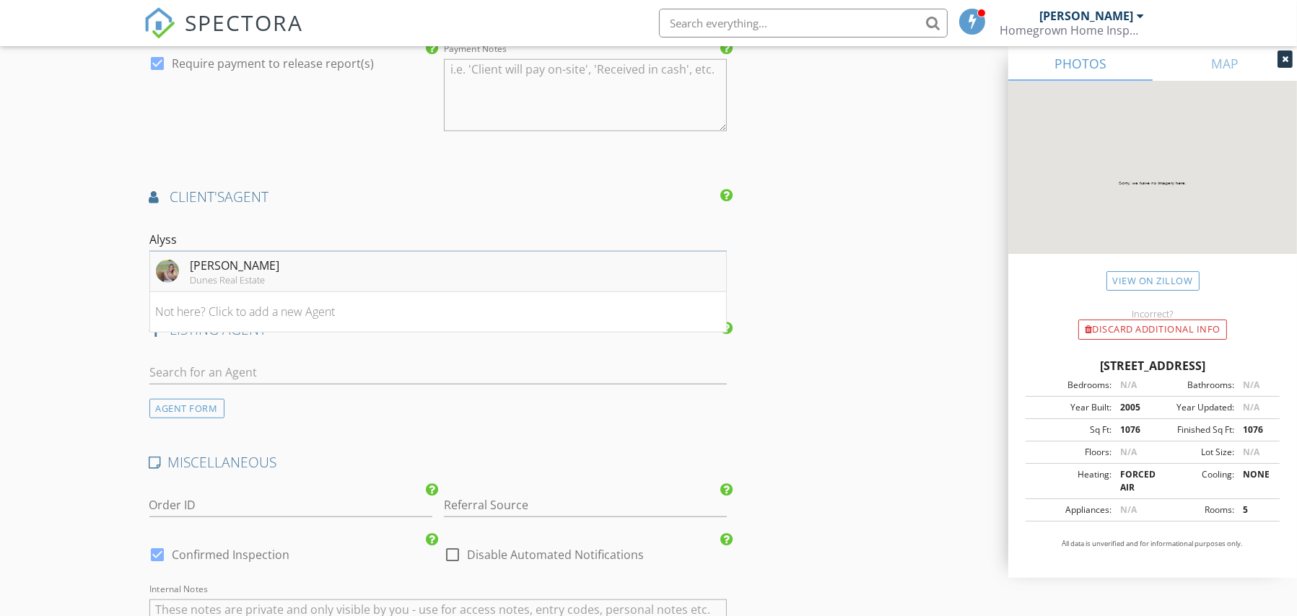
type input "Alyss"
click at [244, 274] on div "Dunes Real Estate" at bounding box center [234, 280] width 89 height 12
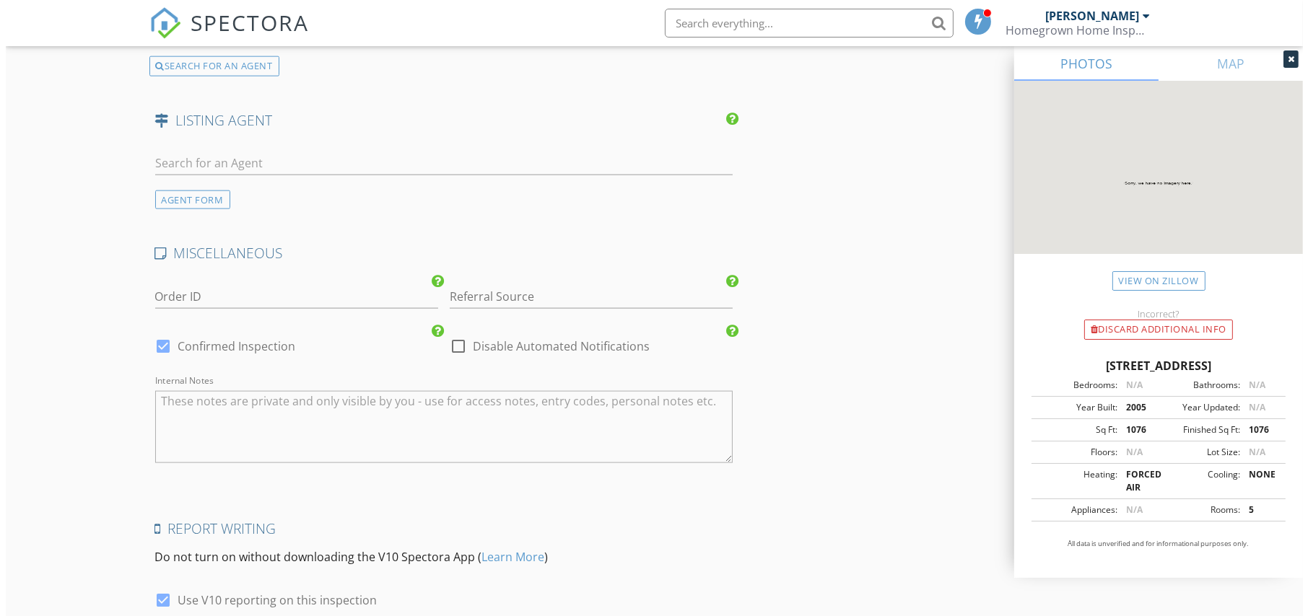
scroll to position [2768, 0]
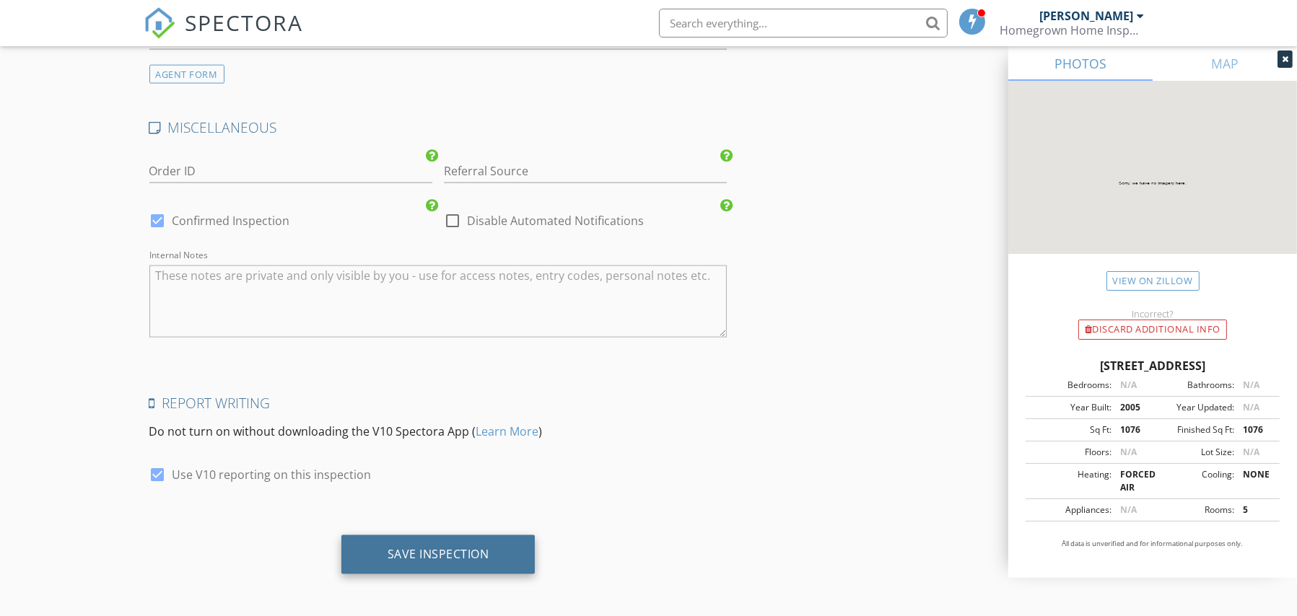
click at [489, 552] on div "Save Inspection" at bounding box center [438, 554] width 194 height 39
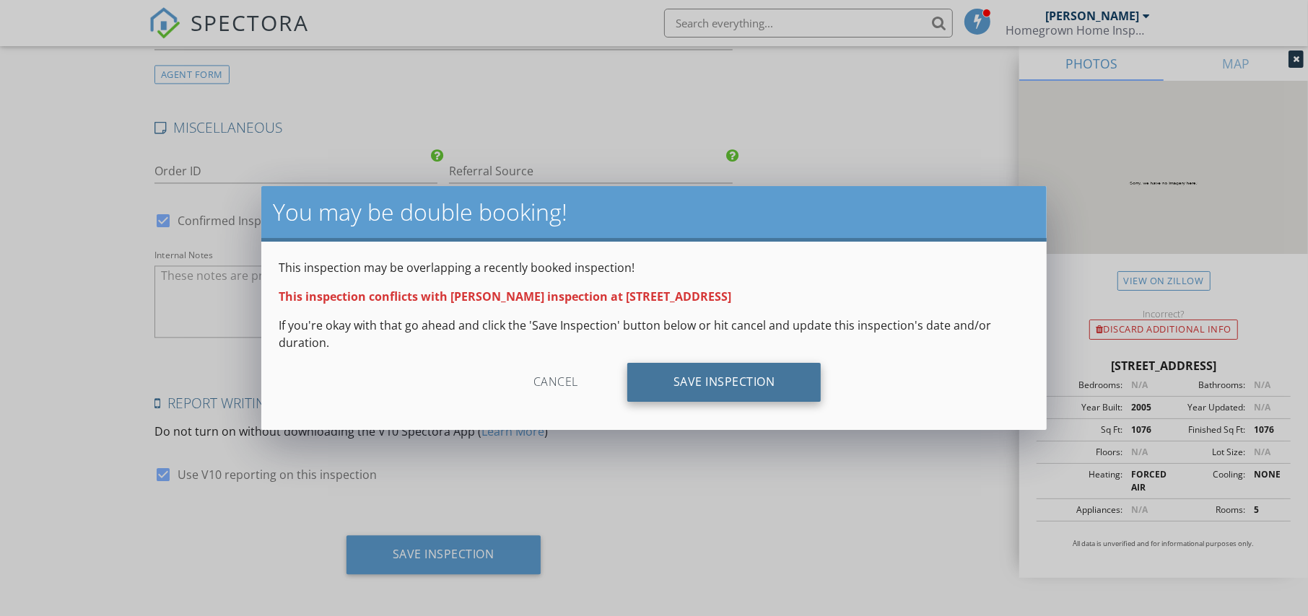
click at [732, 381] on div "Save Inspection" at bounding box center [724, 382] width 194 height 39
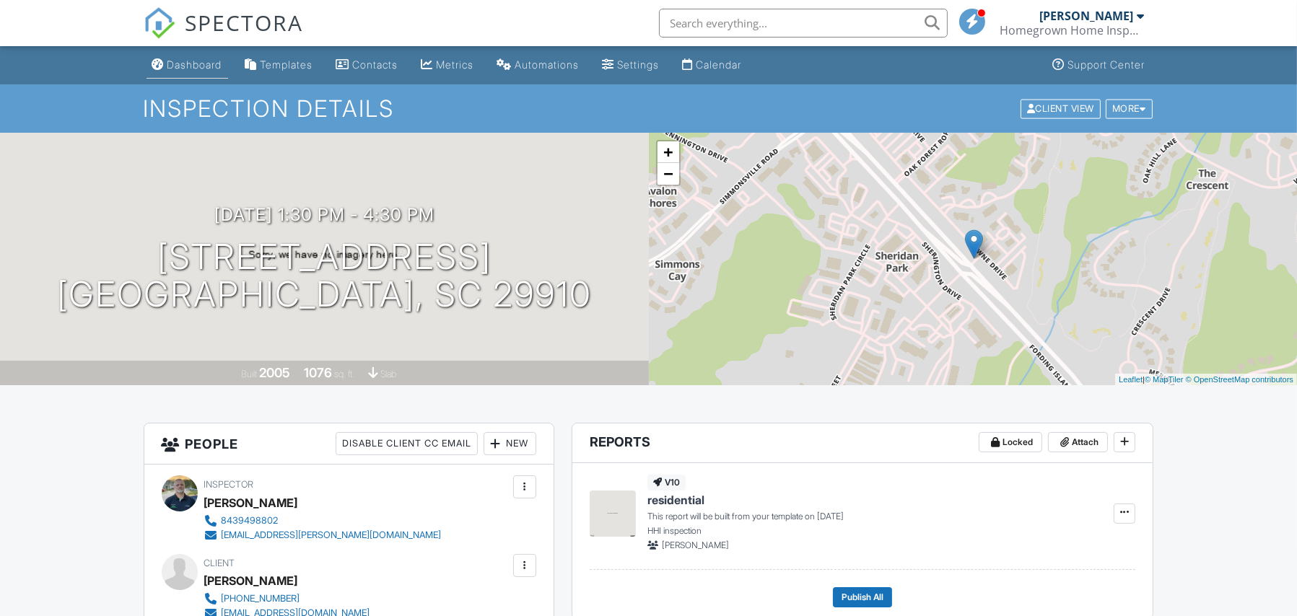
click at [204, 69] on div "Dashboard" at bounding box center [194, 64] width 55 height 12
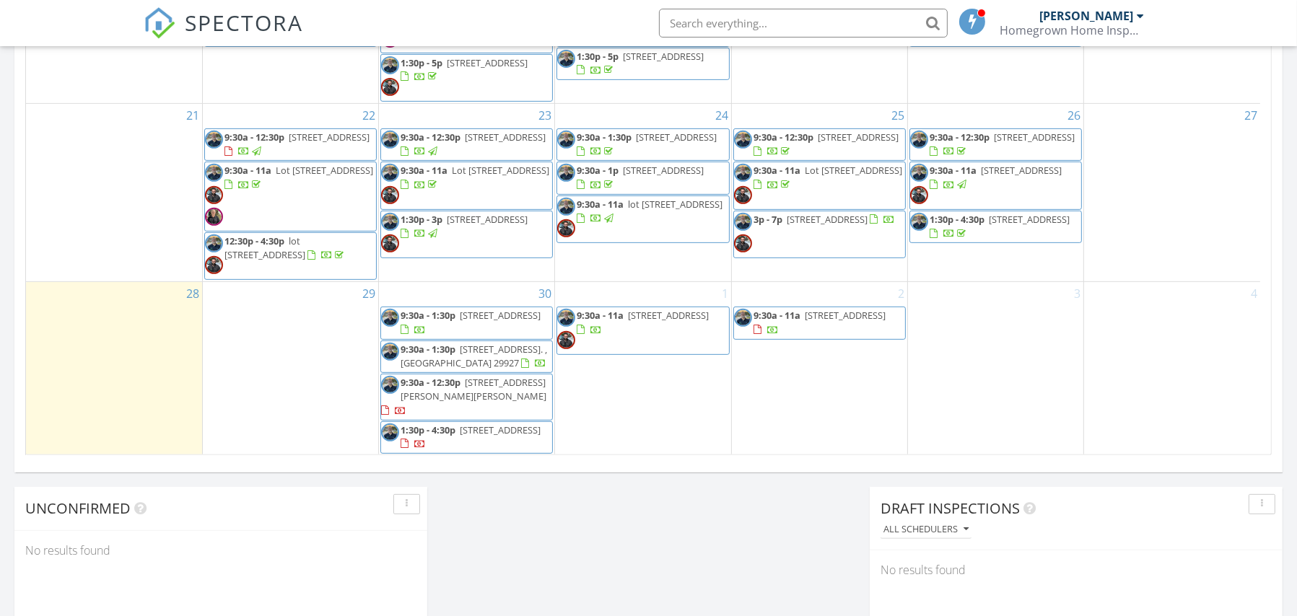
scroll to position [872, 0]
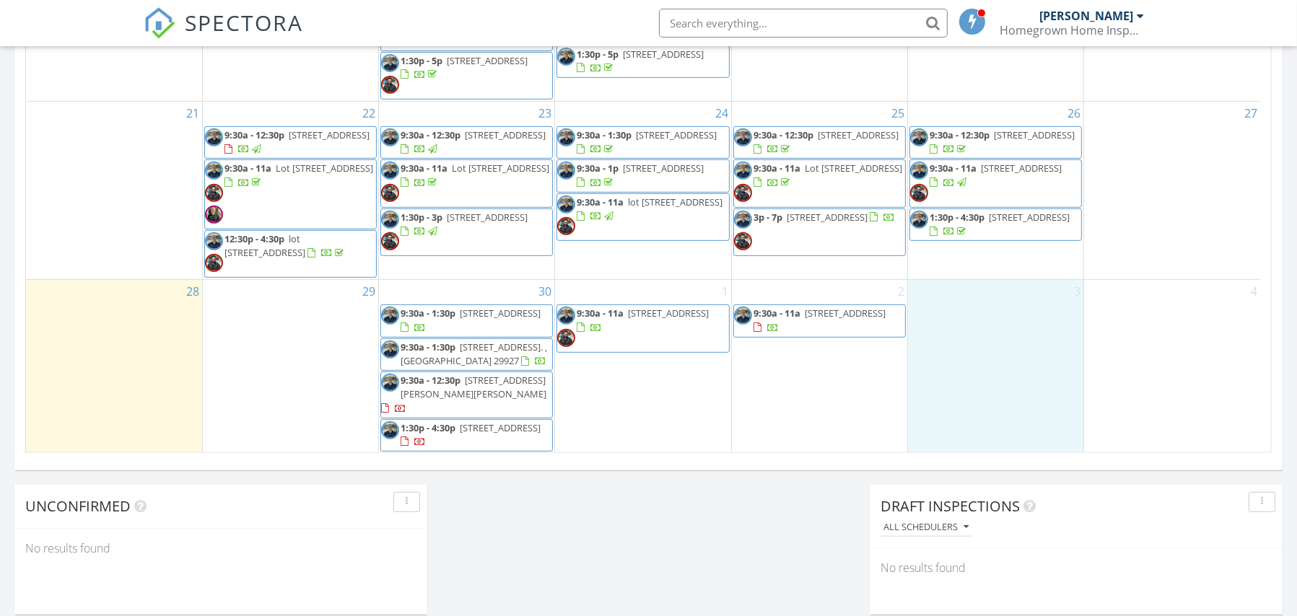
click at [968, 307] on div "3" at bounding box center [995, 366] width 175 height 173
click at [1004, 242] on link "Inspection" at bounding box center [992, 247] width 74 height 23
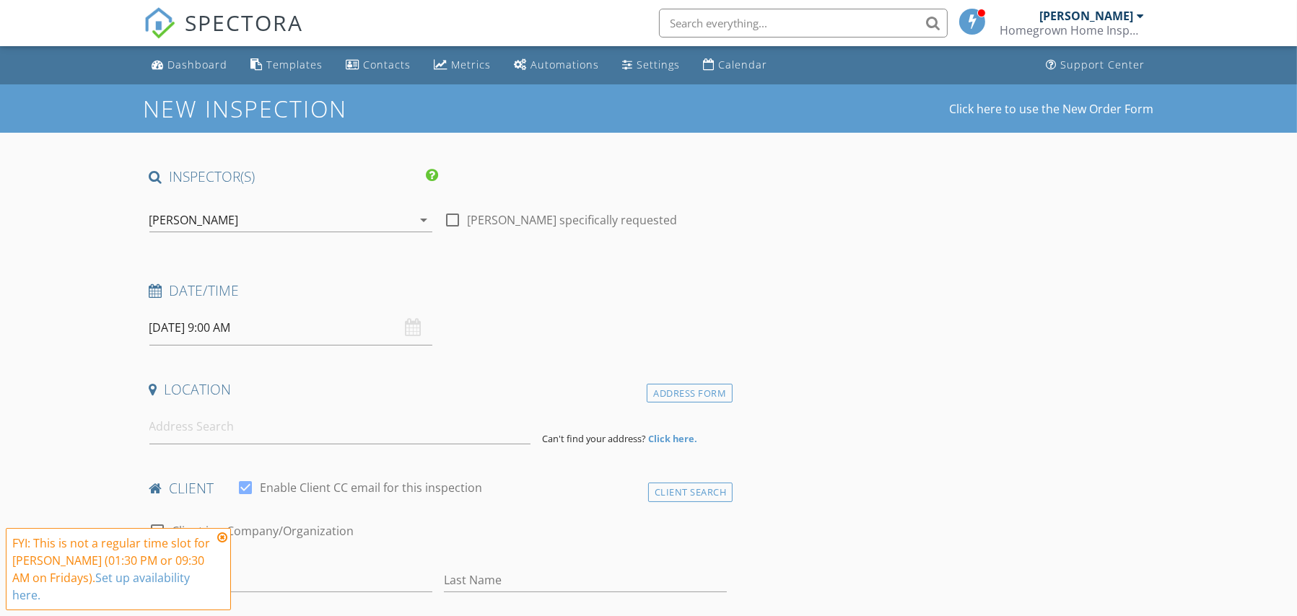
click at [324, 330] on input "[DATE] 9:00 AM" at bounding box center [290, 327] width 283 height 35
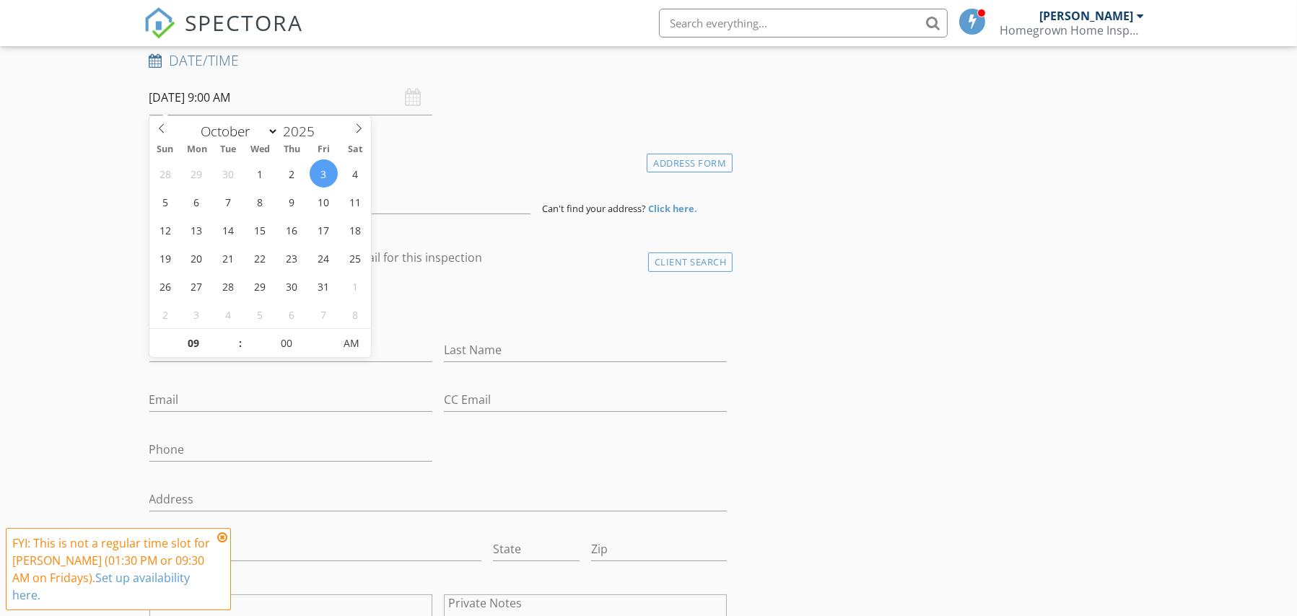
scroll to position [234, 0]
type input "05"
type input "[DATE] 9:05 AM"
click at [325, 333] on span at bounding box center [326, 332] width 10 height 14
type input "10"
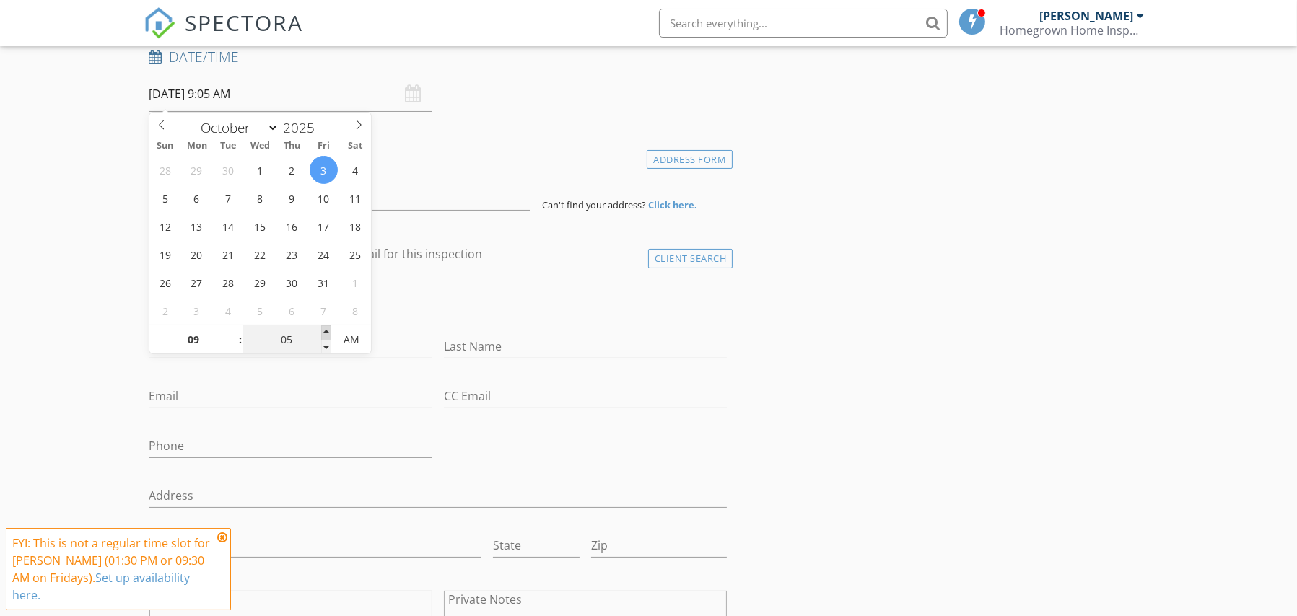
type input "[DATE] 9:10 AM"
click at [325, 333] on span at bounding box center [326, 332] width 10 height 14
type input "15"
type input "[DATE] 9:15 AM"
click at [325, 333] on span at bounding box center [326, 332] width 10 height 14
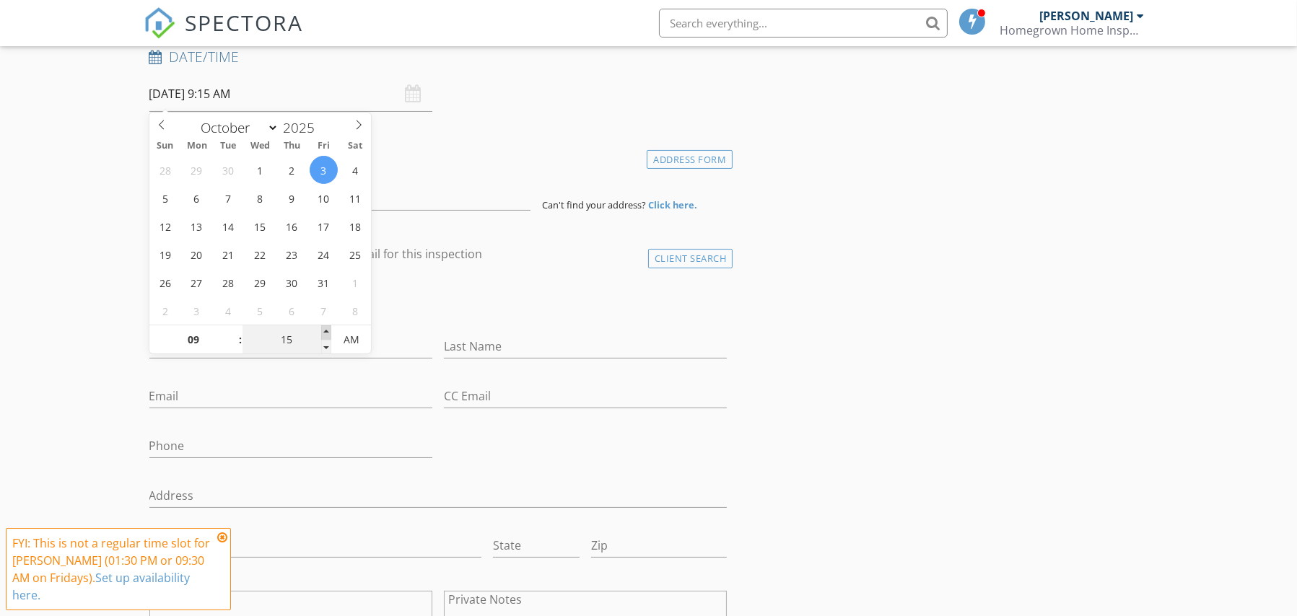
type input "20"
type input "[DATE] 9:20 AM"
click at [325, 333] on span at bounding box center [326, 332] width 10 height 14
type input "25"
type input "[DATE] 9:25 AM"
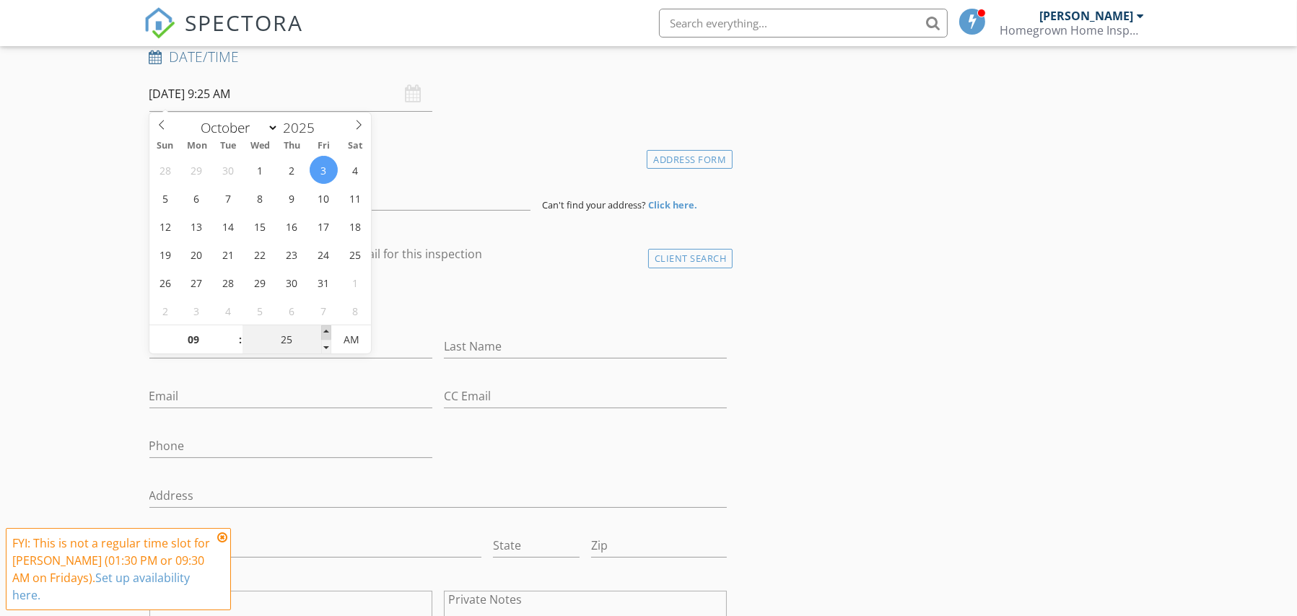
click at [325, 333] on span at bounding box center [326, 332] width 10 height 14
type input "30"
type input "[DATE] 9:30 AM"
click at [325, 333] on span at bounding box center [326, 332] width 10 height 14
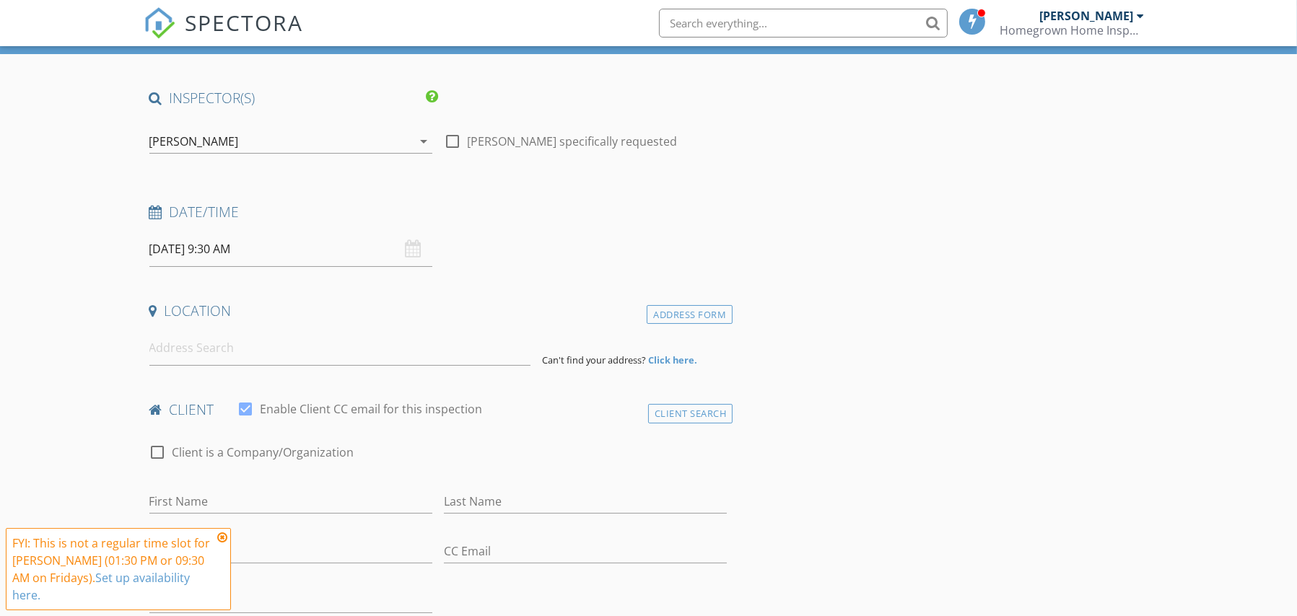
scroll to position [95, 0]
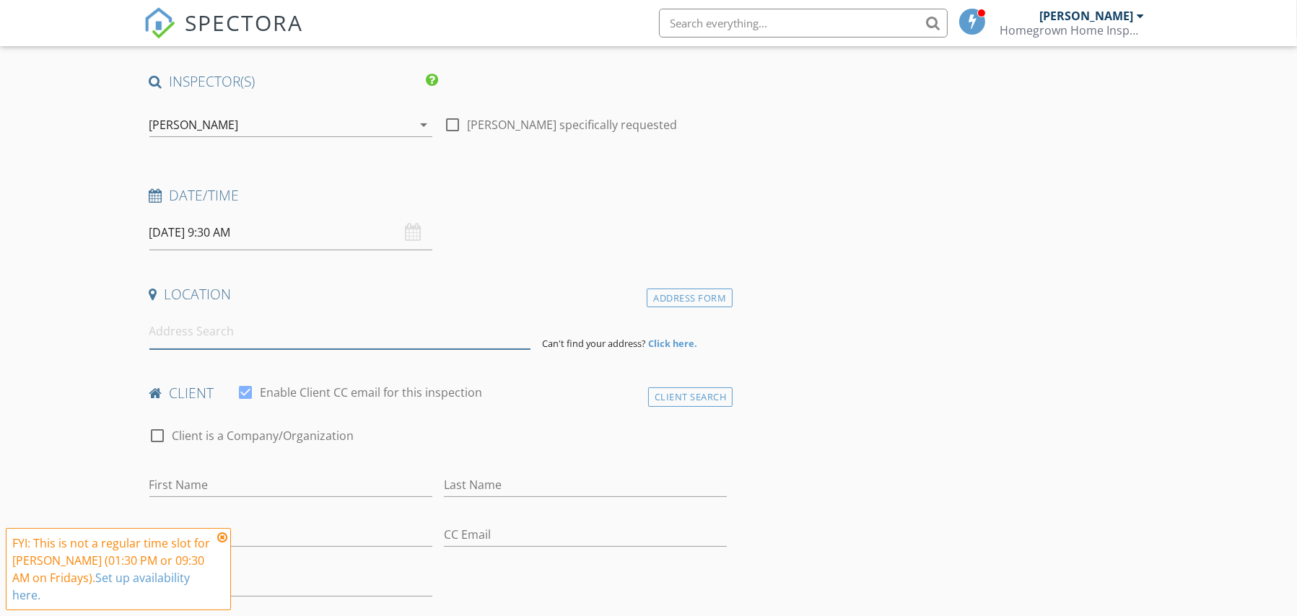
click at [175, 333] on input at bounding box center [339, 331] width 381 height 35
paste input "[STREET_ADDRESS]"
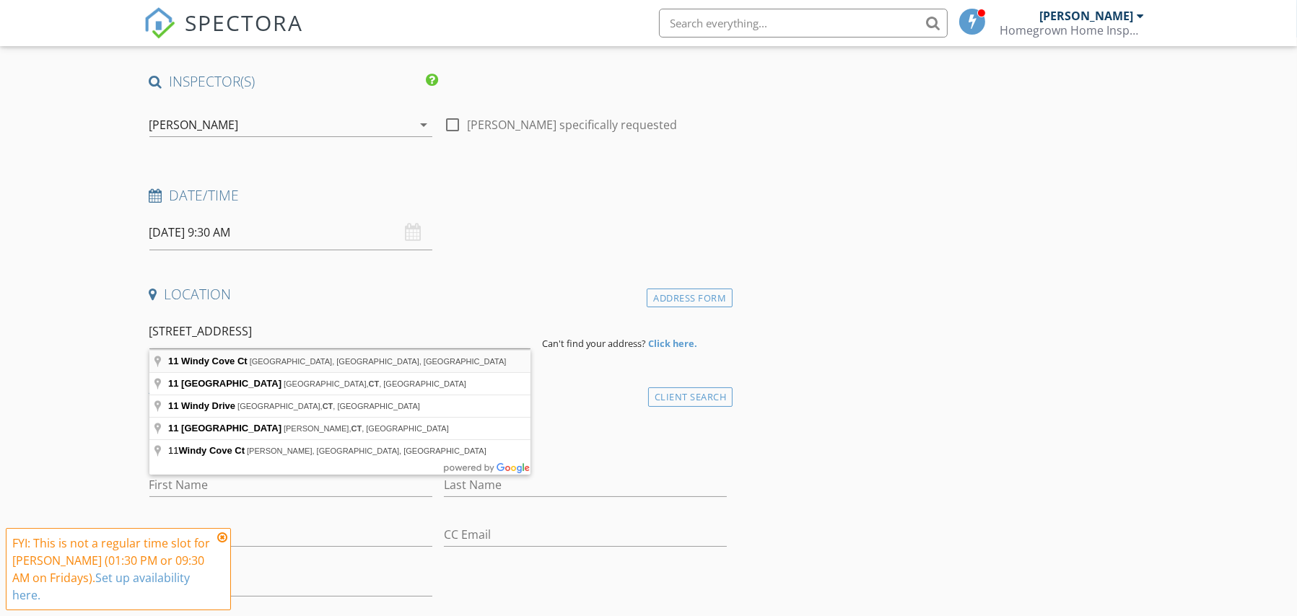
type input "11 Windy Cove Ct, Hilton Head Island, SC, USA"
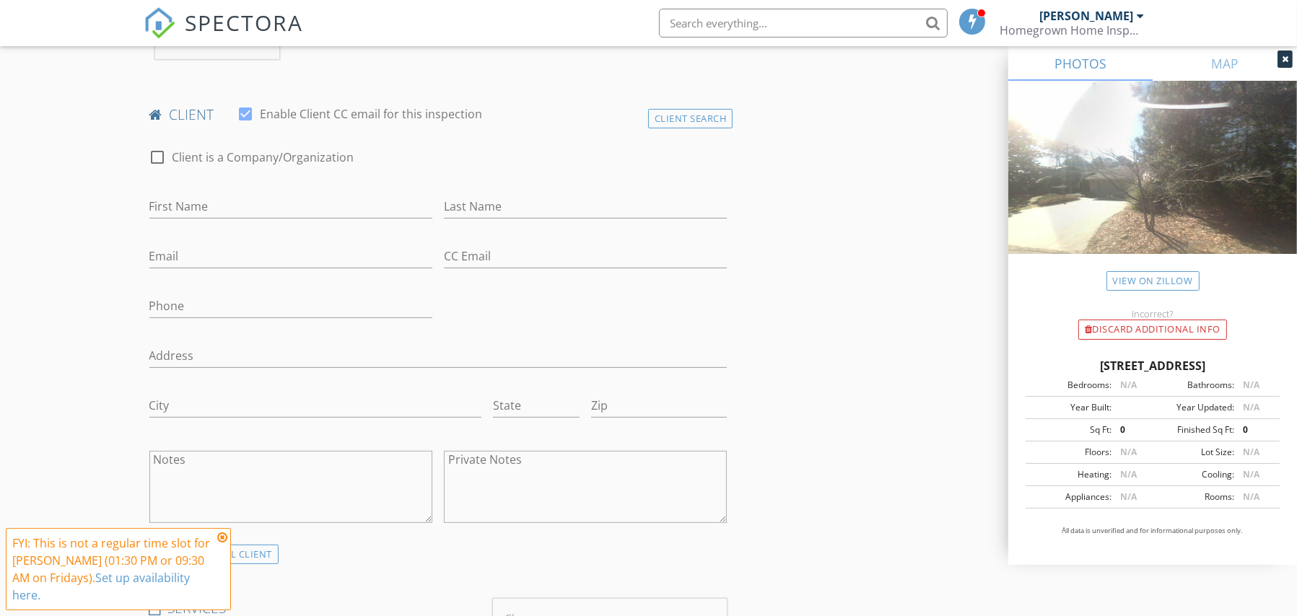
scroll to position [692, 0]
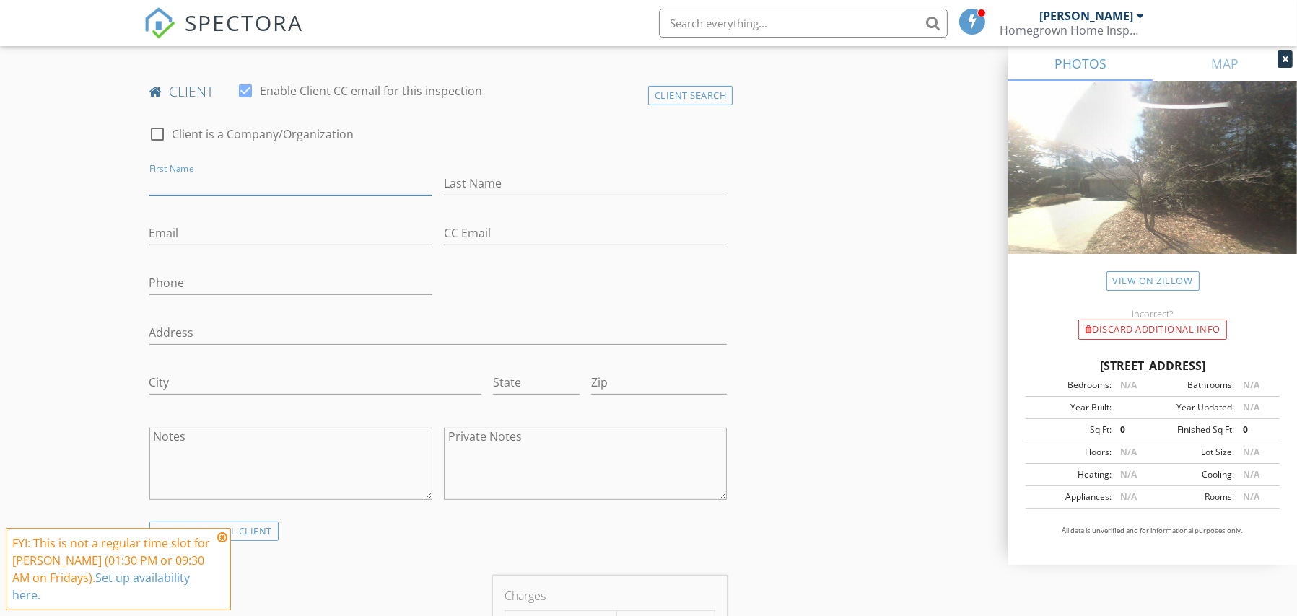
click at [269, 180] on input "First Name" at bounding box center [290, 184] width 283 height 24
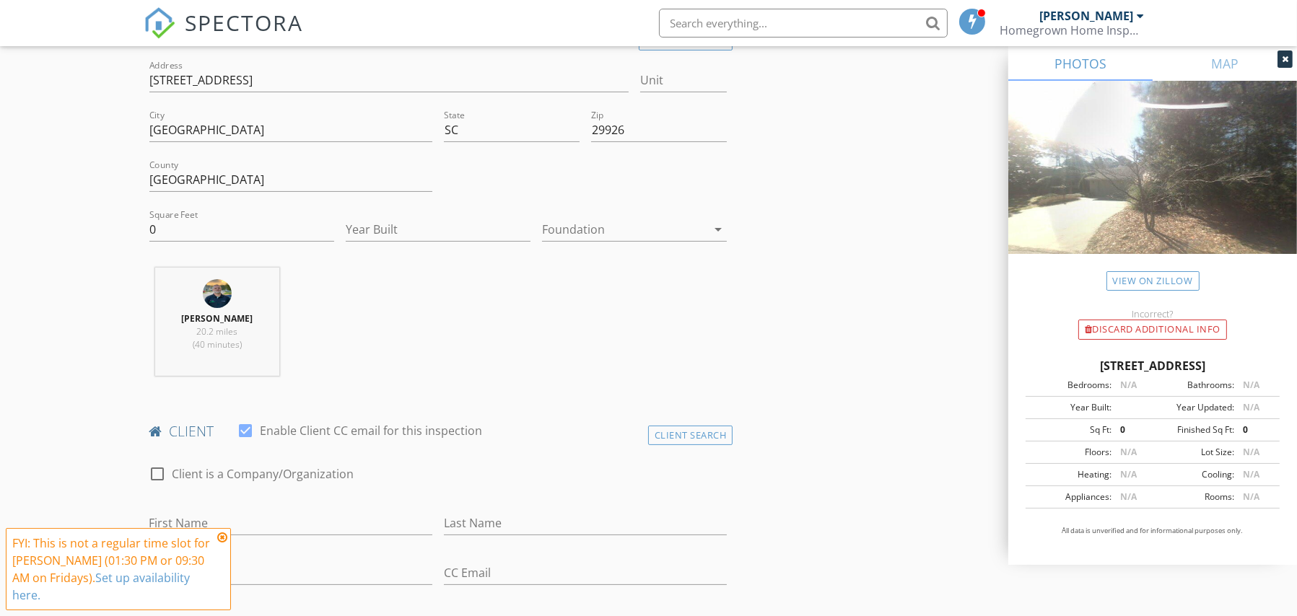
scroll to position [501, 0]
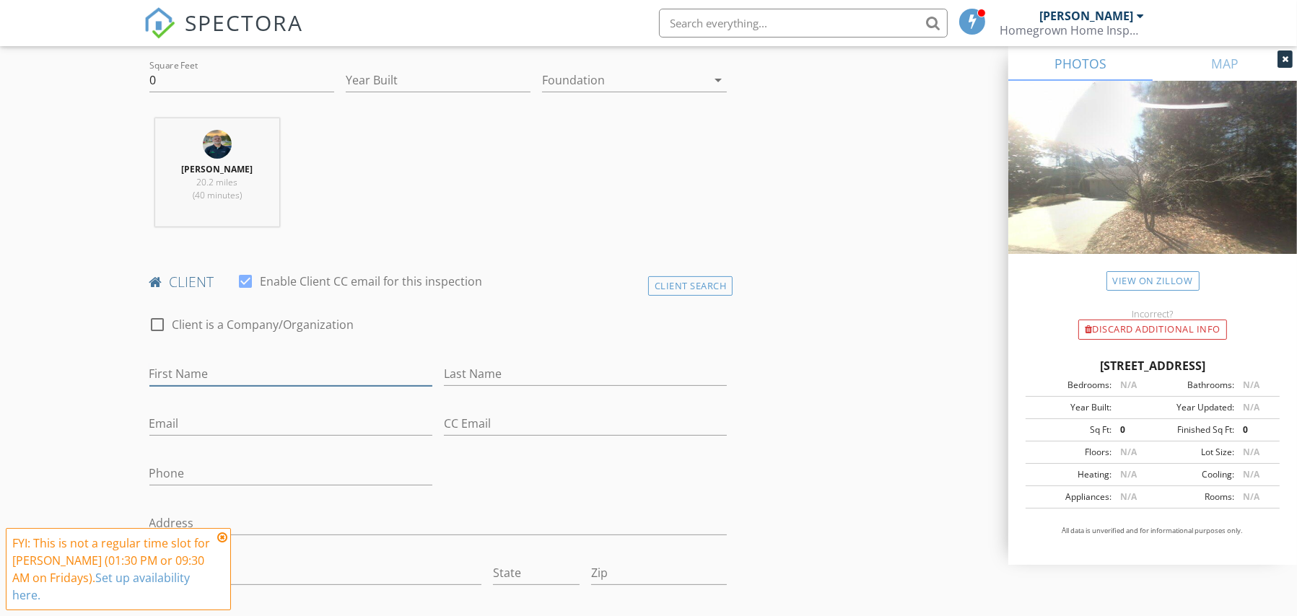
click at [189, 378] on input "First Name" at bounding box center [290, 374] width 283 height 24
paste input "[PERSON_NAME]"
drag, startPoint x: 237, startPoint y: 378, endPoint x: 197, endPoint y: 377, distance: 40.4
click at [197, 377] on input "[PERSON_NAME]" at bounding box center [290, 374] width 283 height 24
type input "Lindsey"
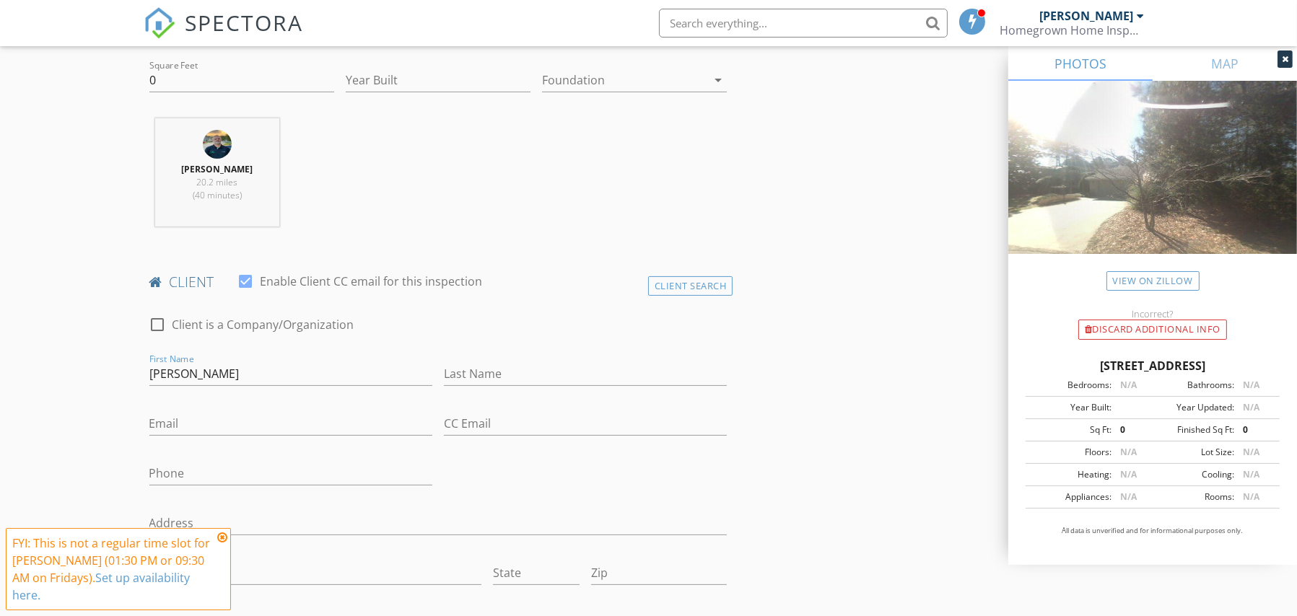
click at [441, 372] on div "Last Name" at bounding box center [585, 376] width 294 height 50
click at [447, 371] on input "Last Name" at bounding box center [585, 374] width 283 height 24
paste input "Morse"
type input "Morse"
click at [307, 419] on input "Email" at bounding box center [290, 424] width 283 height 24
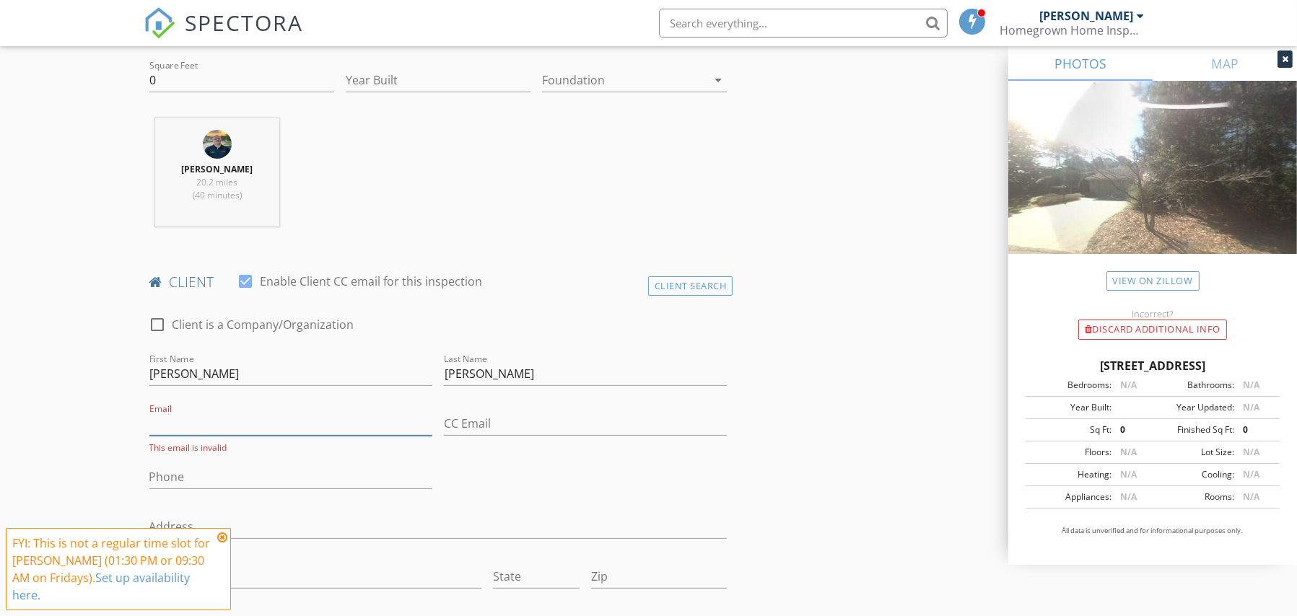
click at [177, 424] on input "Email" at bounding box center [290, 424] width 283 height 24
paste input "Morselindsey1@gmail.com"
type input "Morselindsey1@gmail.com"
click at [229, 468] on input "Phone" at bounding box center [290, 474] width 283 height 24
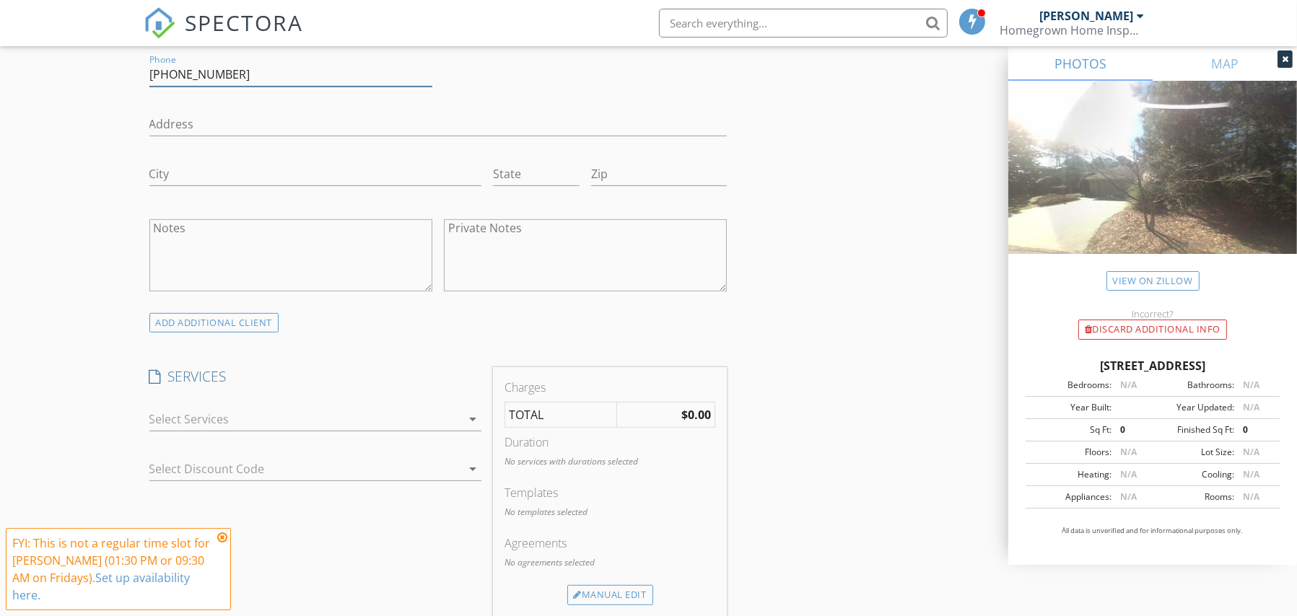
scroll to position [906, 0]
type input "908-295-1846"
click at [454, 408] on div at bounding box center [305, 414] width 312 height 23
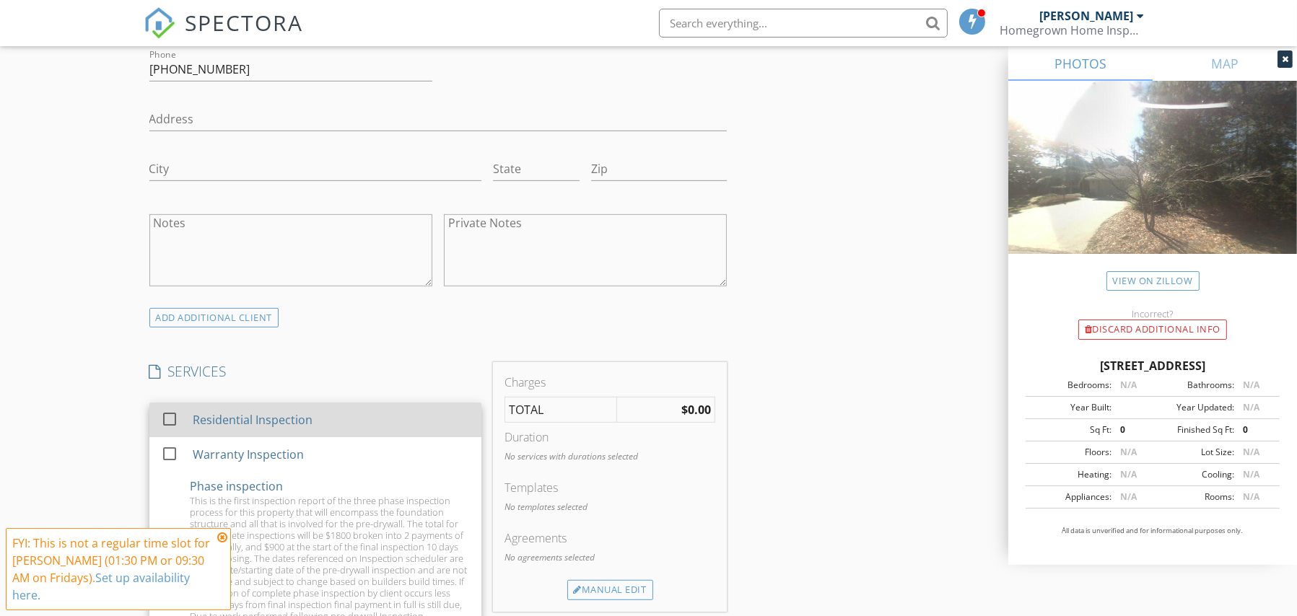
drag, startPoint x: 248, startPoint y: 413, endPoint x: 212, endPoint y: 406, distance: 36.9
click at [242, 412] on div "Residential Inspection" at bounding box center [252, 419] width 120 height 17
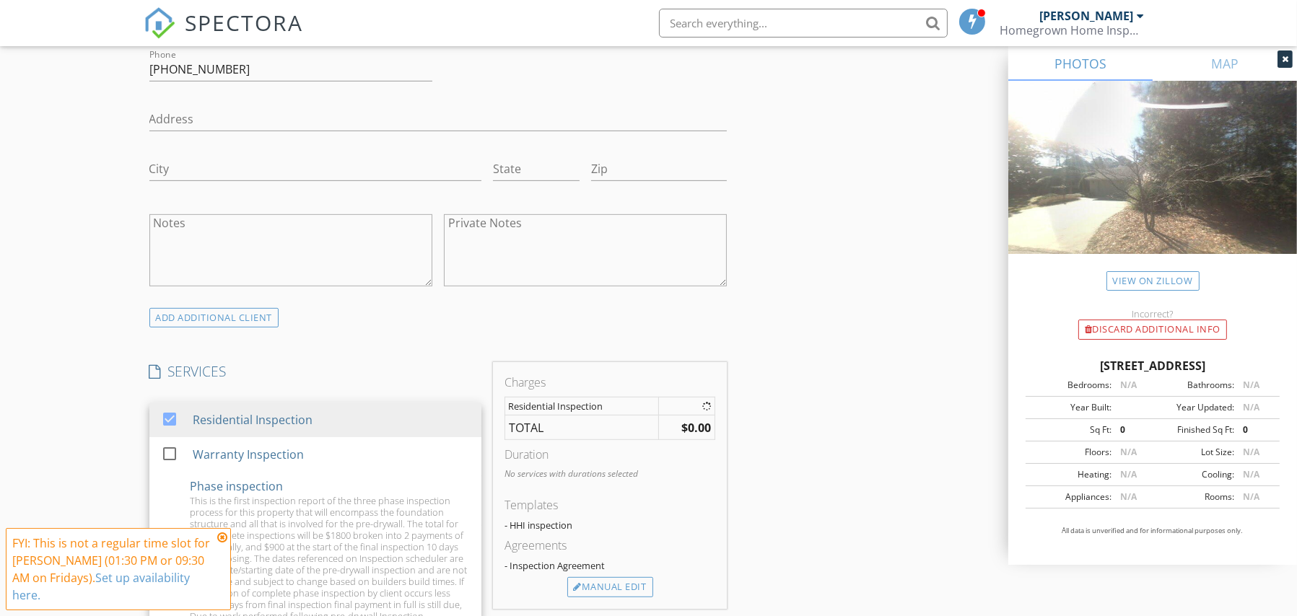
click at [52, 369] on div "New Inspection Click here to use the New Order Form INSPECTOR(S) check_box Yon …" at bounding box center [648, 438] width 1297 height 2518
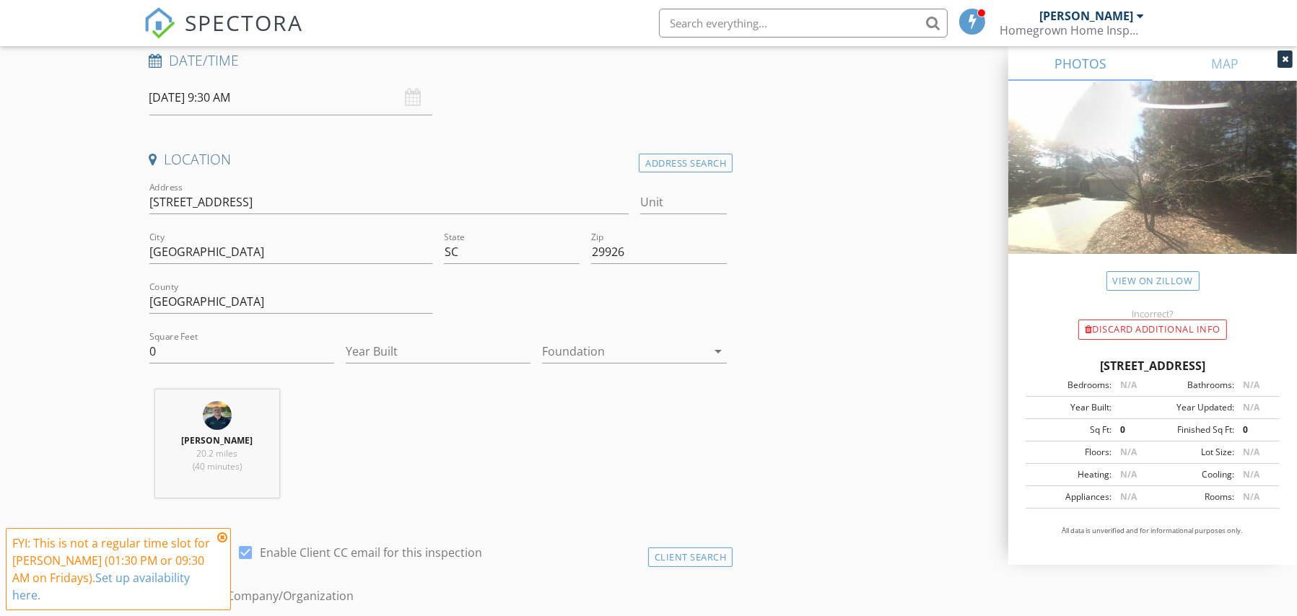
scroll to position [95, 0]
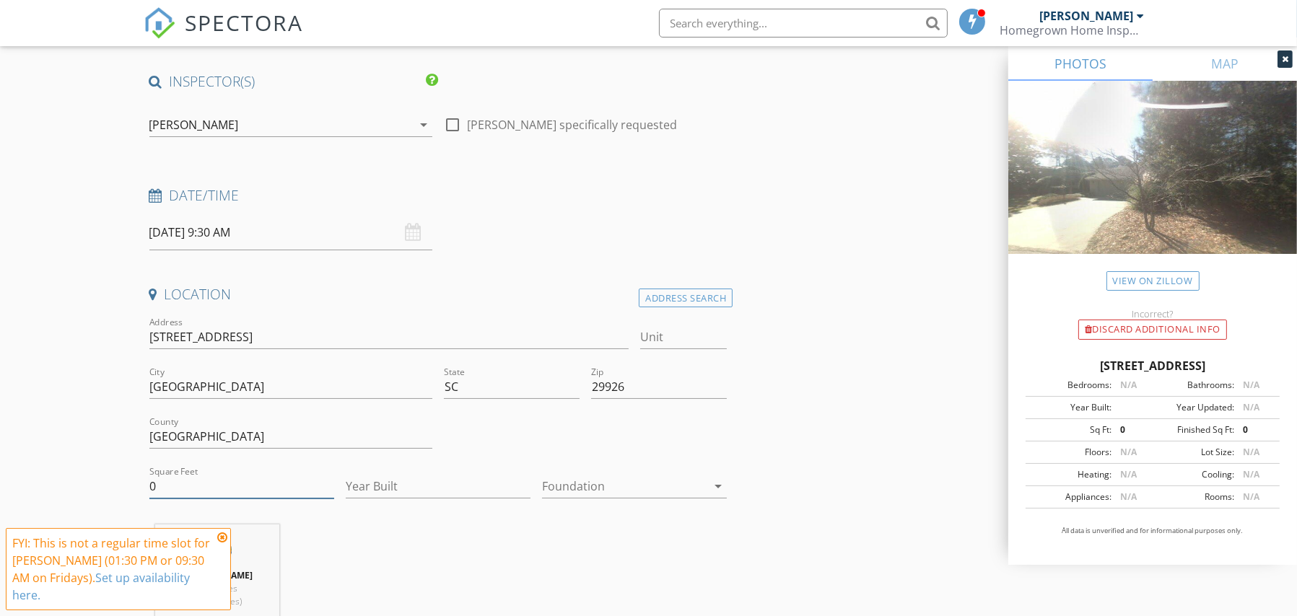
click at [226, 484] on input "0" at bounding box center [241, 487] width 185 height 24
type input "3114"
click at [400, 491] on input "Year Built" at bounding box center [438, 487] width 185 height 24
type input "2025"
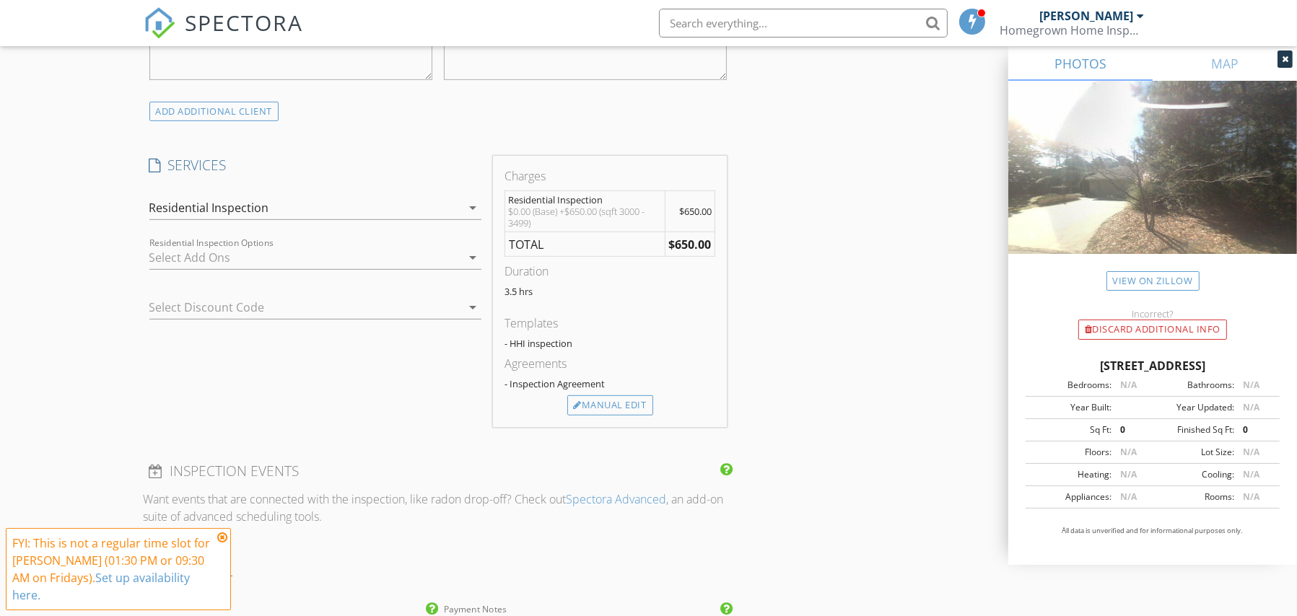
scroll to position [1116, 0]
click at [328, 255] on div at bounding box center [305, 253] width 312 height 23
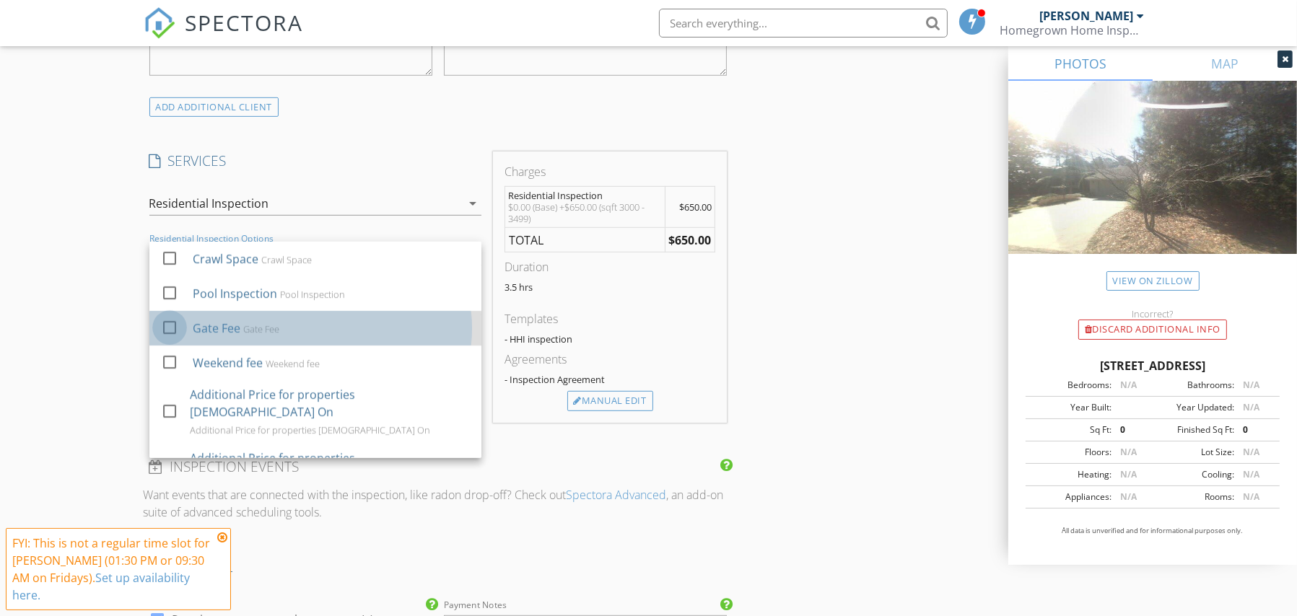
click at [178, 320] on div at bounding box center [169, 327] width 25 height 25
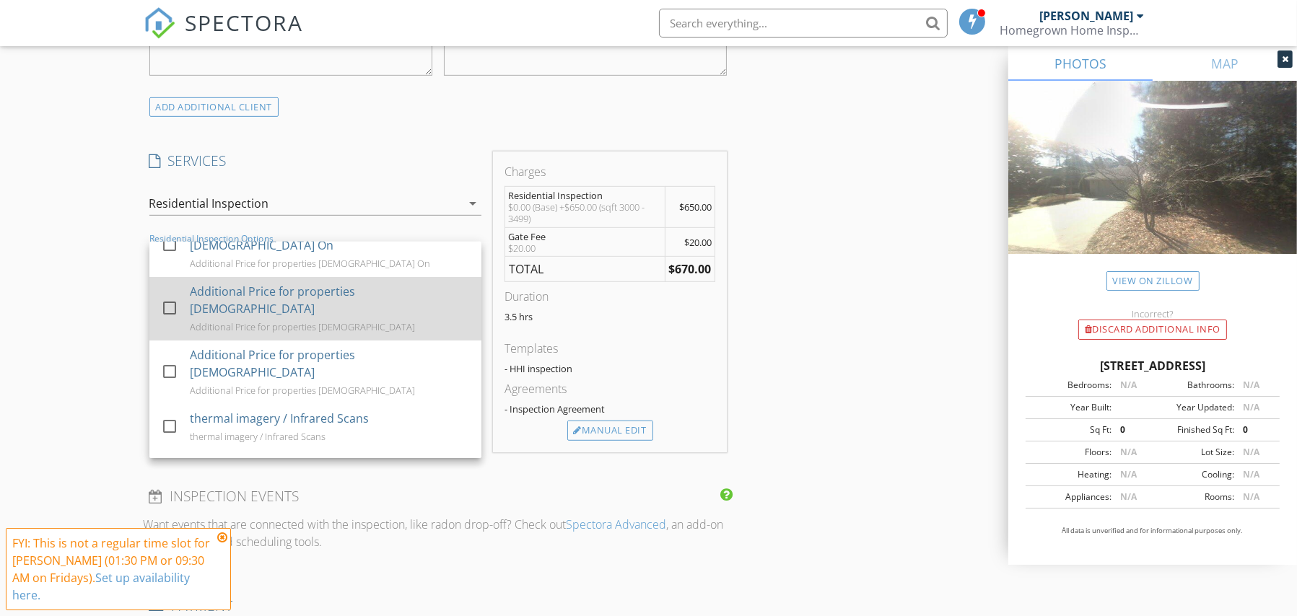
scroll to position [170, 0]
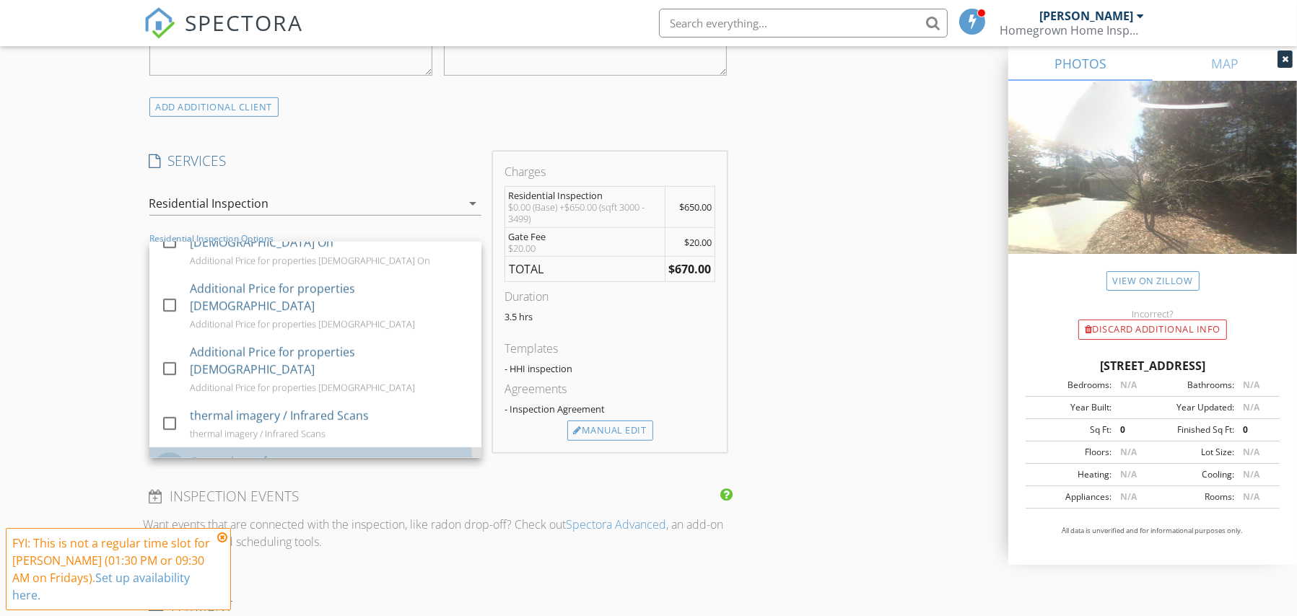
click at [171, 457] on div at bounding box center [169, 469] width 25 height 25
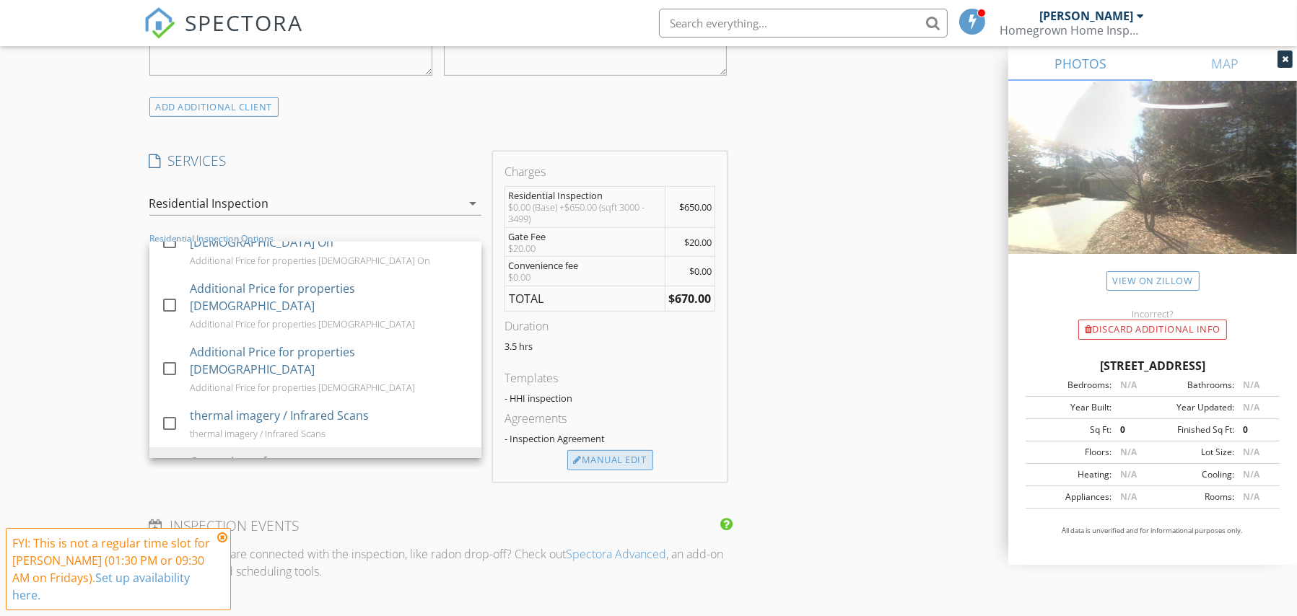
click at [579, 454] on div "Manual Edit" at bounding box center [610, 460] width 86 height 20
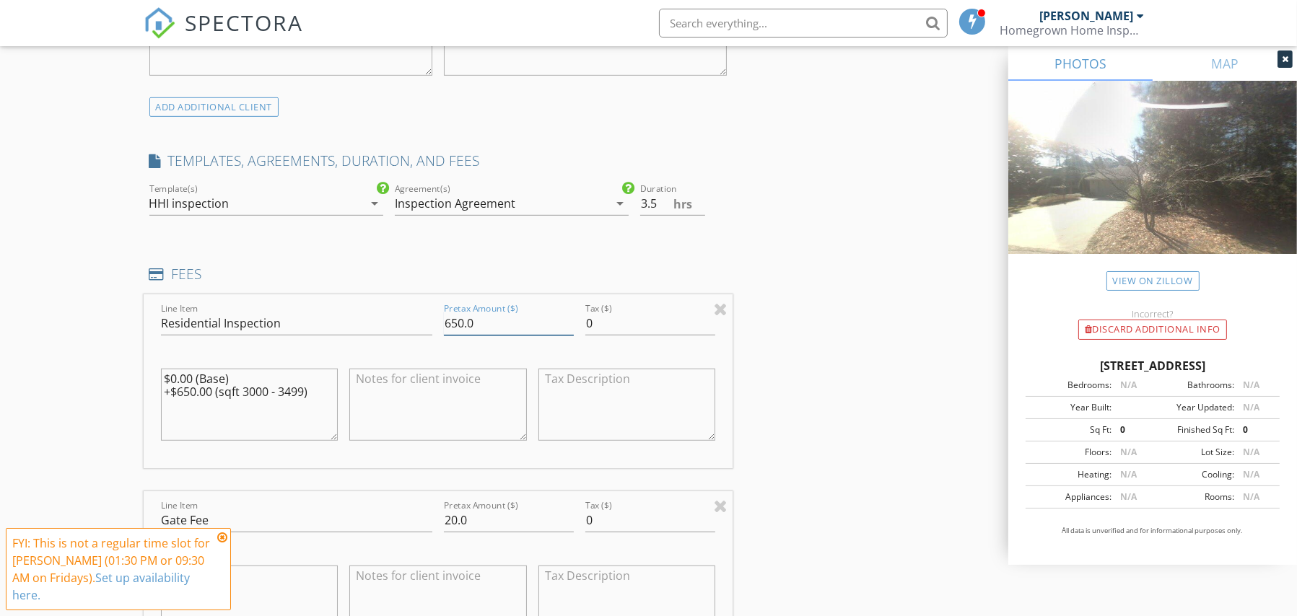
click at [434, 323] on div "Line Item Residential Inspection Pretax Amount ($) 650.0 Tax ($) 0 $0.00 (Base)…" at bounding box center [439, 381] width 590 height 174
type input "690"
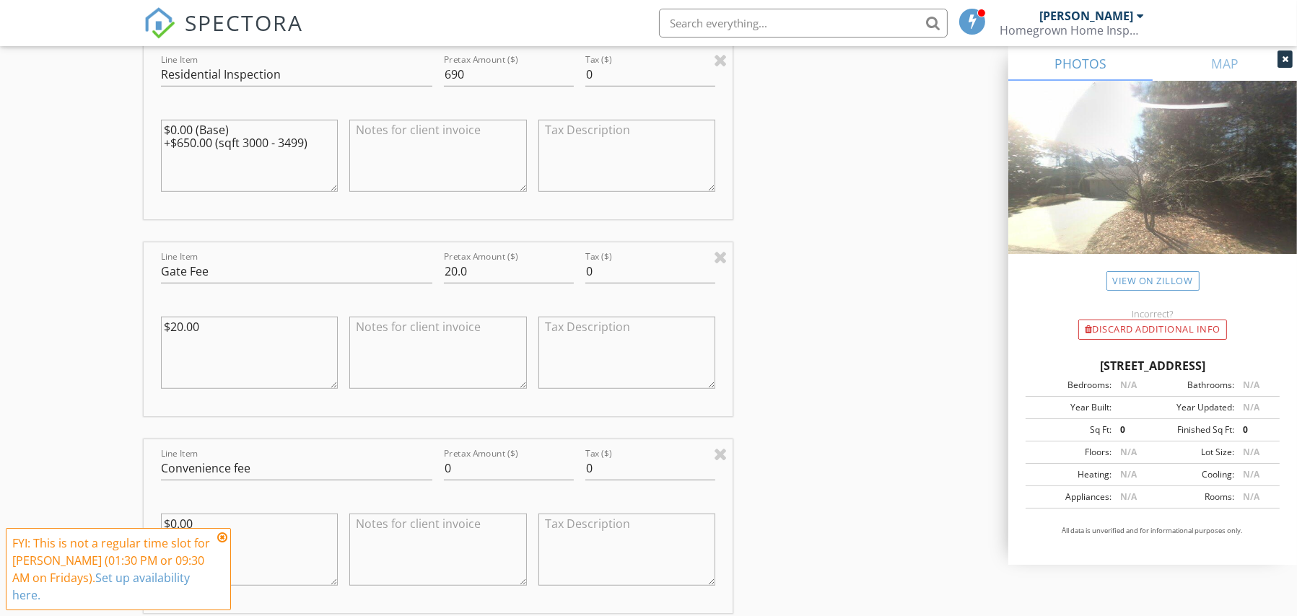
scroll to position [1377, 0]
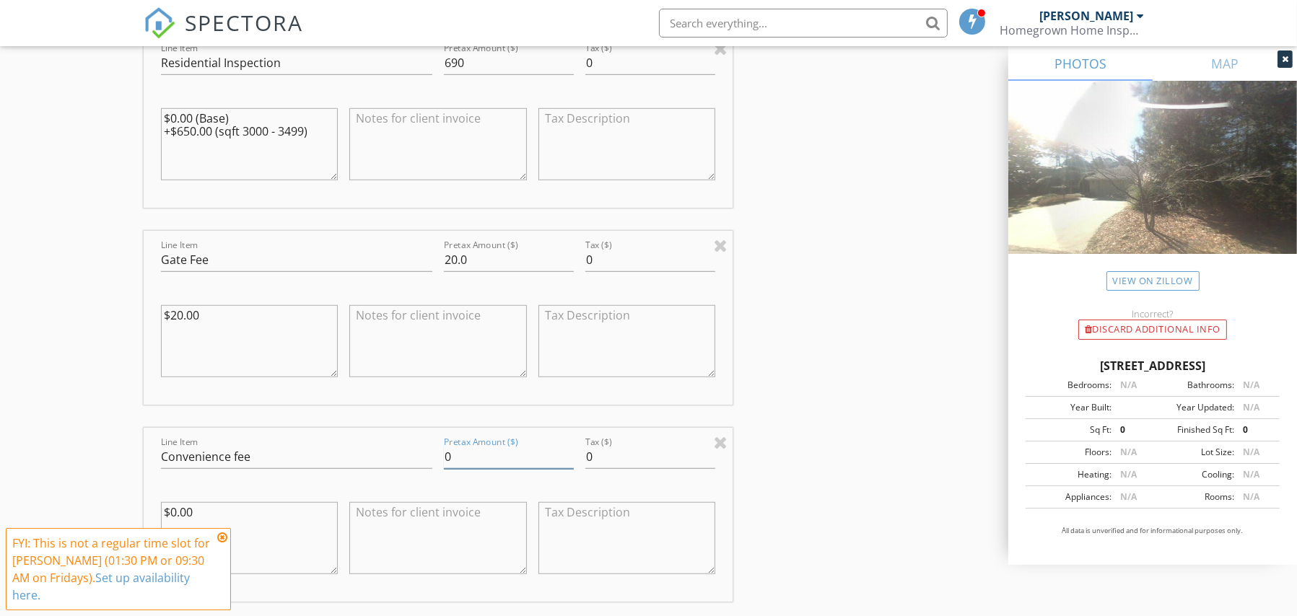
click at [484, 451] on input "0" at bounding box center [509, 457] width 130 height 24
click at [484, 450] on input "0" at bounding box center [509, 457] width 130 height 24
click at [484, 449] on input "0" at bounding box center [509, 457] width 130 height 24
click at [485, 450] on input "0" at bounding box center [509, 457] width 130 height 24
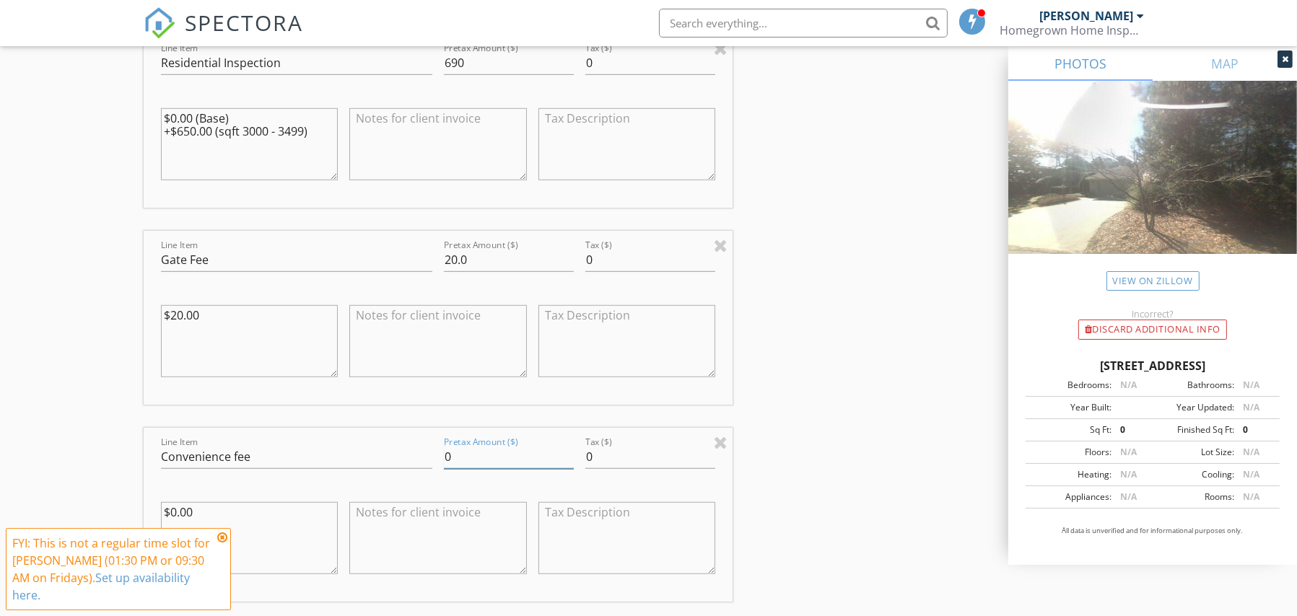
click at [486, 452] on input "0" at bounding box center [509, 457] width 130 height 24
type input "34.79"
click at [760, 437] on div "INSPECTOR(S) check_box Yon Lucas PRIMARY check_box_outline_blank David Johnson …" at bounding box center [649, 268] width 1010 height 2954
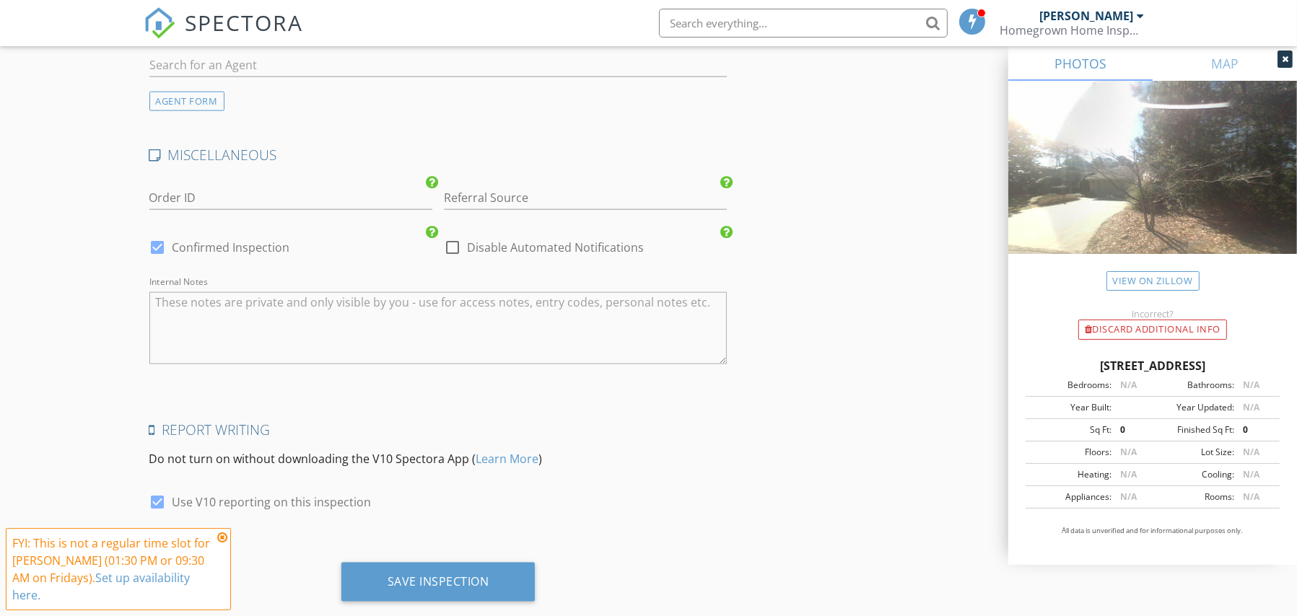
scroll to position [2538, 0]
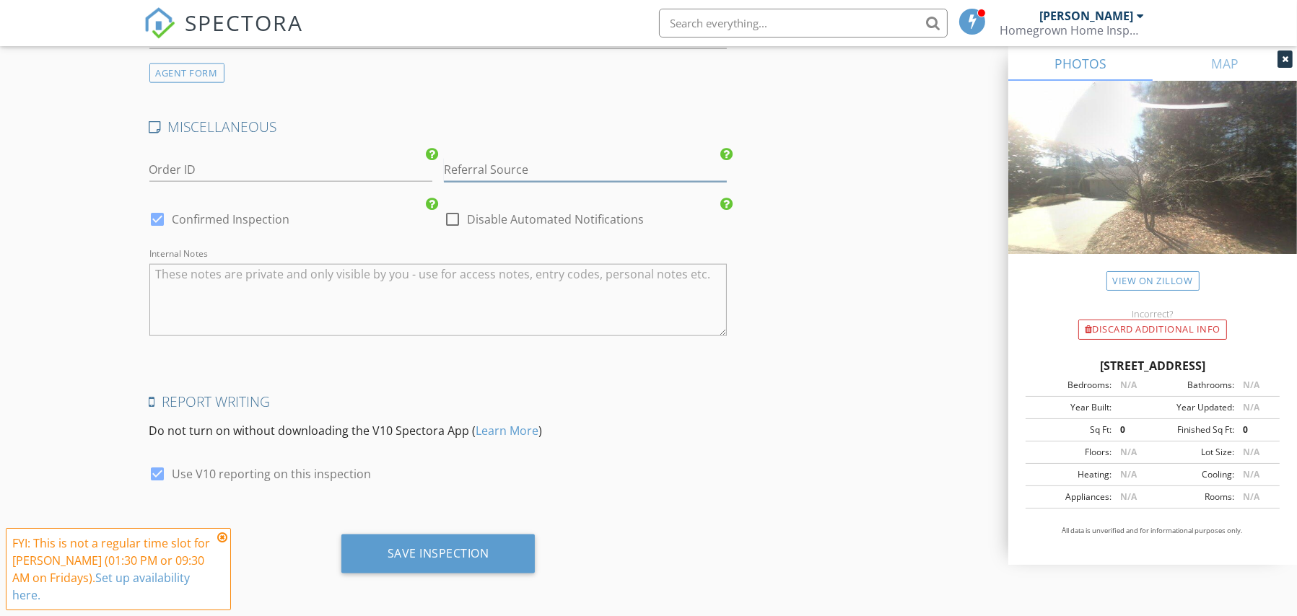
click at [583, 171] on input "Referral Source" at bounding box center [585, 170] width 283 height 24
click at [566, 188] on div "The Peirce Group EXP" at bounding box center [584, 198] width 281 height 29
type input "The Peirce Group EXP"
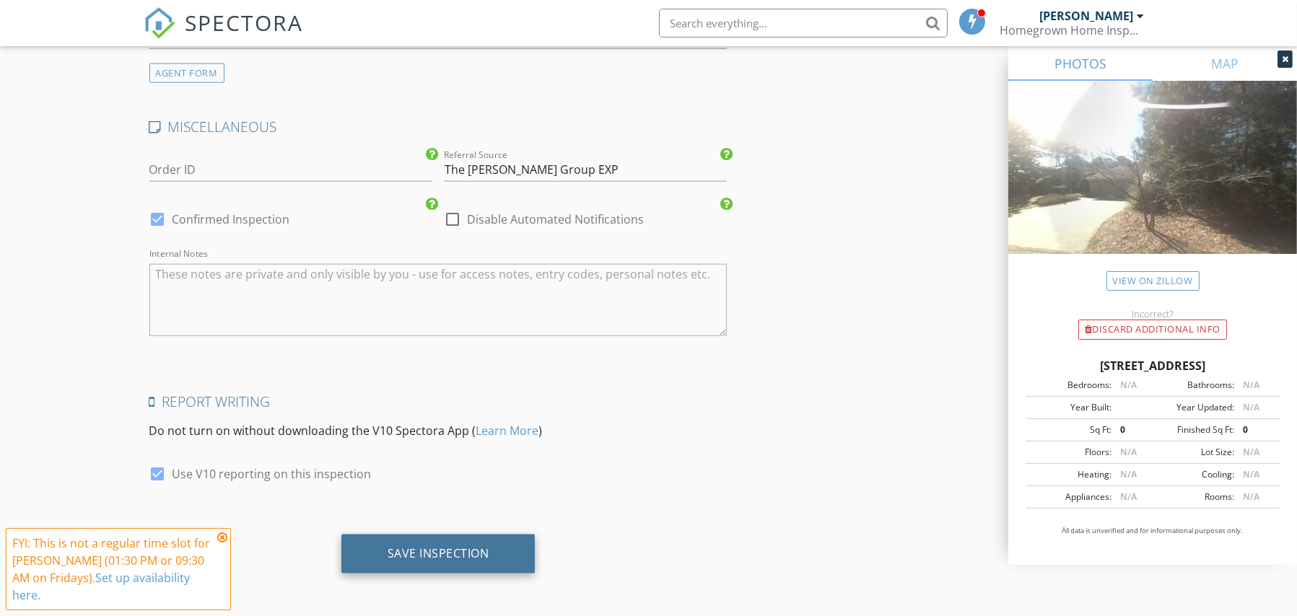
click at [494, 563] on div "Save Inspection" at bounding box center [438, 554] width 194 height 39
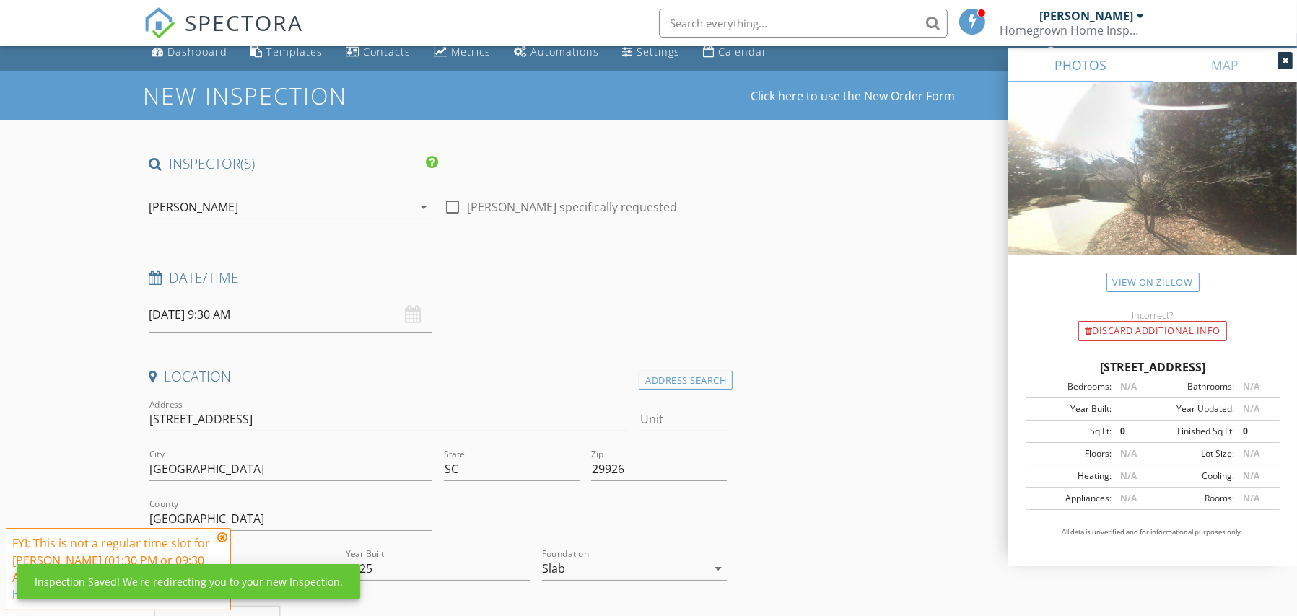
scroll to position [0, 0]
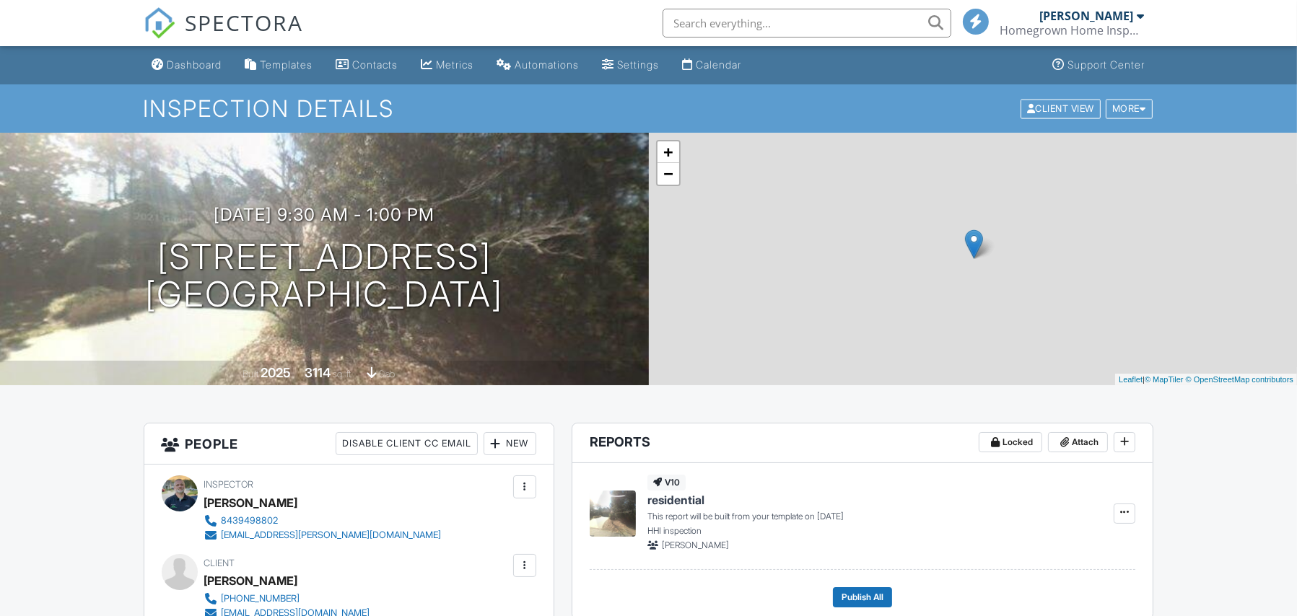
drag, startPoint x: 202, startPoint y: 59, endPoint x: 196, endPoint y: 63, distance: 7.8
click at [202, 59] on div "Dashboard" at bounding box center [194, 64] width 55 height 12
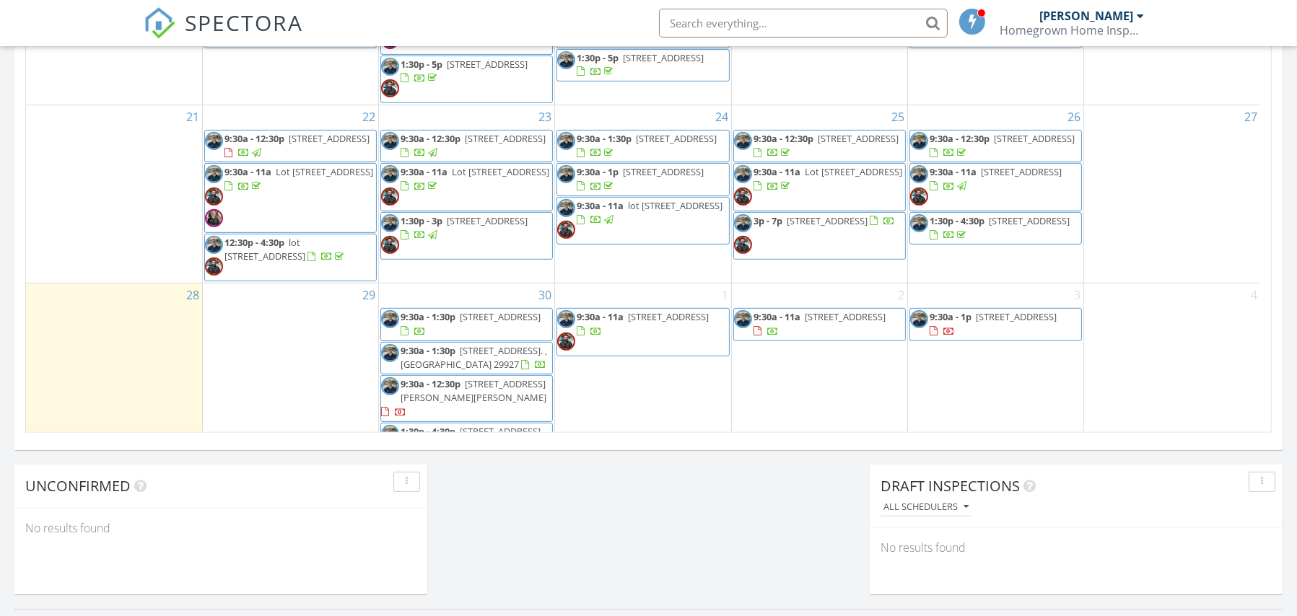
scroll to position [406, 0]
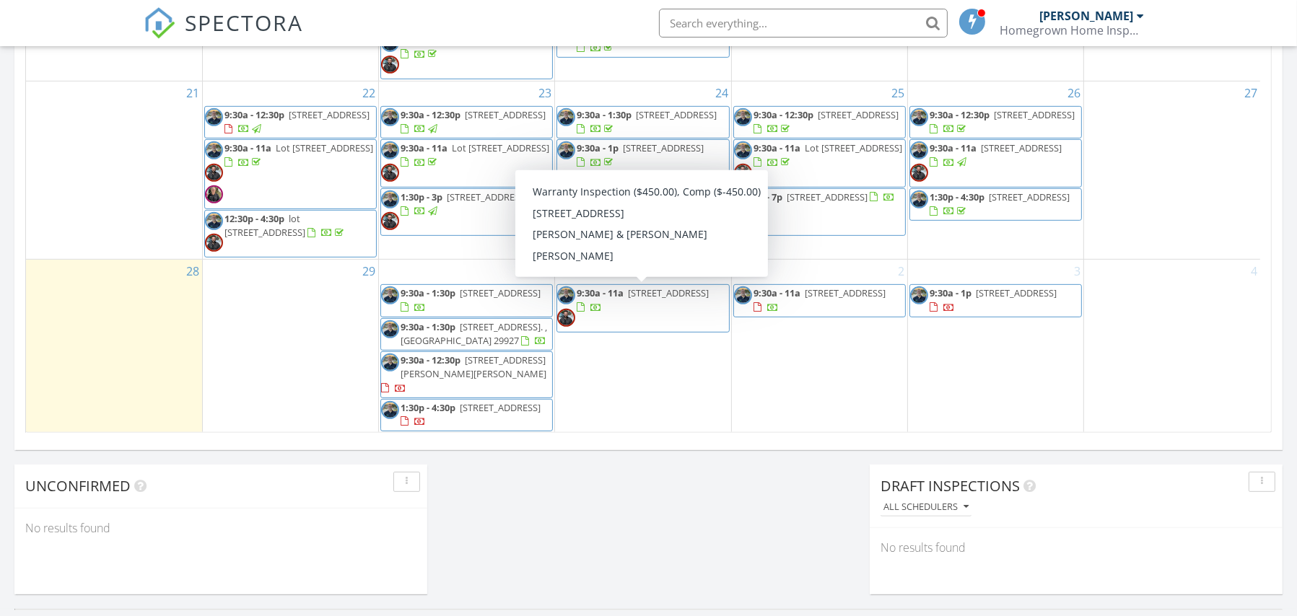
click at [631, 315] on span "9:30a - 11a Lot 2071 Salty Fin Drive, Hardeeville 29927" at bounding box center [642, 307] width 171 height 43
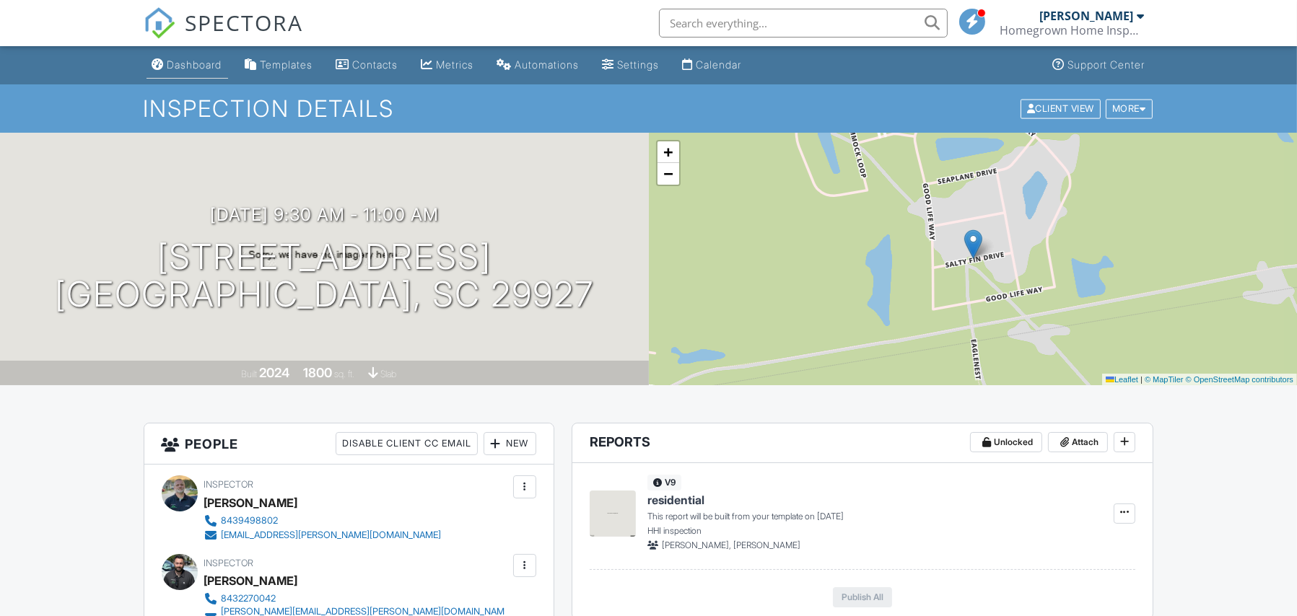
click at [201, 68] on div "Dashboard" at bounding box center [194, 64] width 55 height 12
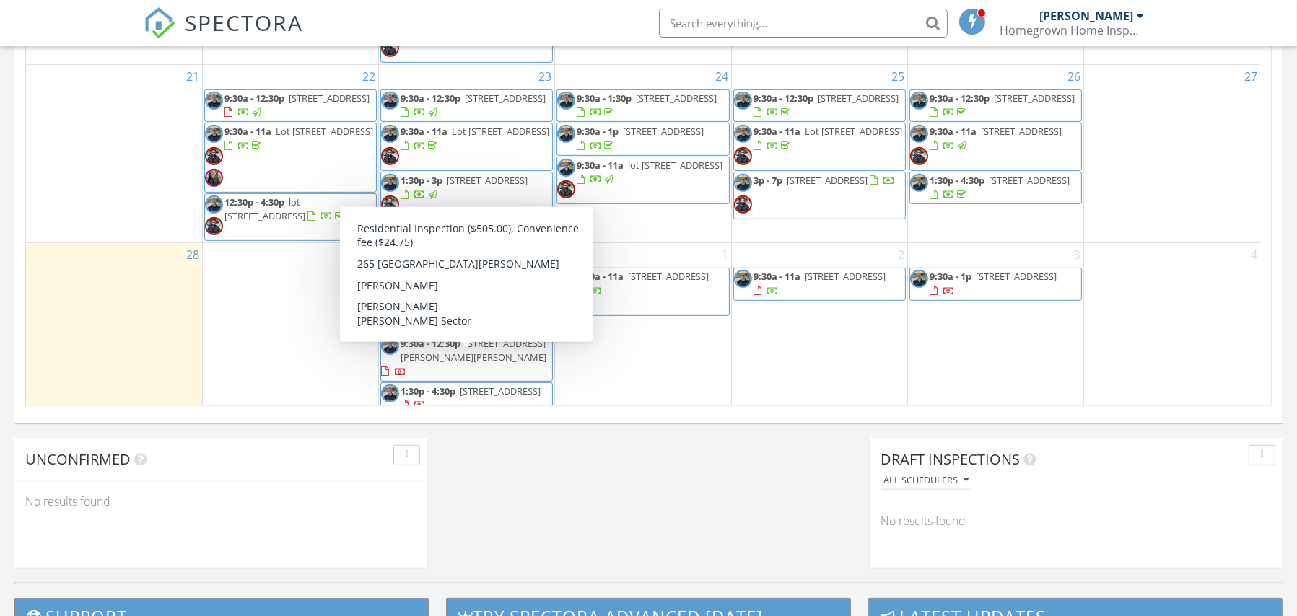
scroll to position [406, 0]
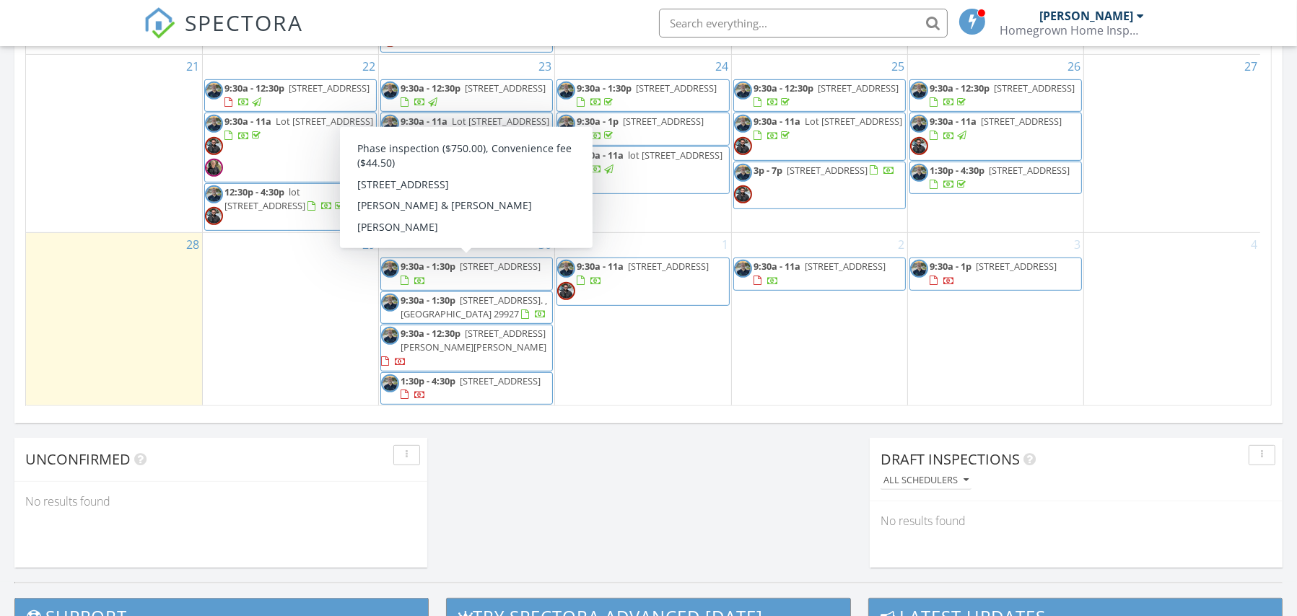
click at [493, 272] on span "9:30a - 1:30p [STREET_ADDRESS]" at bounding box center [466, 274] width 171 height 28
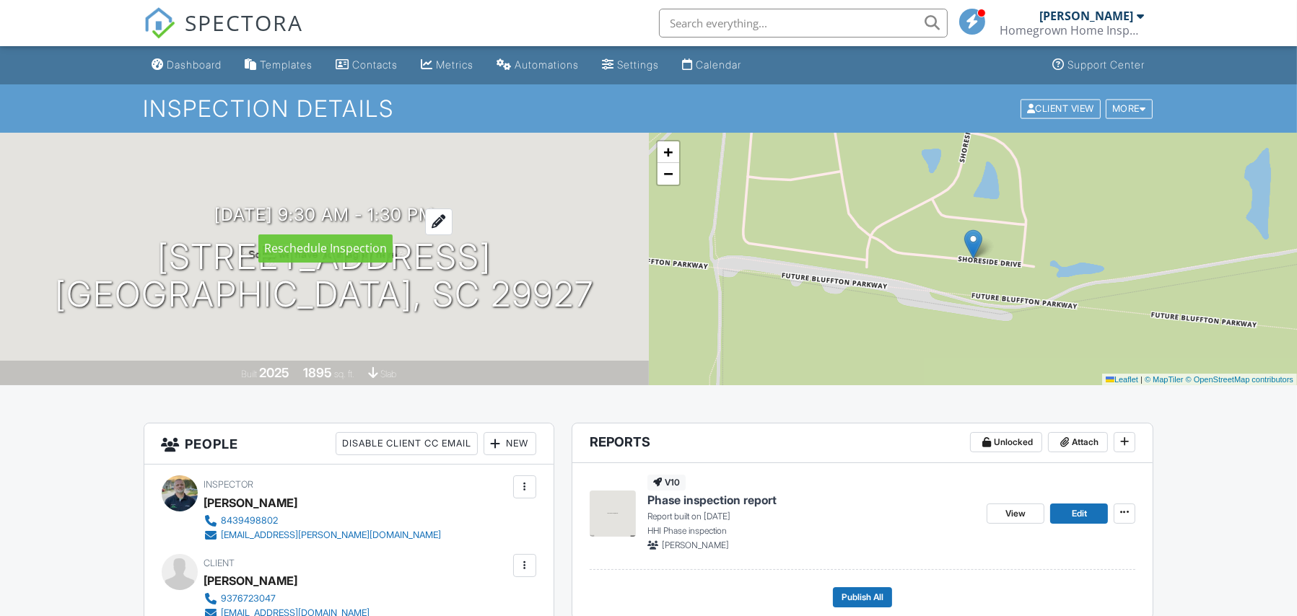
click at [320, 208] on h3 "[DATE] 9:30 am - 1:30 pm" at bounding box center [324, 214] width 220 height 19
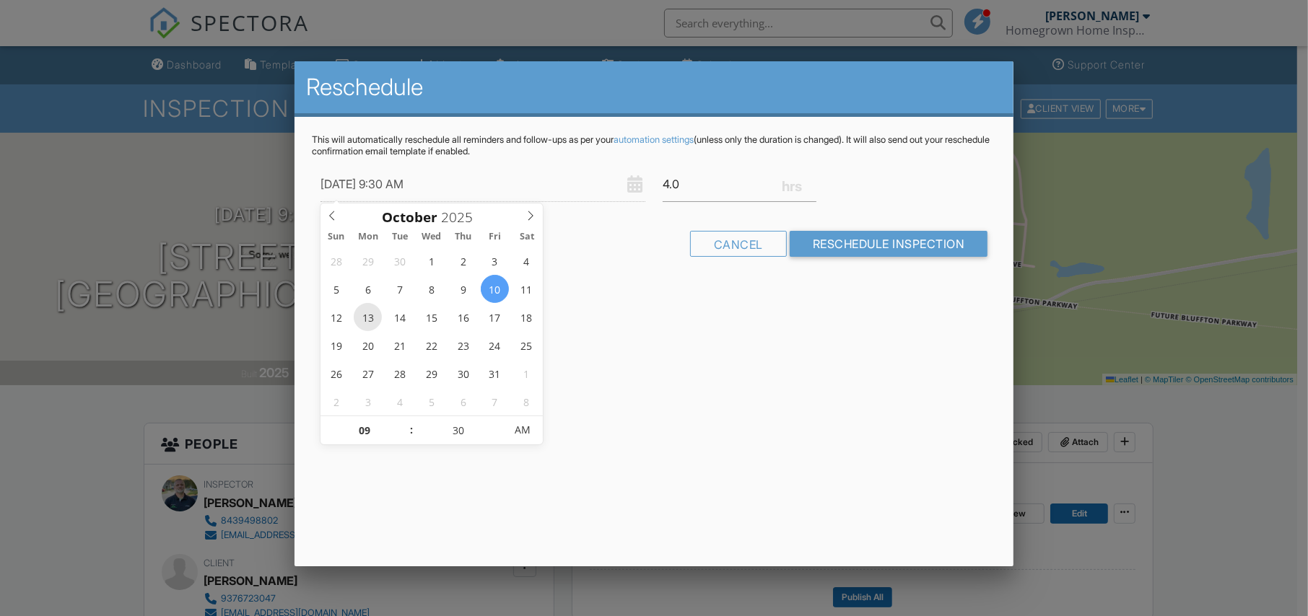
type input "[DATE] 9:30 AM"
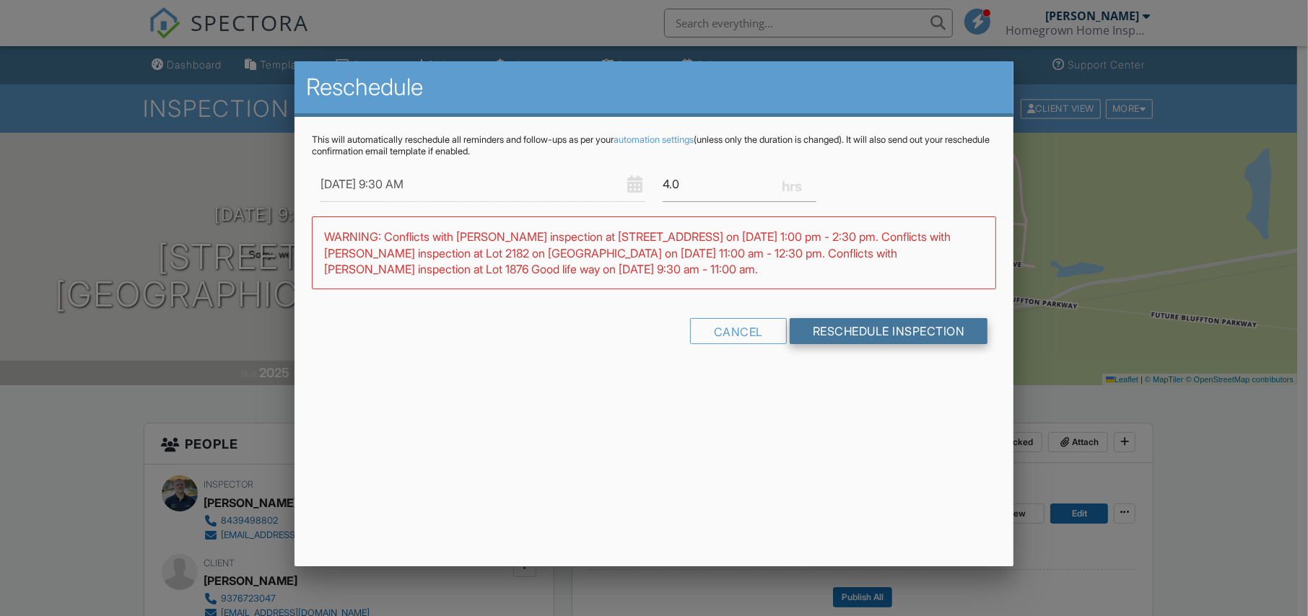
click at [838, 328] on input "Reschedule Inspection" at bounding box center [888, 331] width 198 height 26
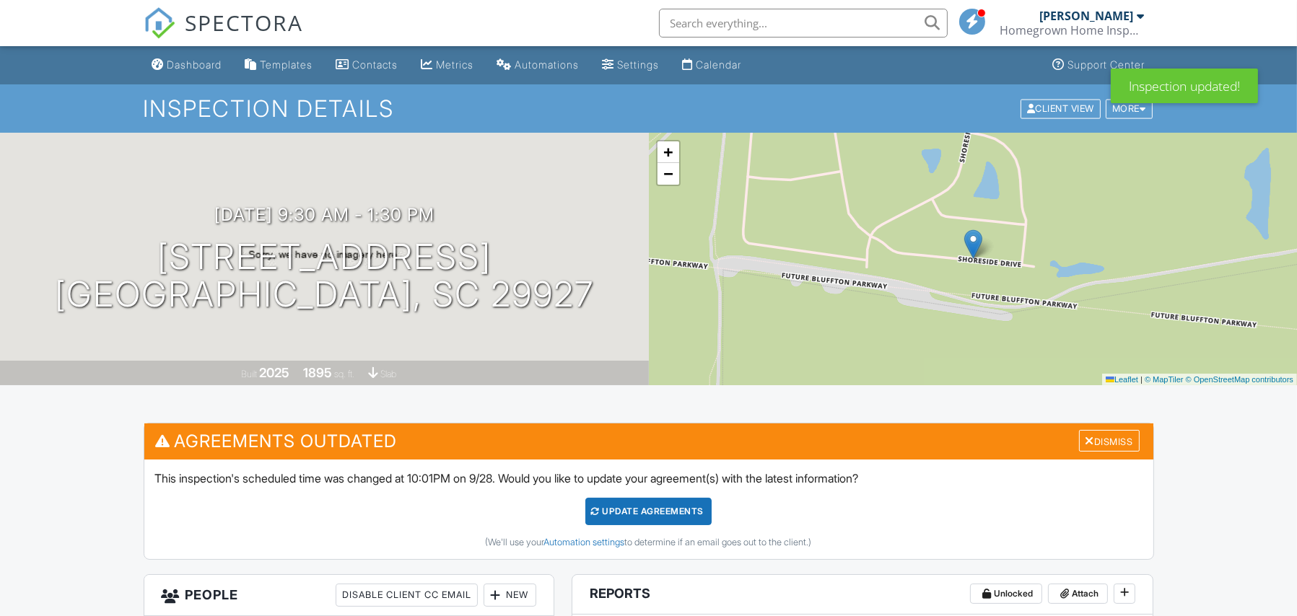
click at [203, 63] on div "Dashboard" at bounding box center [194, 64] width 55 height 12
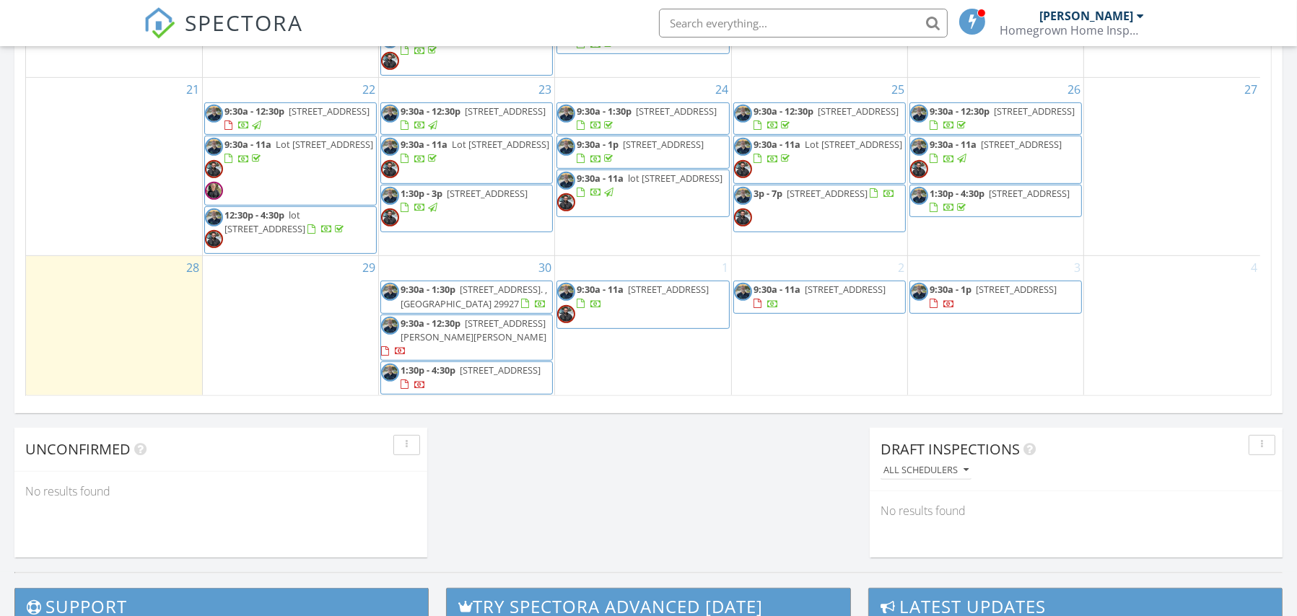
scroll to position [961, 0]
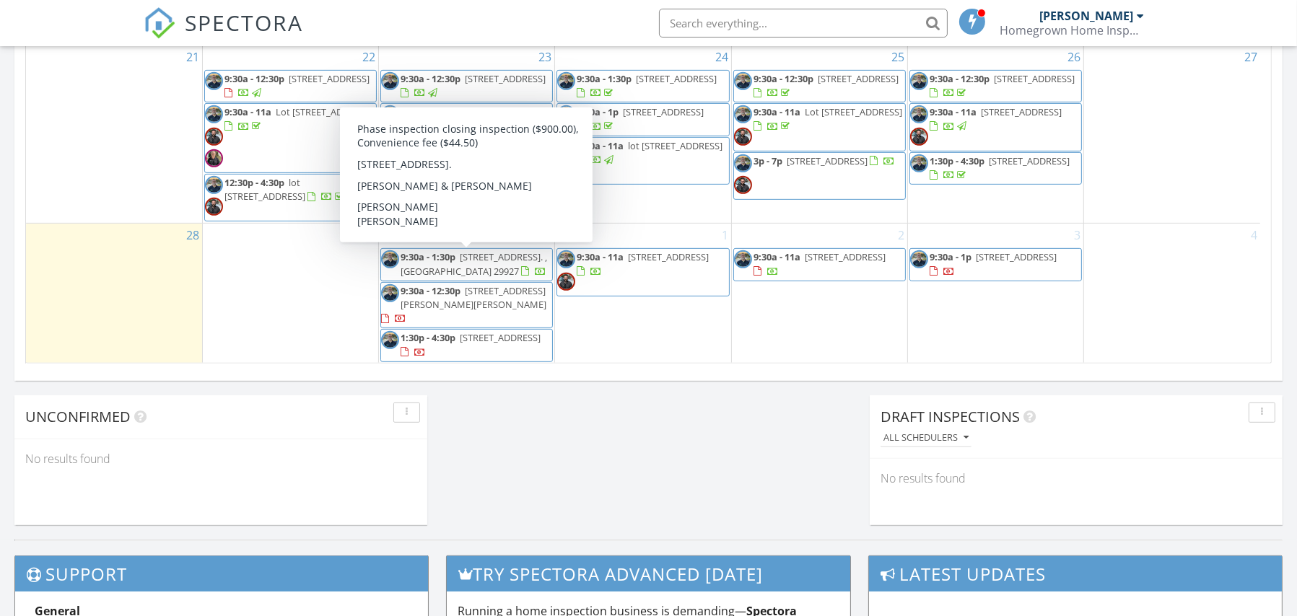
click at [460, 263] on span "9:30a - 1:30p [STREET_ADDRESS]. , [GEOGRAPHIC_DATA] 29927" at bounding box center [466, 264] width 171 height 28
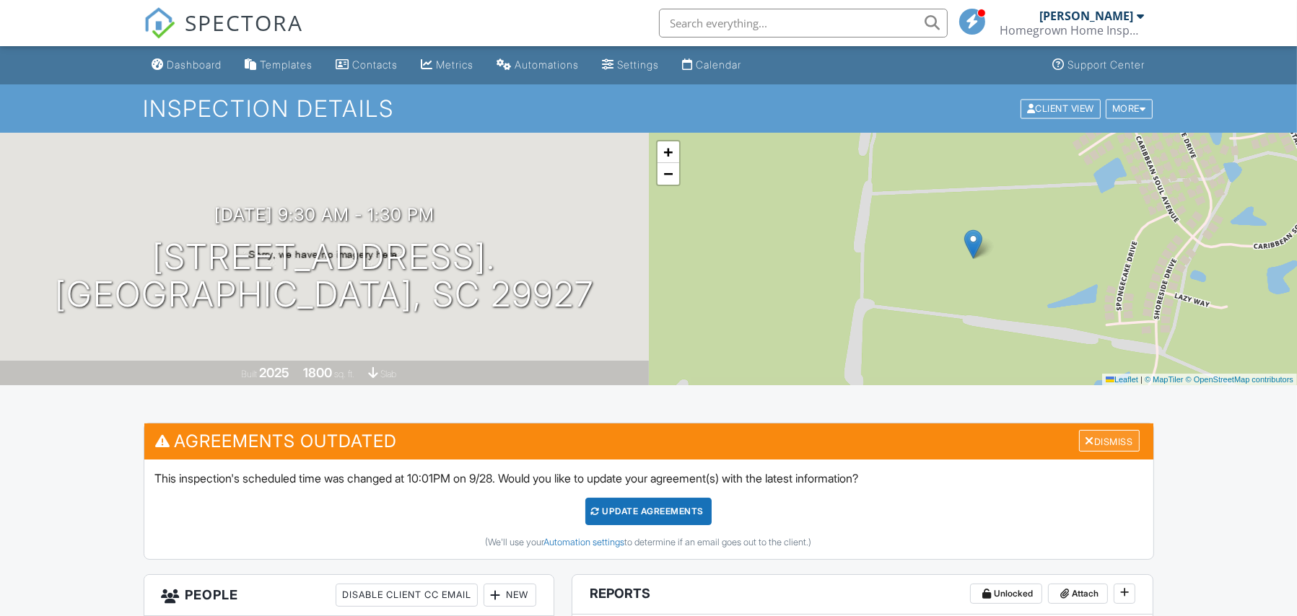
click at [1098, 444] on div "Dismiss" at bounding box center [1109, 441] width 61 height 22
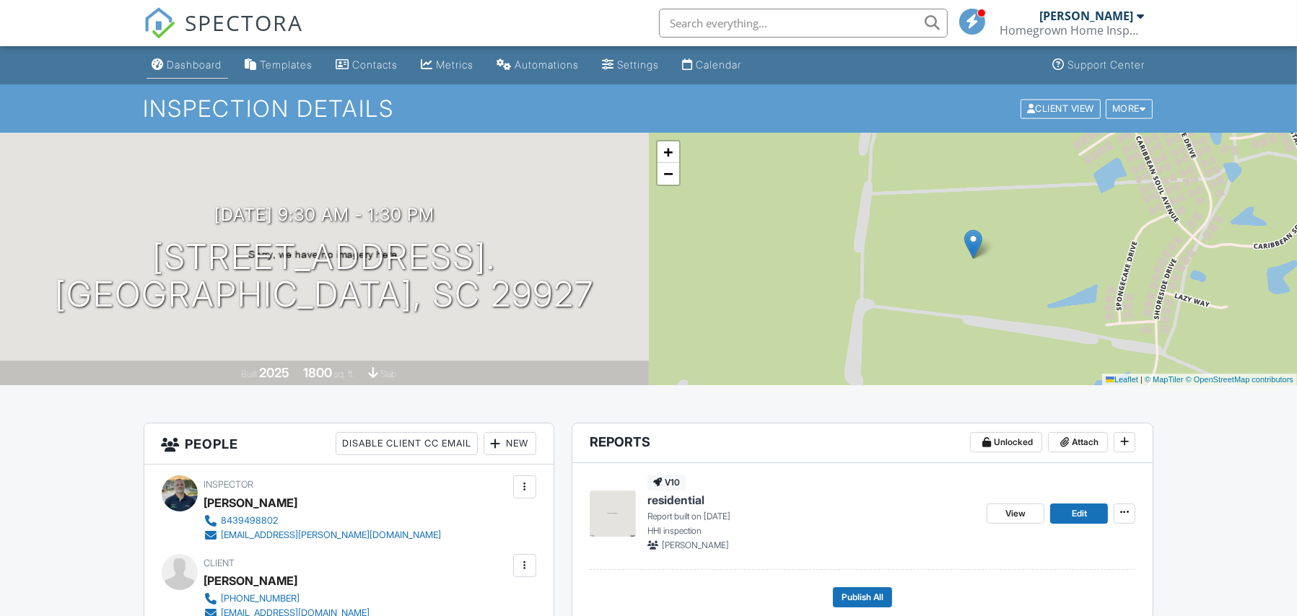
click at [187, 61] on div "Dashboard" at bounding box center [194, 64] width 55 height 12
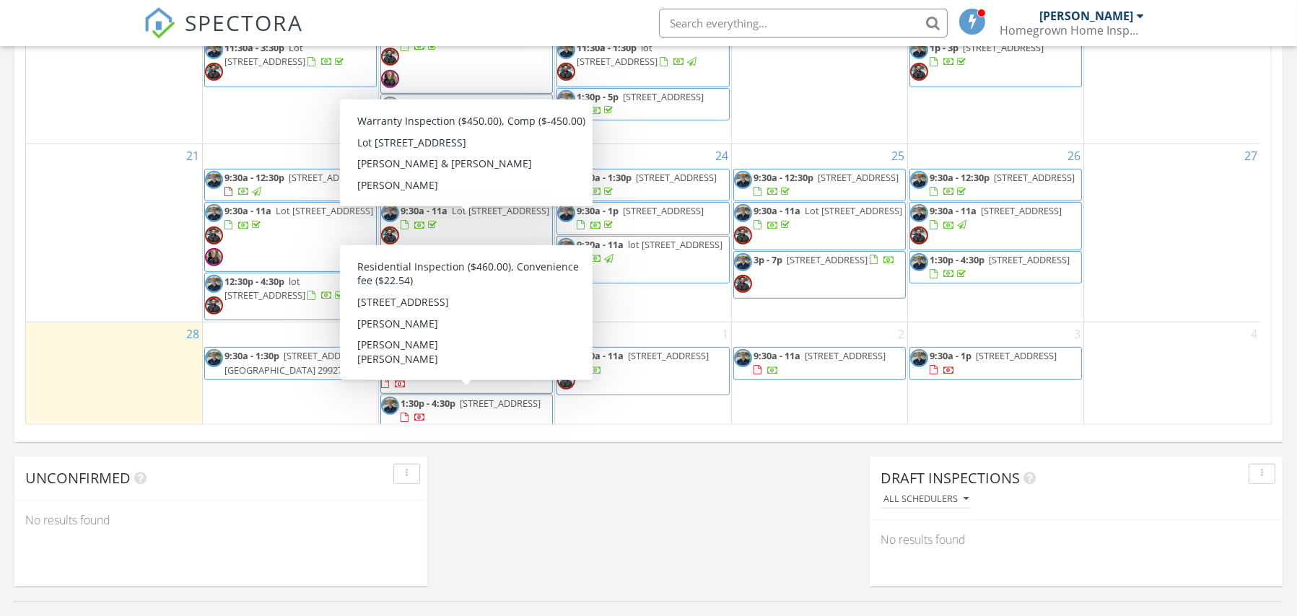
scroll to position [896, 0]
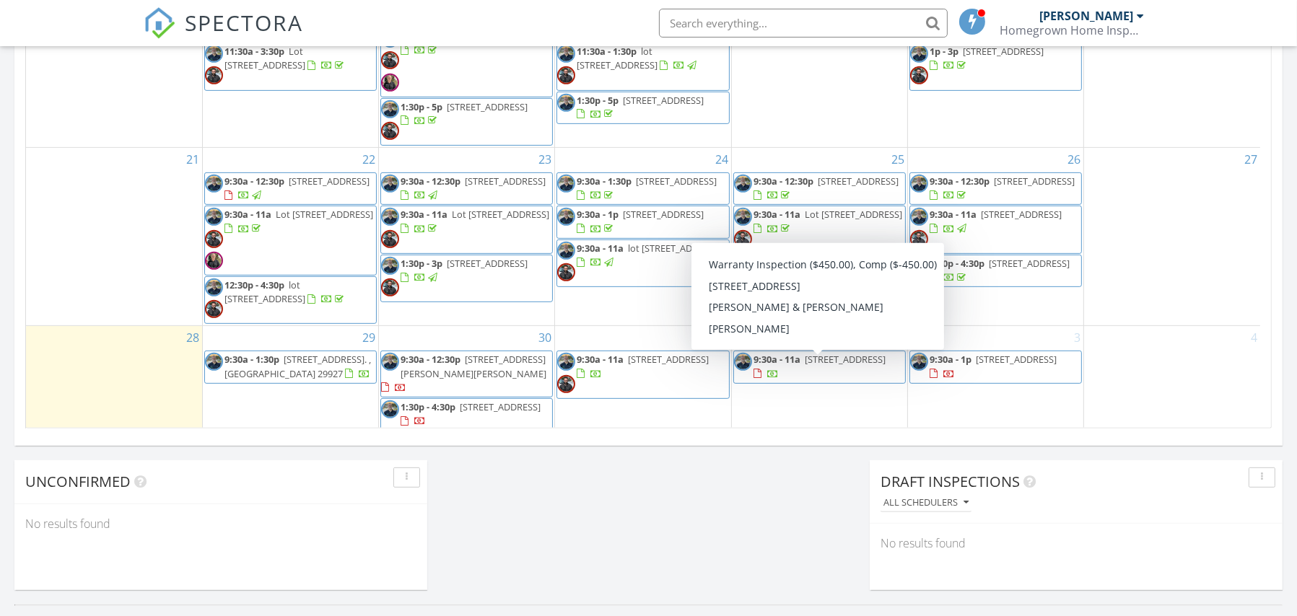
click at [777, 366] on span "9:30a - 11a" at bounding box center [776, 359] width 47 height 13
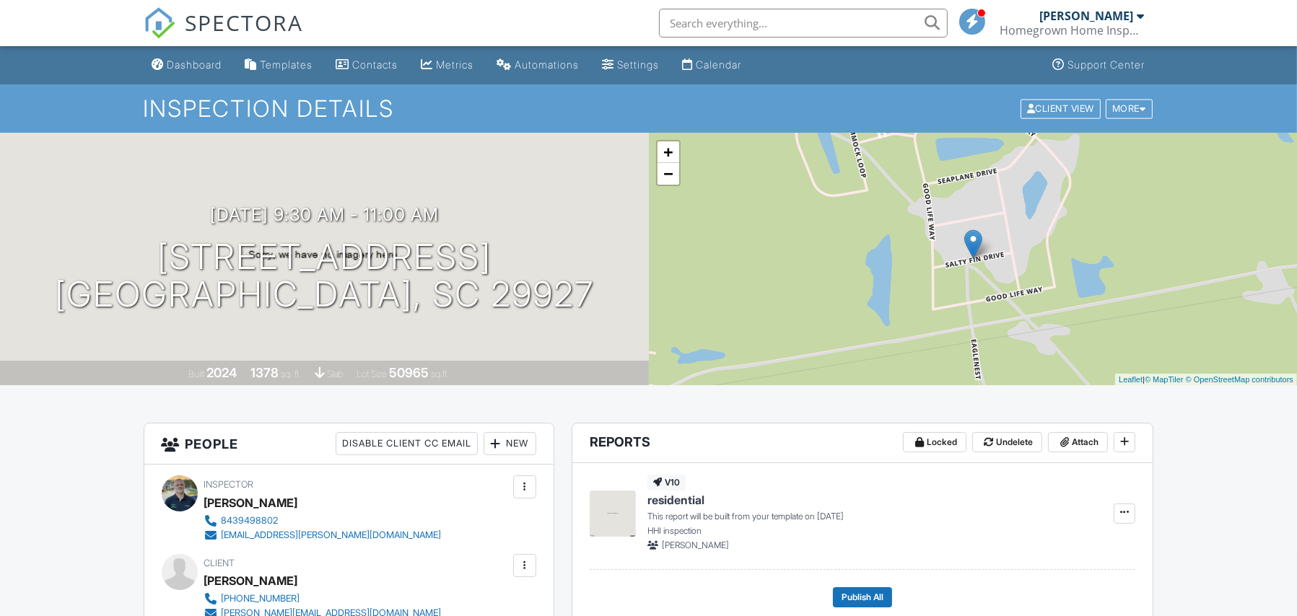
click at [511, 442] on div "New" at bounding box center [509, 443] width 53 height 23
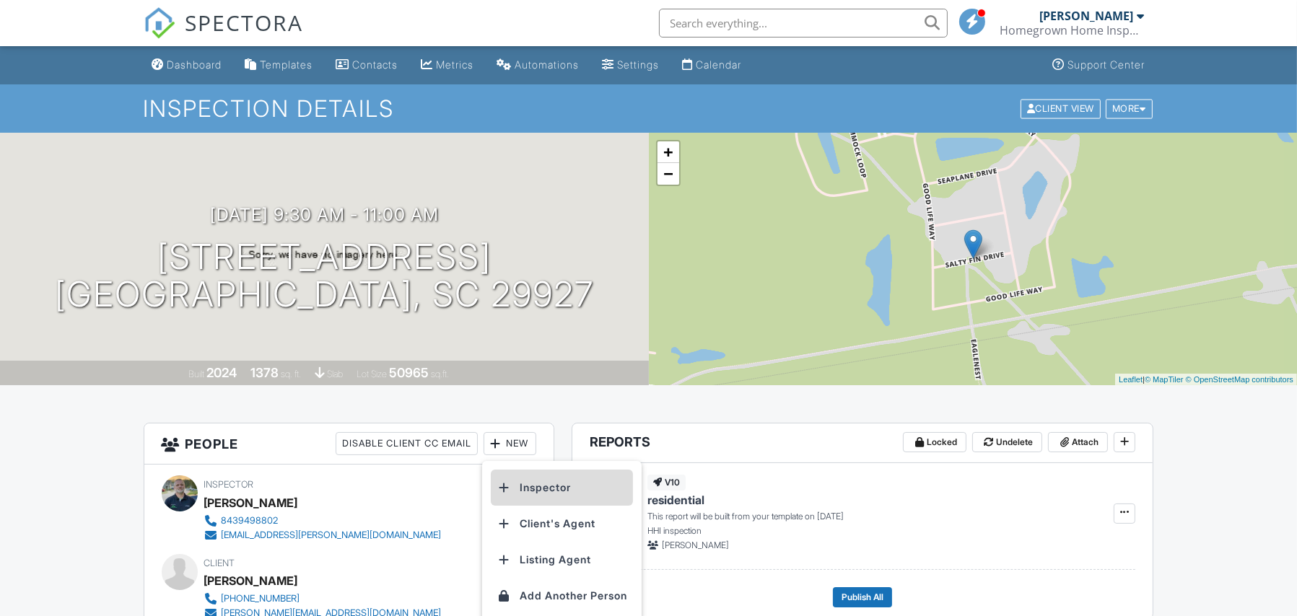
click at [528, 483] on li "Inspector" at bounding box center [562, 488] width 142 height 36
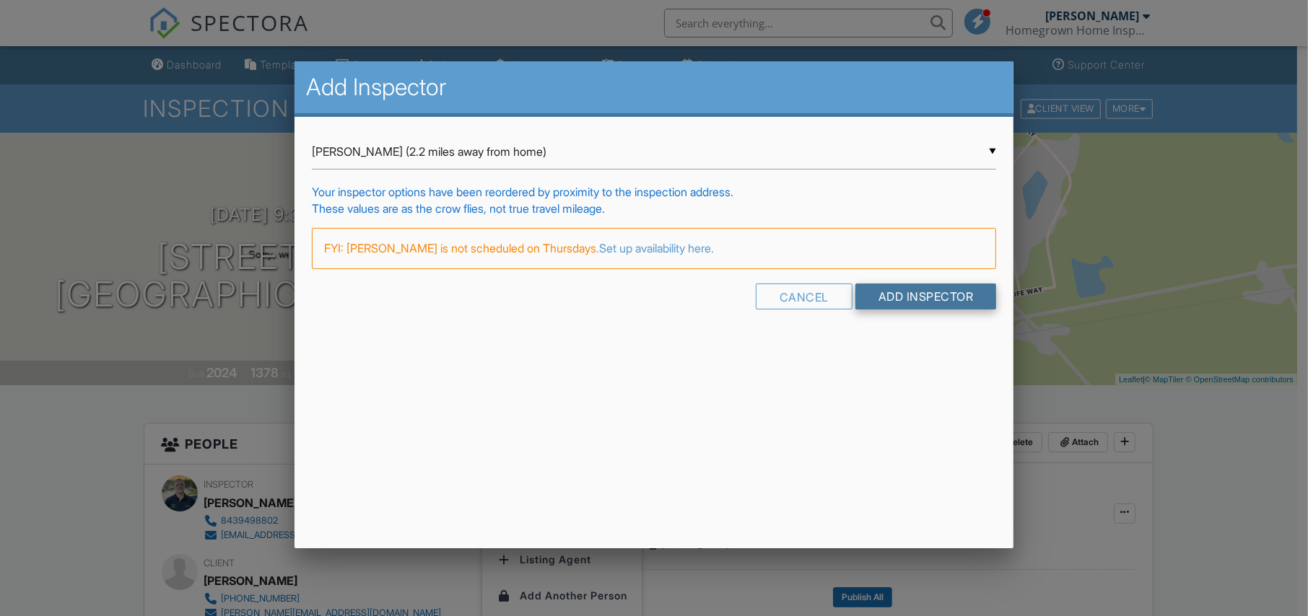
click at [932, 299] on input "Add Inspector" at bounding box center [925, 297] width 141 height 26
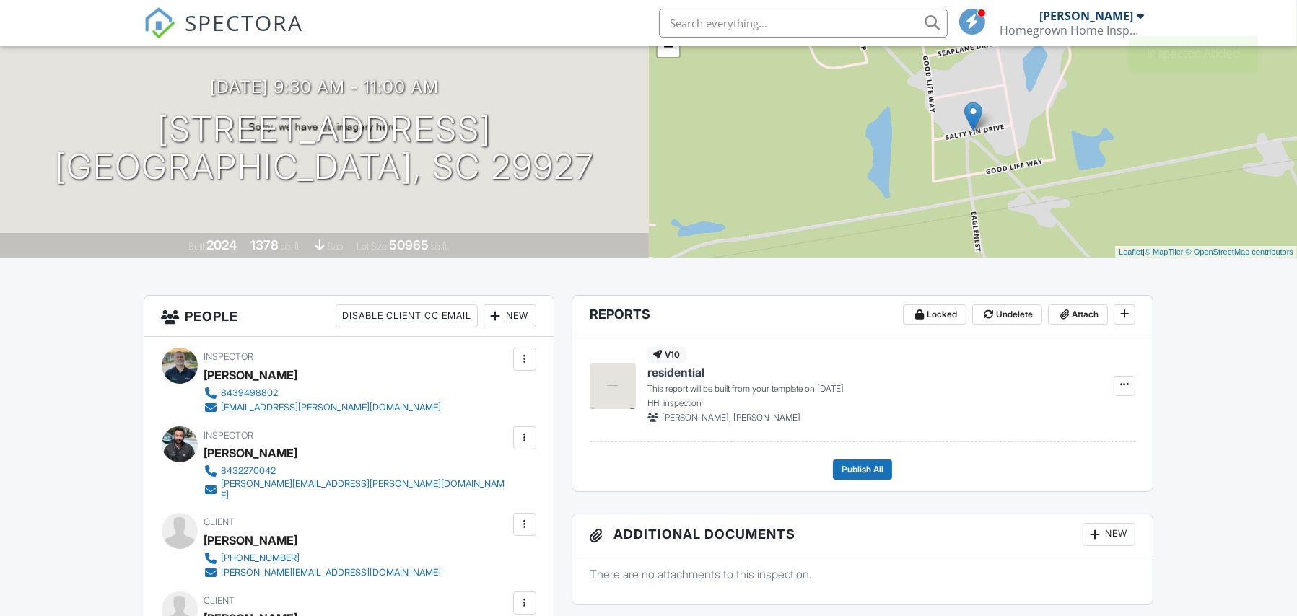
scroll to position [122, 0]
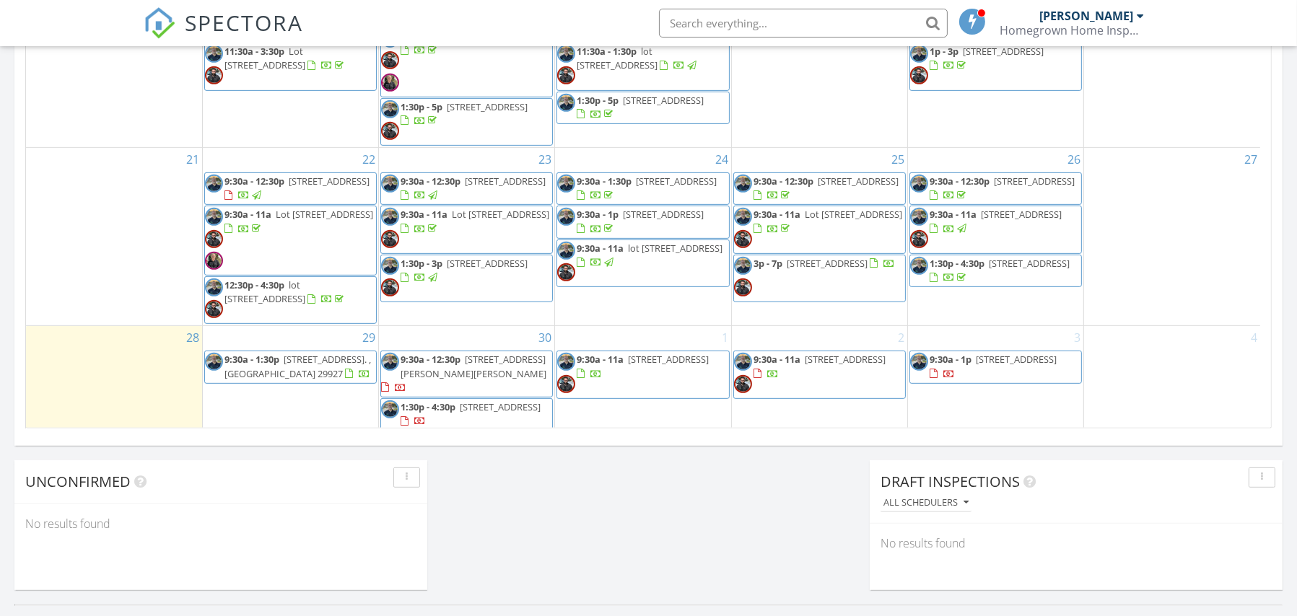
scroll to position [897, 0]
click at [317, 379] on span "[STREET_ADDRESS]. , [GEOGRAPHIC_DATA] 29927" at bounding box center [297, 365] width 146 height 27
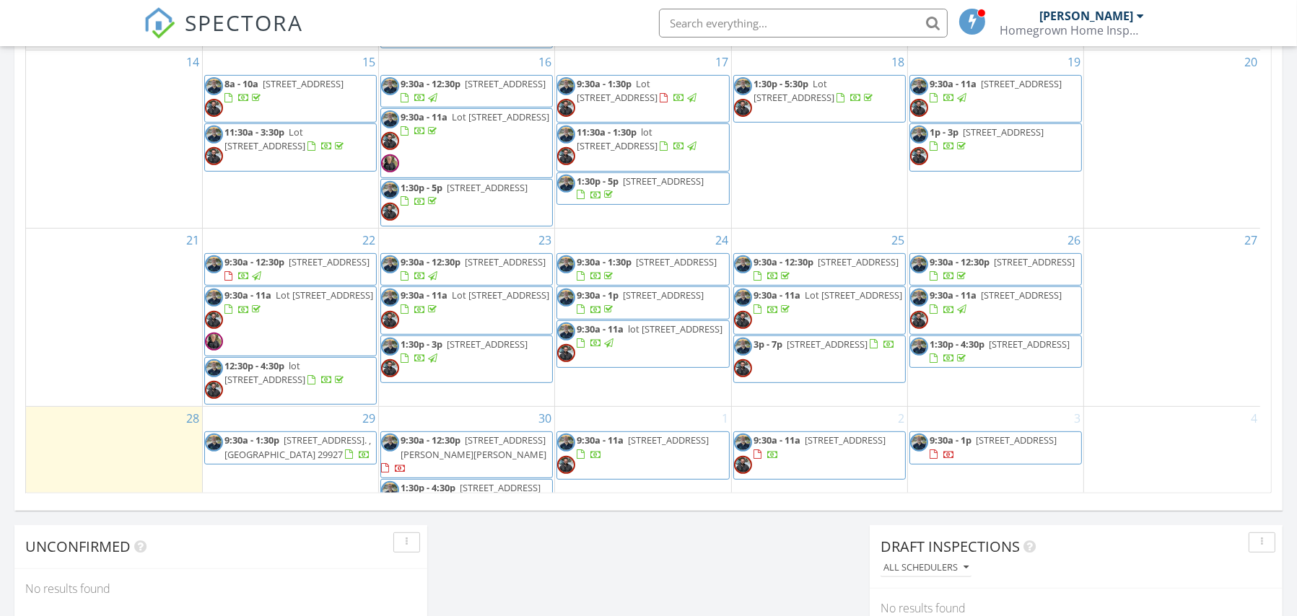
scroll to position [325, 0]
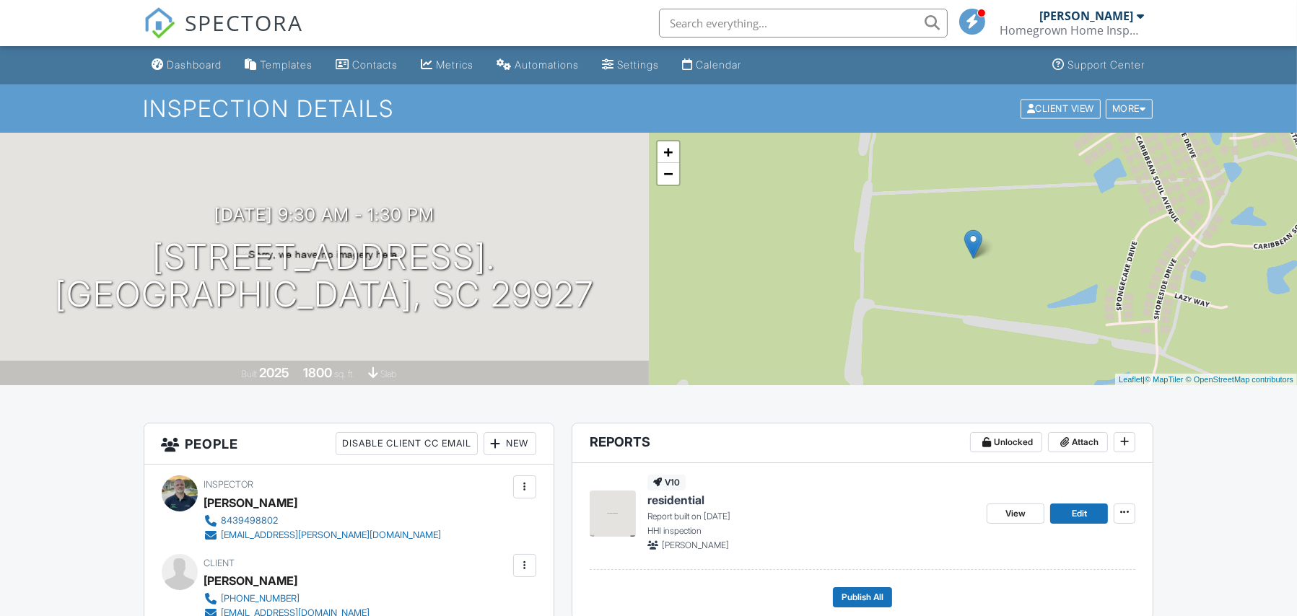
click at [518, 444] on div "New" at bounding box center [509, 443] width 53 height 23
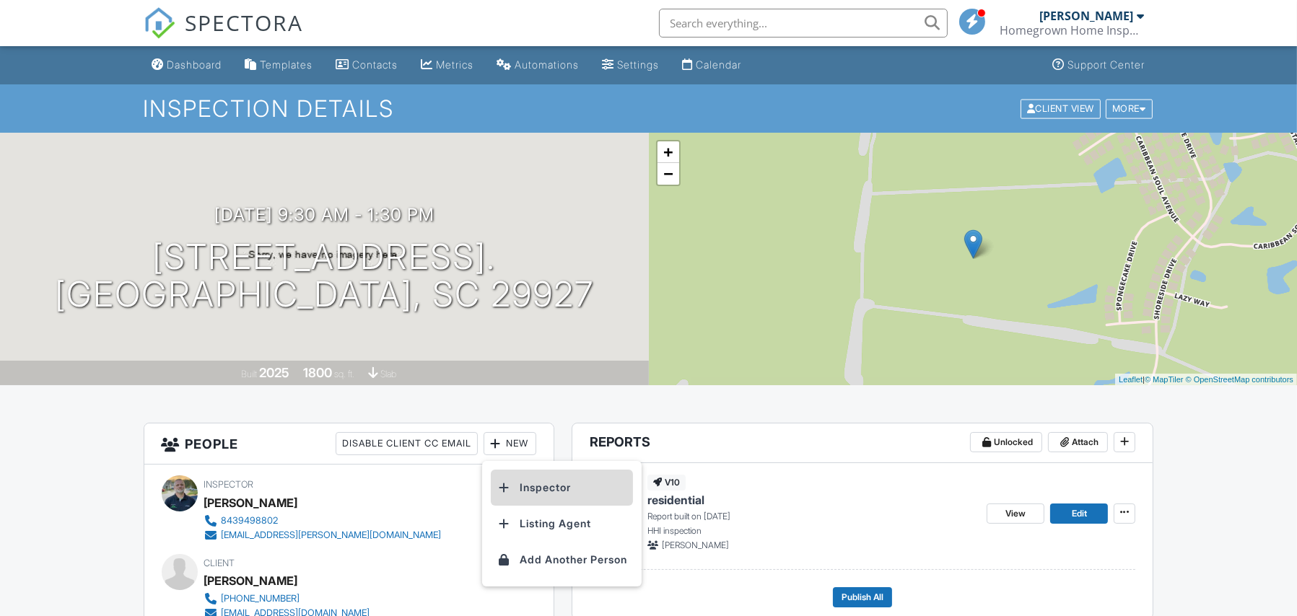
click at [519, 487] on li "Inspector" at bounding box center [562, 488] width 142 height 36
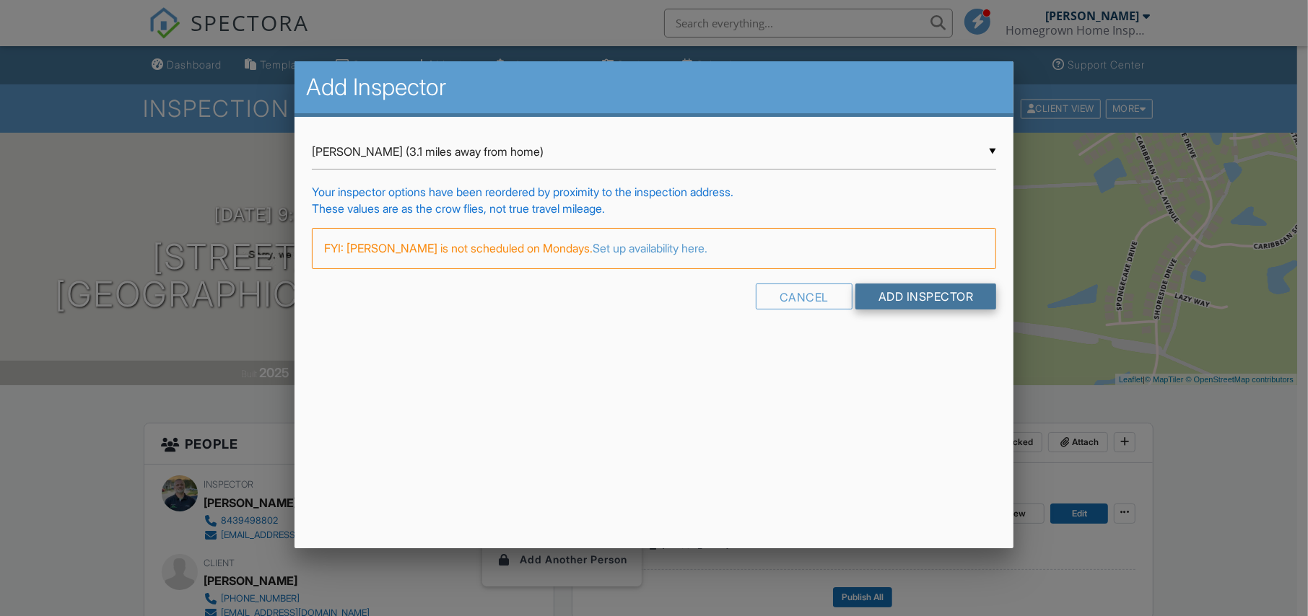
click at [928, 294] on input "Add Inspector" at bounding box center [925, 297] width 141 height 26
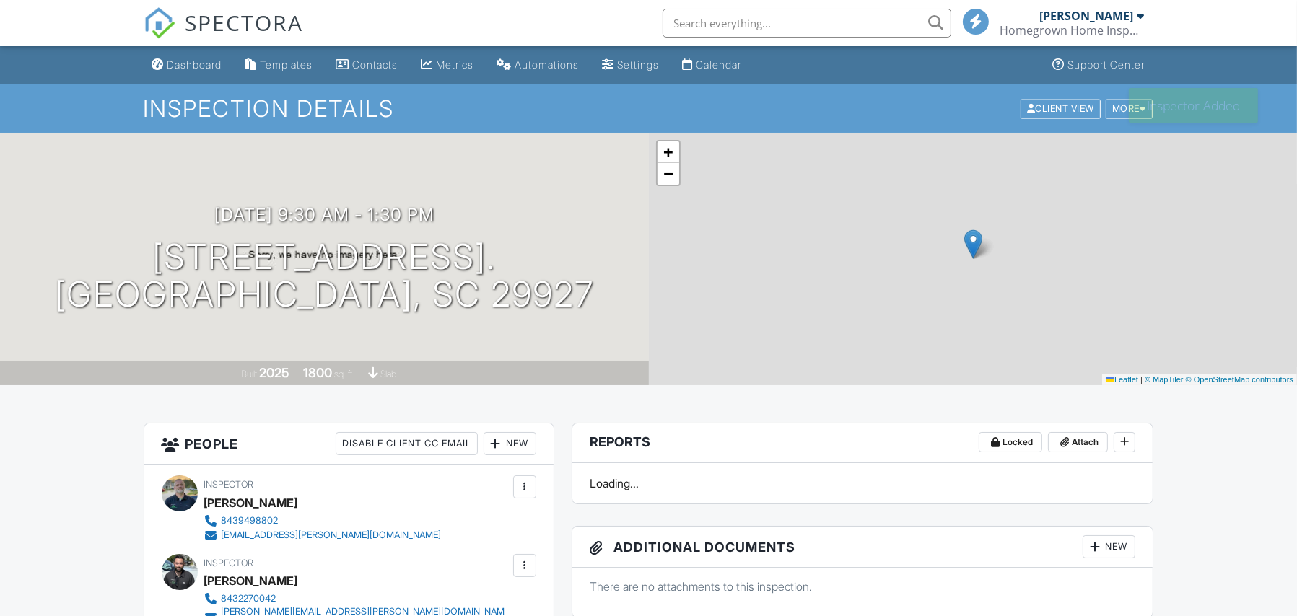
click at [176, 65] on div "Dashboard" at bounding box center [194, 64] width 55 height 12
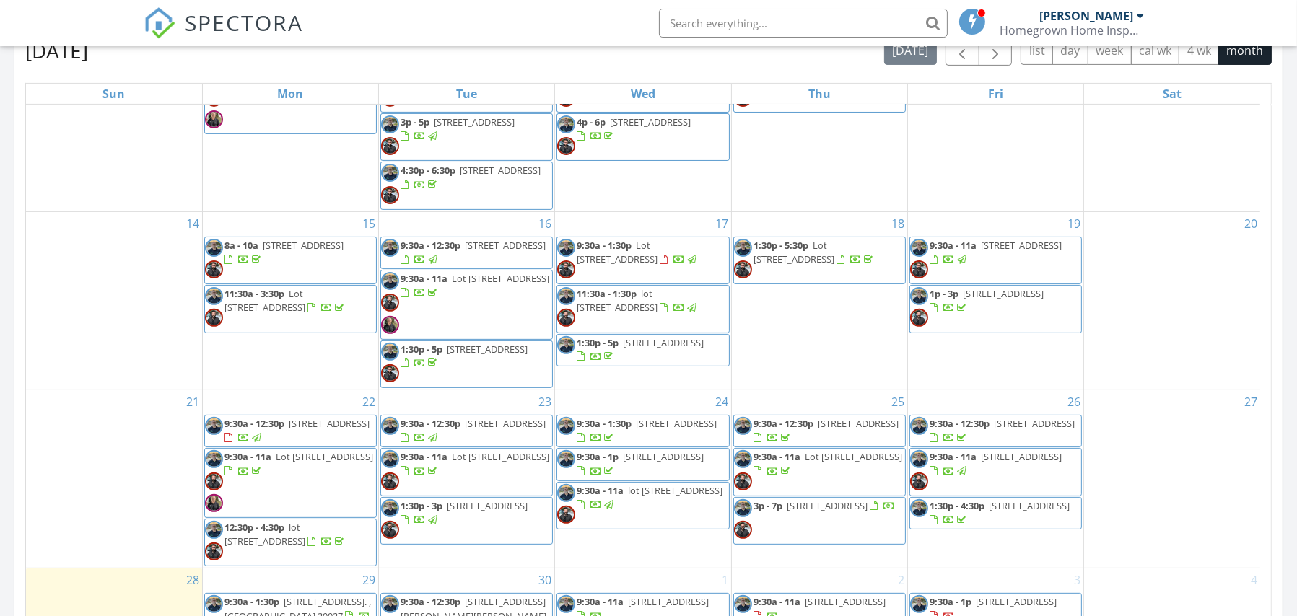
scroll to position [735, 0]
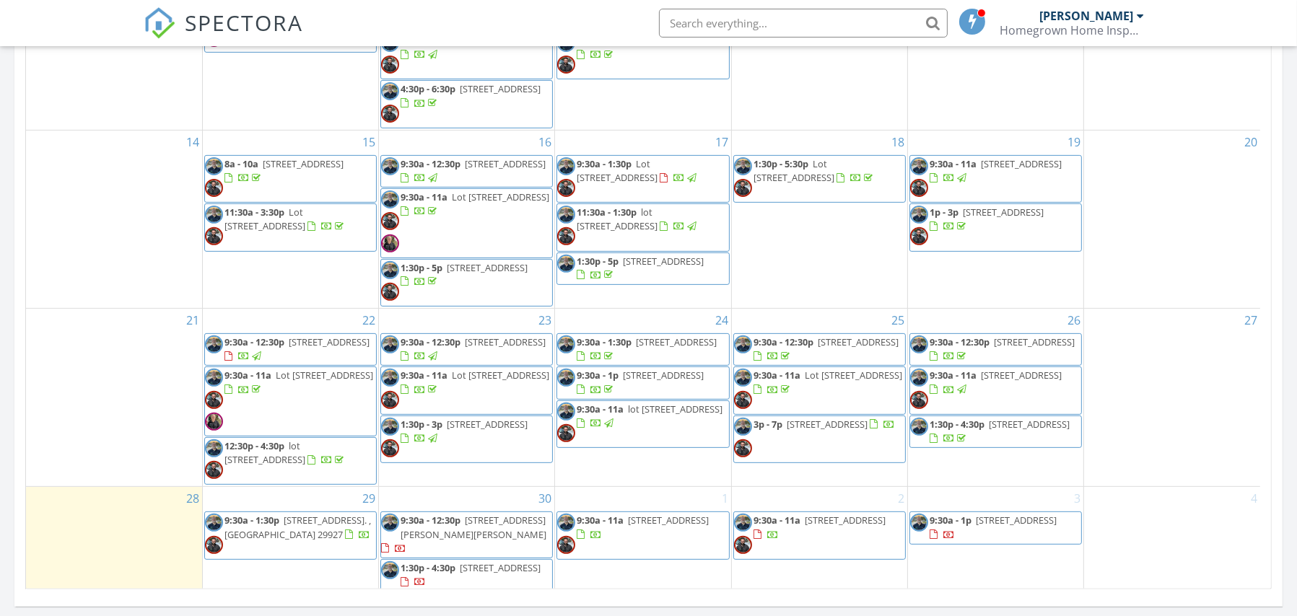
click at [433, 540] on span "[STREET_ADDRESS][PERSON_NAME][PERSON_NAME]" at bounding box center [473, 527] width 146 height 27
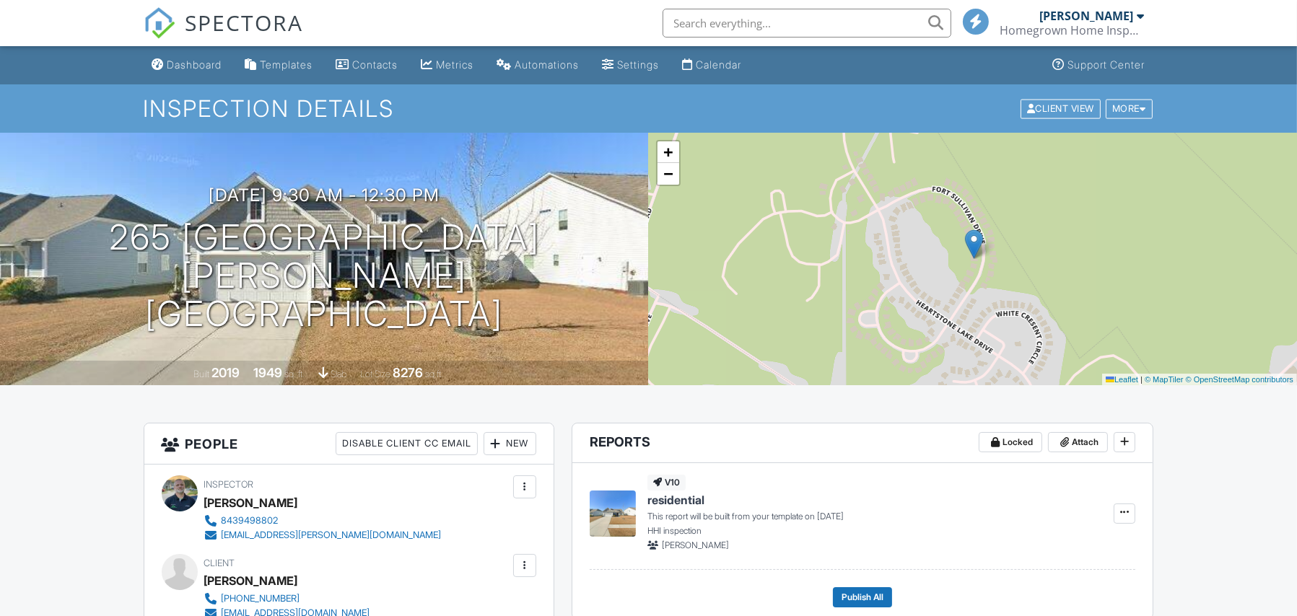
click at [517, 445] on div "New" at bounding box center [509, 443] width 53 height 23
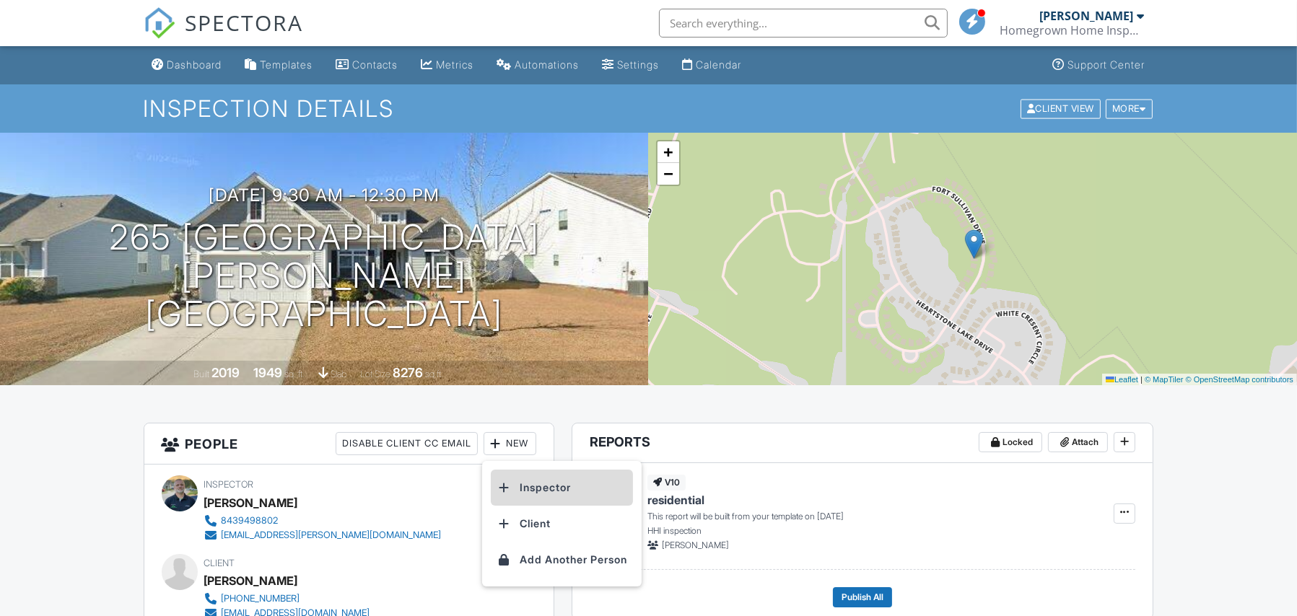
click at [528, 482] on li "Inspector" at bounding box center [562, 488] width 142 height 36
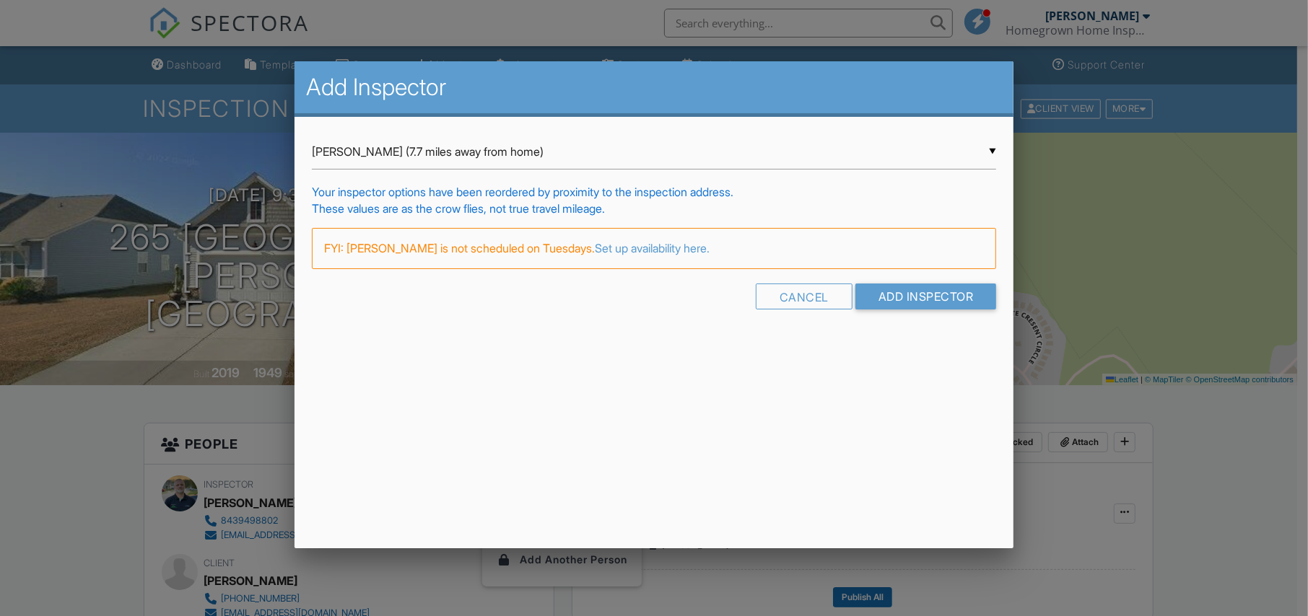
click at [465, 154] on div "▼ Anthony Niosi (7.7 miles away from home) Anthony Niosi (7.7 miles away from h…" at bounding box center [654, 151] width 685 height 35
click at [437, 146] on span "Anthony Niosi (7.7 miles away from home)" at bounding box center [654, 152] width 685 height 36
click at [938, 292] on input "Add Inspector" at bounding box center [925, 297] width 141 height 26
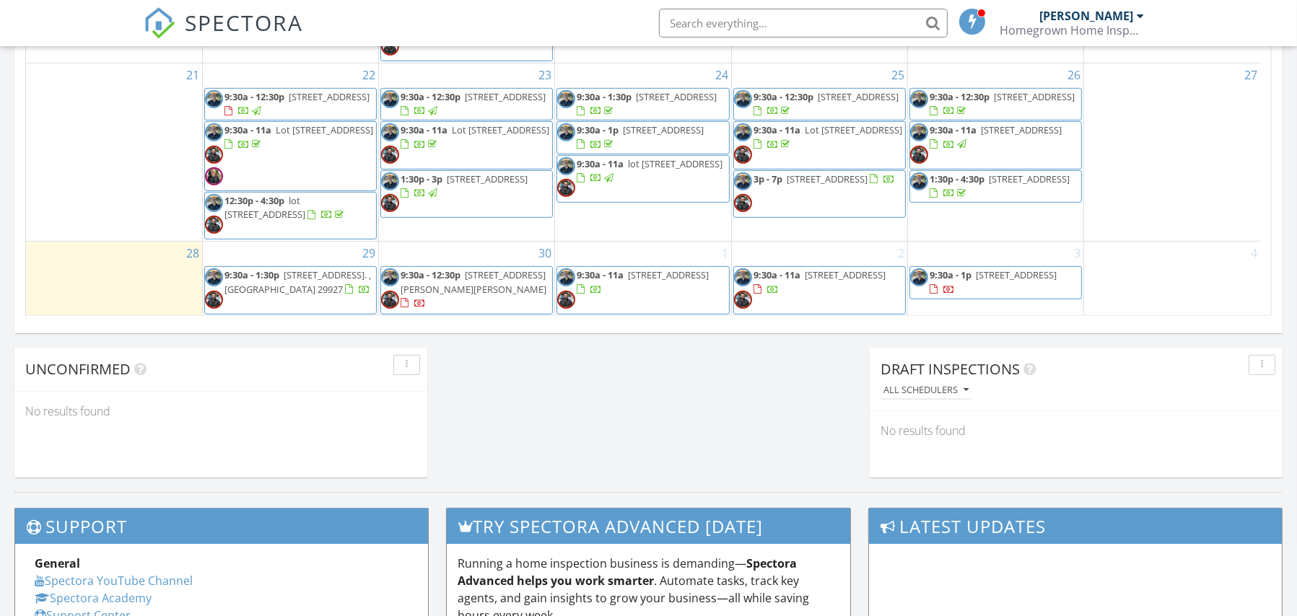
scroll to position [339, 0]
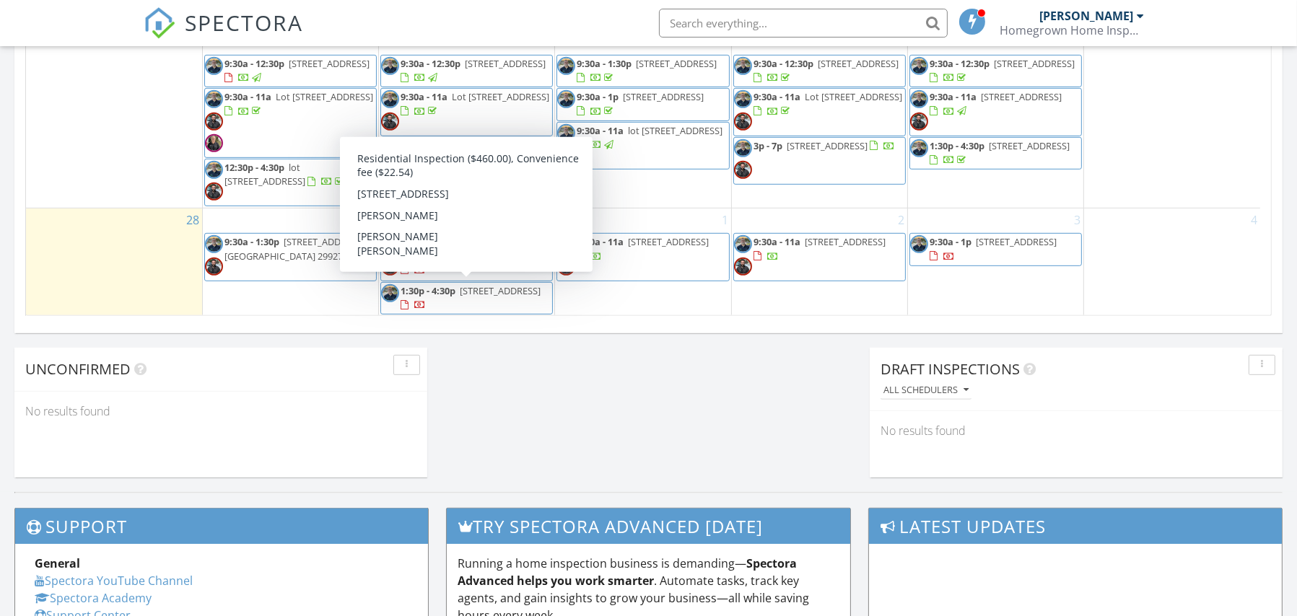
click at [460, 297] on span "[STREET_ADDRESS]" at bounding box center [500, 290] width 81 height 13
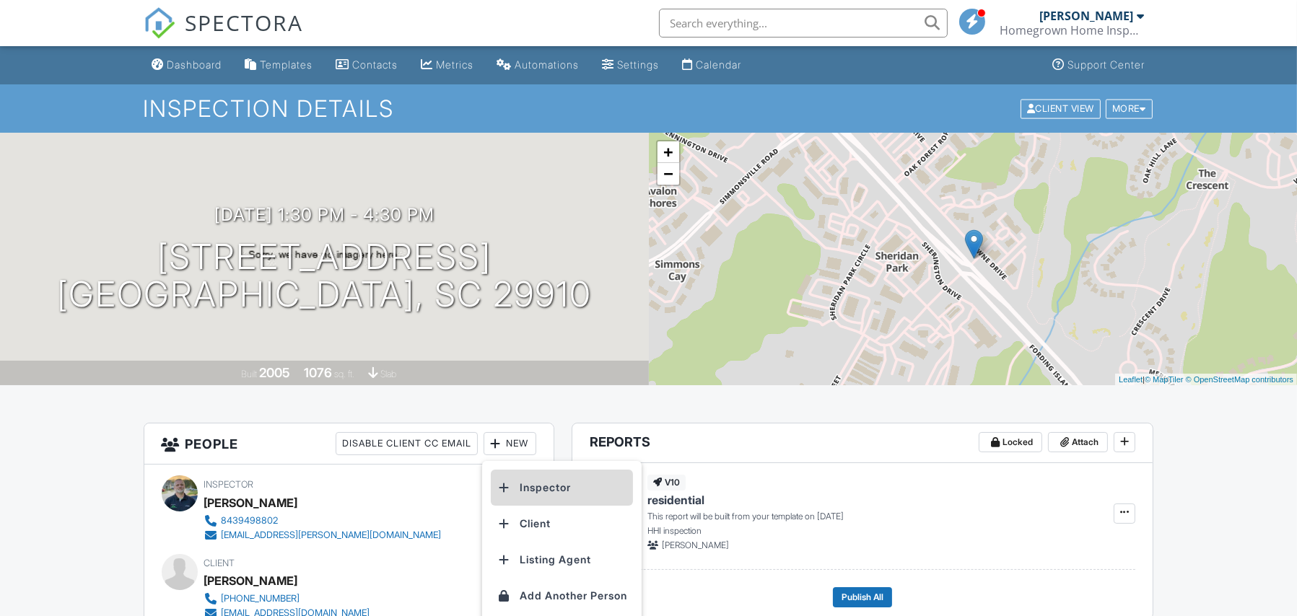
click at [556, 489] on li "Inspector" at bounding box center [562, 488] width 142 height 36
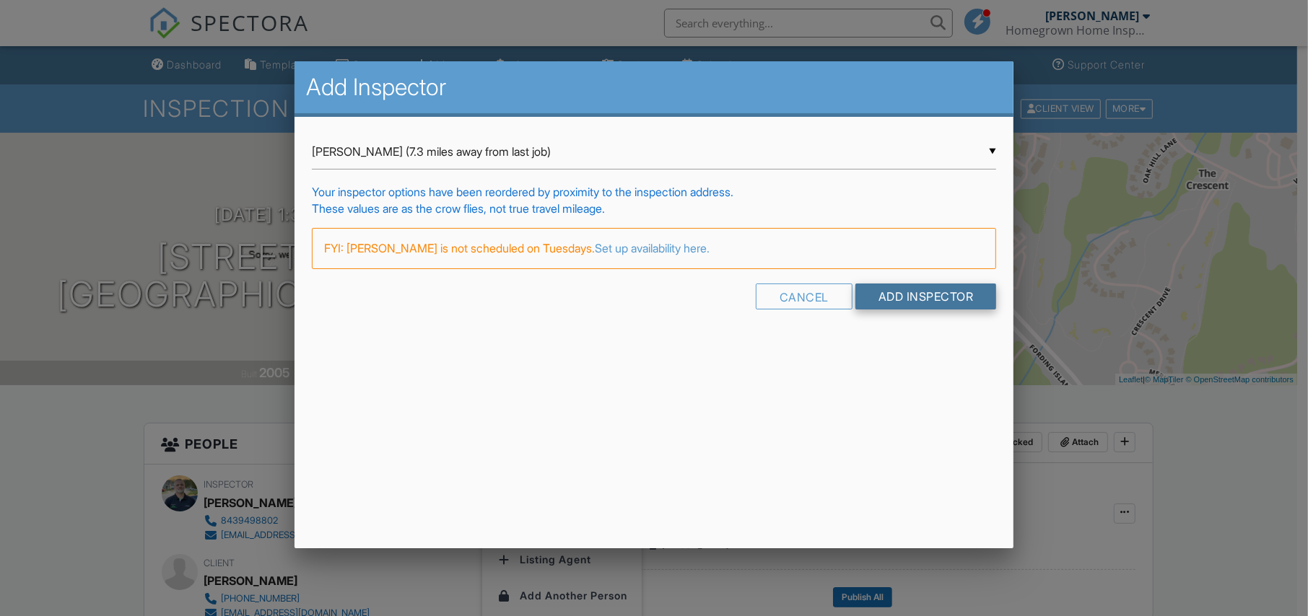
click at [906, 299] on input "Add Inspector" at bounding box center [925, 297] width 141 height 26
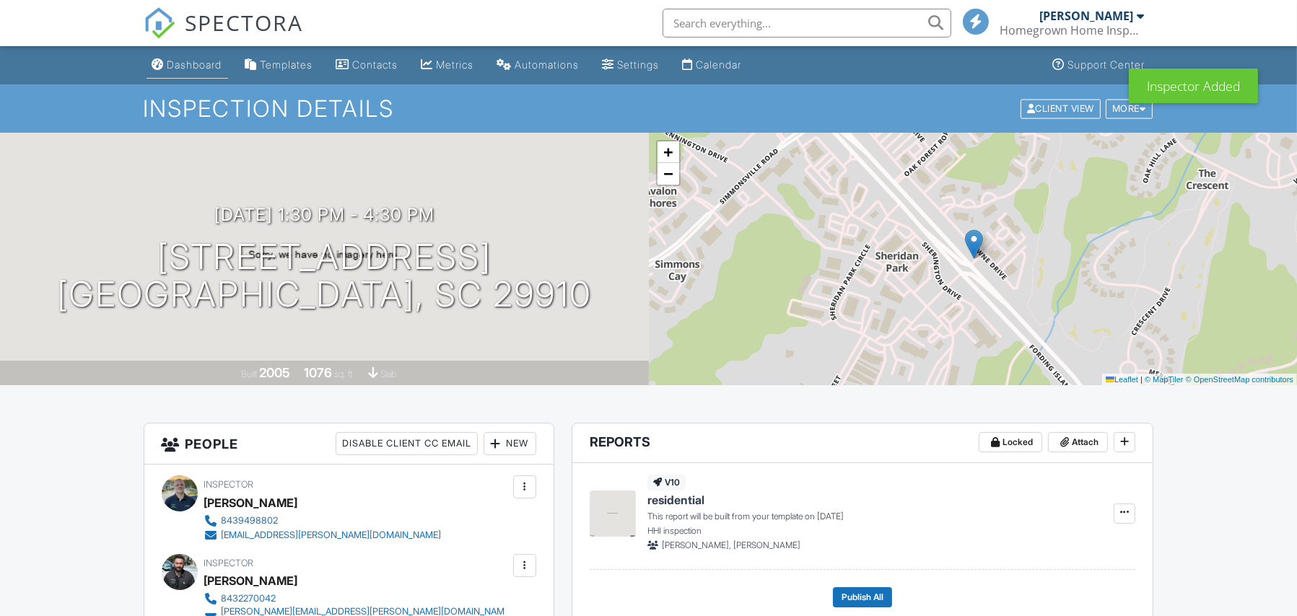
click at [203, 71] on div "Dashboard" at bounding box center [194, 64] width 55 height 12
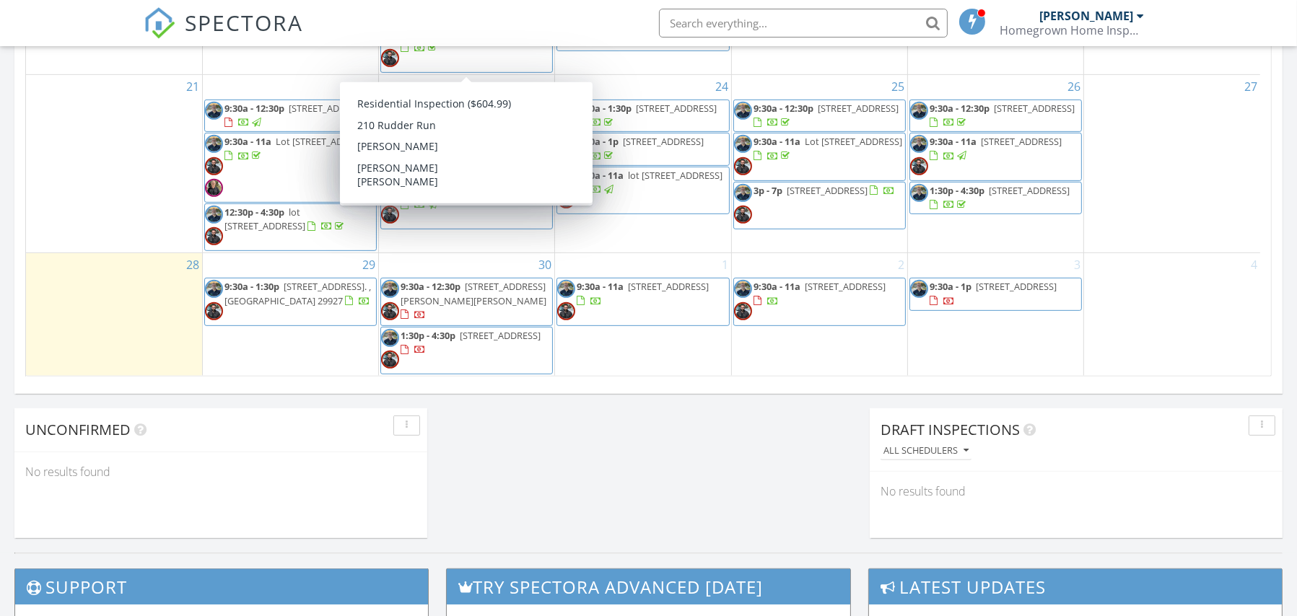
scroll to position [992, 0]
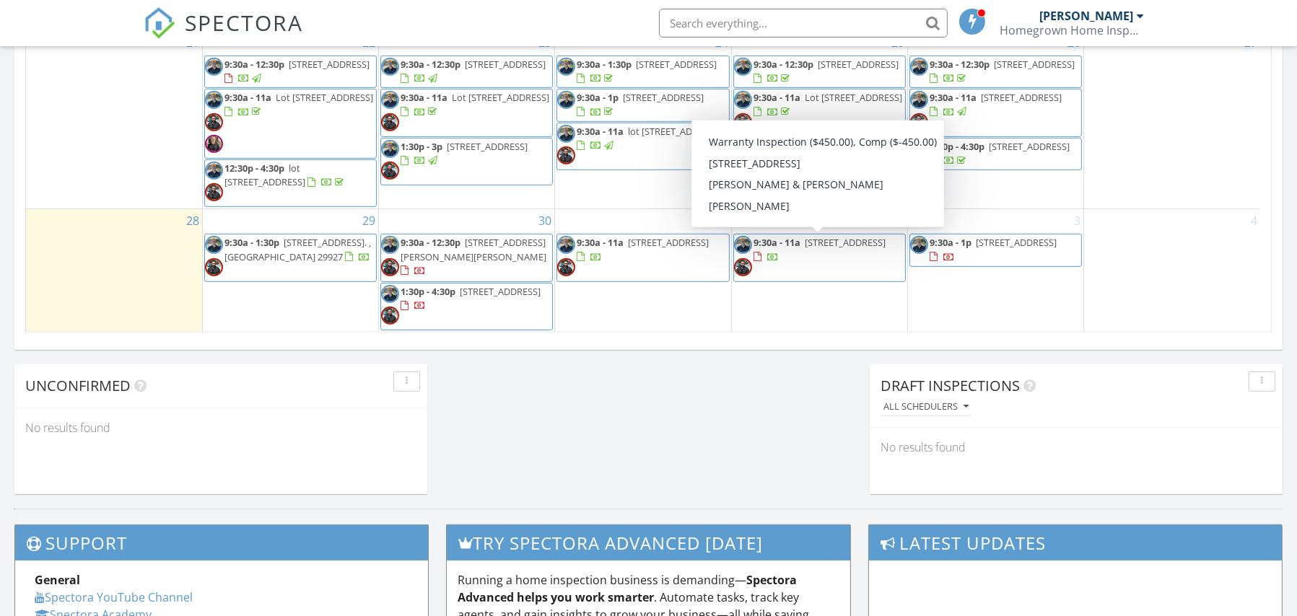
drag, startPoint x: 739, startPoint y: 234, endPoint x: 825, endPoint y: 259, distance: 89.5
click at [825, 249] on span "Lot 2073 Salty Fin Dr., Hardeeville 29927" at bounding box center [845, 242] width 81 height 13
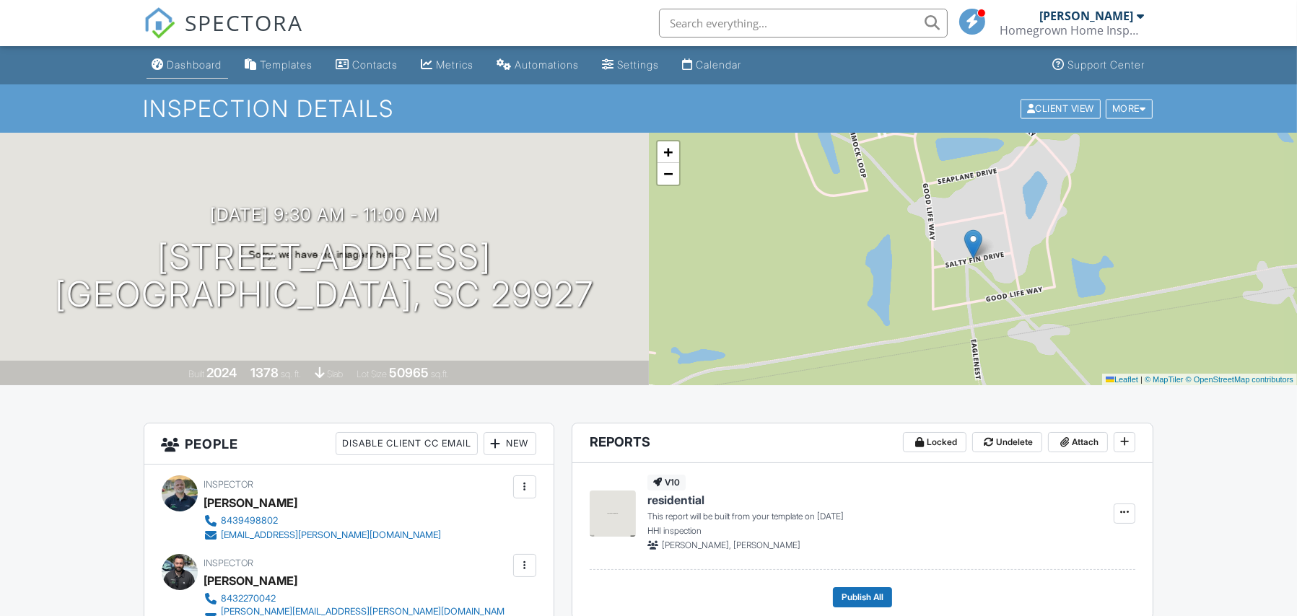
click at [211, 74] on link "Dashboard" at bounding box center [187, 65] width 82 height 27
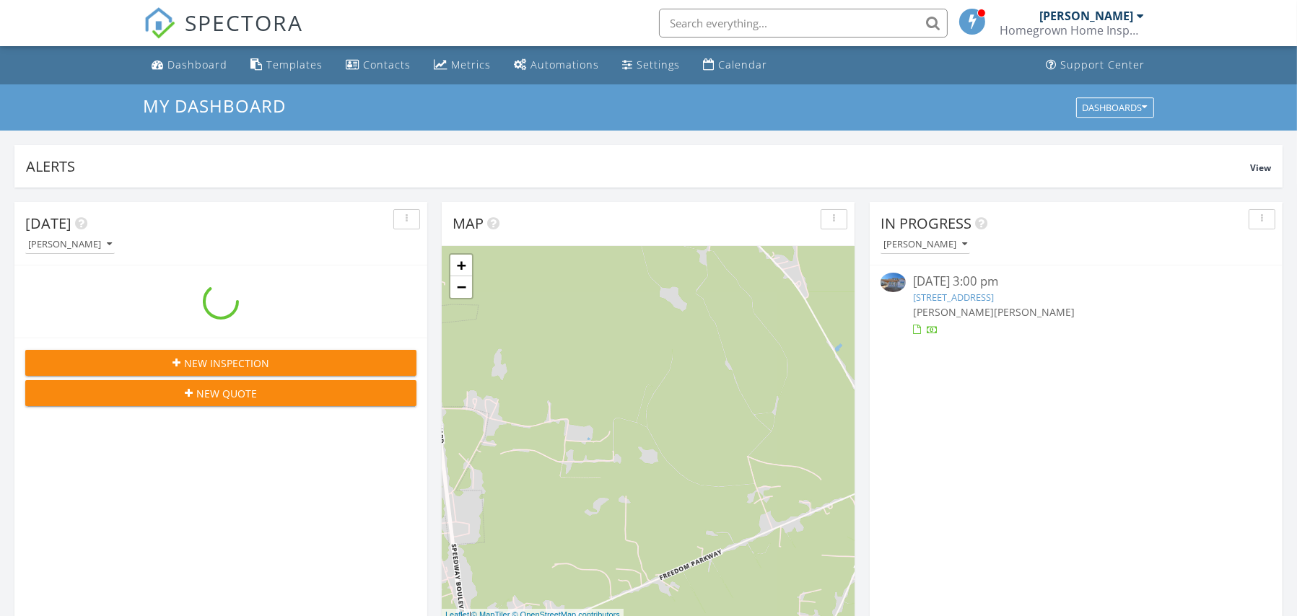
scroll to position [1335, 1319]
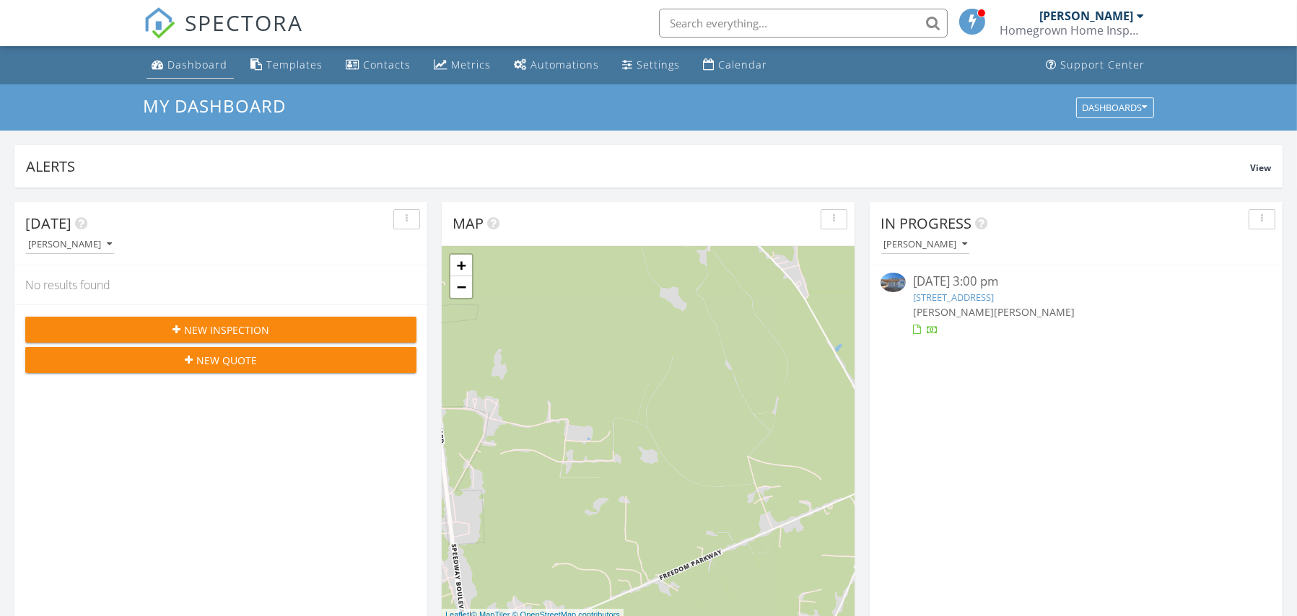
click at [208, 71] on div "Dashboard" at bounding box center [198, 65] width 60 height 14
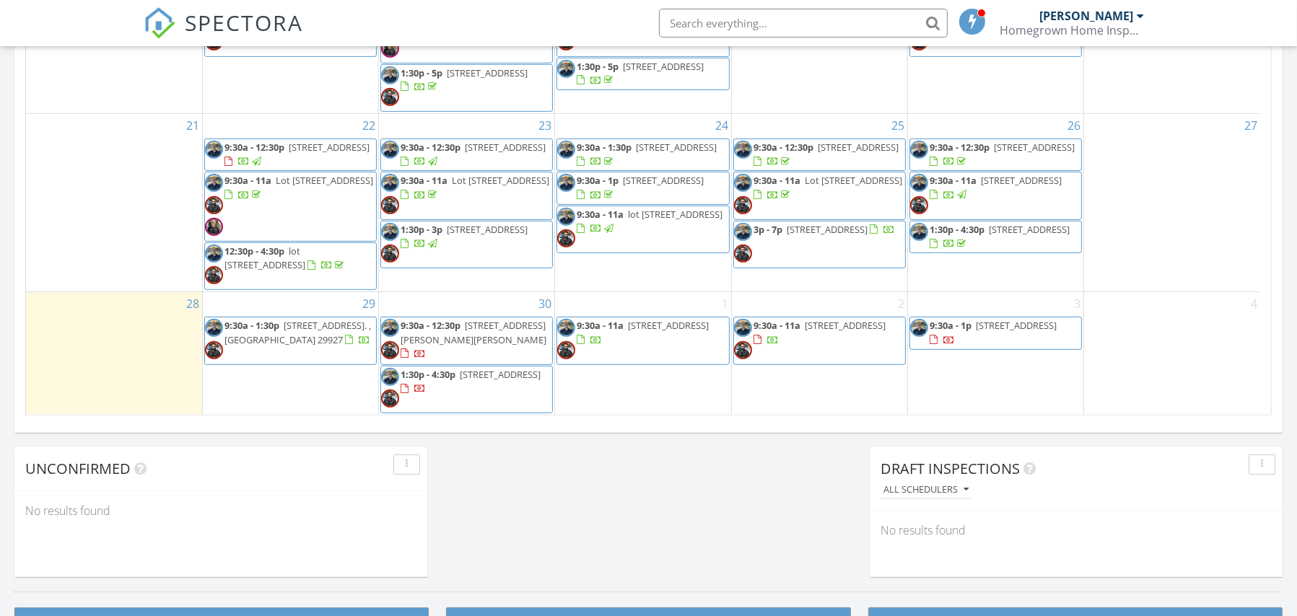
scroll to position [914, 0]
